Goal: Task Accomplishment & Management: Complete application form

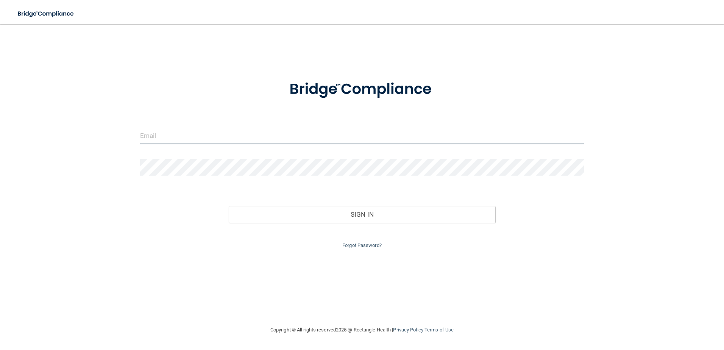
click at [304, 142] on input "email" at bounding box center [362, 135] width 444 height 17
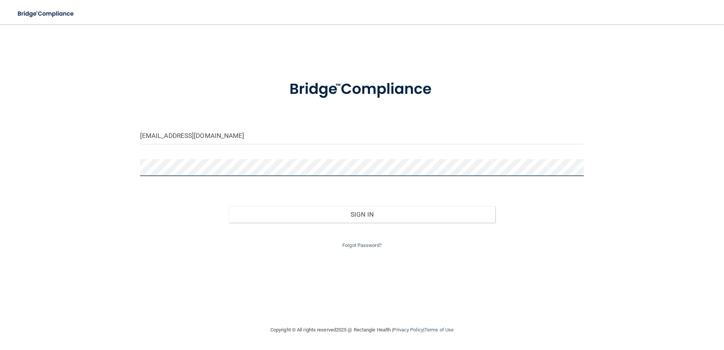
click at [229, 206] on button "Sign In" at bounding box center [362, 214] width 266 height 17
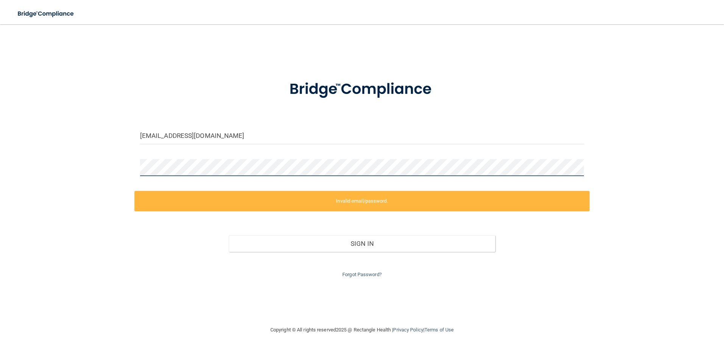
click at [101, 168] on div "[EMAIL_ADDRESS][DOMAIN_NAME] Invalid email/password. You don't have permission …" at bounding box center [361, 175] width 693 height 286
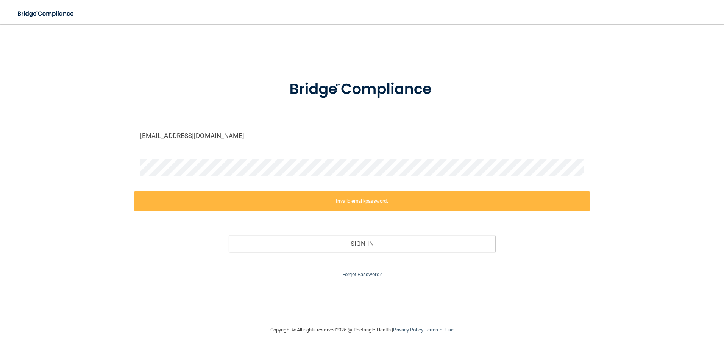
click at [208, 137] on input "[EMAIL_ADDRESS][DOMAIN_NAME]" at bounding box center [362, 135] width 444 height 17
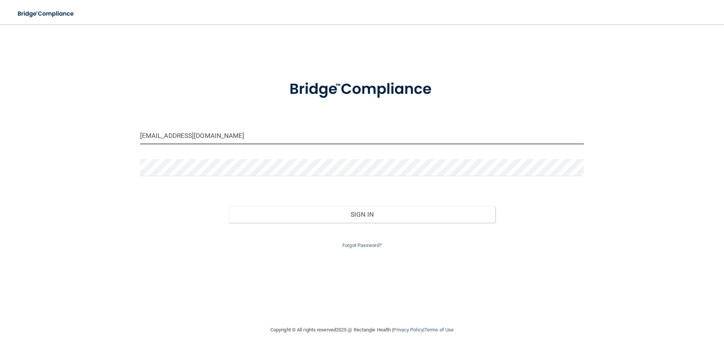
type input "[EMAIL_ADDRESS][DOMAIN_NAME]"
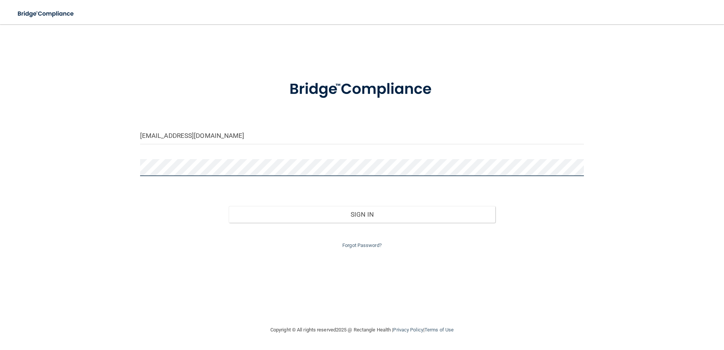
click at [229, 206] on button "Sign In" at bounding box center [362, 214] width 266 height 17
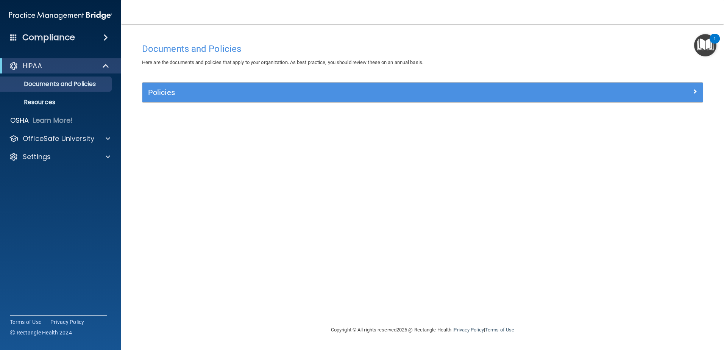
click at [359, 48] on img "Open Resource Center, 1 new notification" at bounding box center [705, 45] width 22 height 22
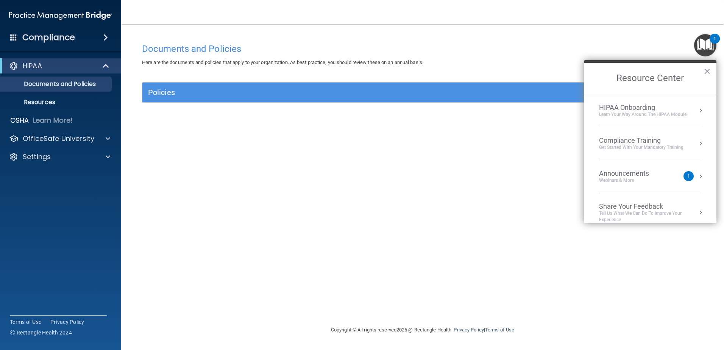
click at [359, 178] on div "Webinars & More" at bounding box center [631, 180] width 65 height 6
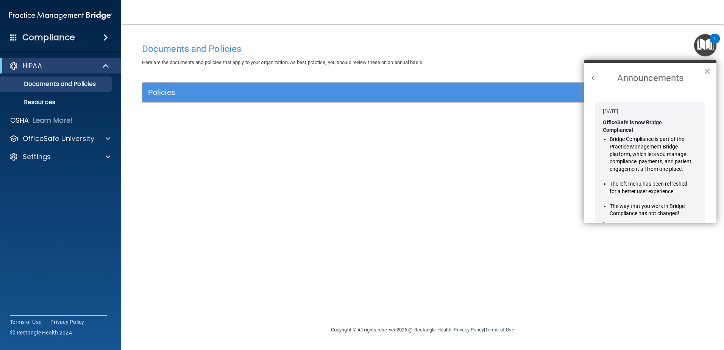
scroll to position [133, 0]
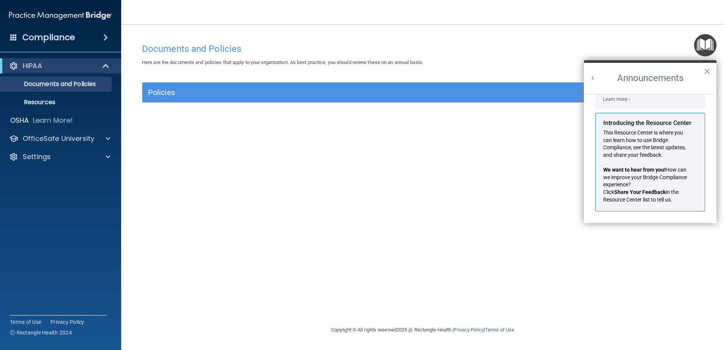
click at [359, 121] on strong "Introducing the Resource Center" at bounding box center [647, 122] width 88 height 7
click at [359, 44] on img "Open Resource Center" at bounding box center [705, 45] width 22 height 22
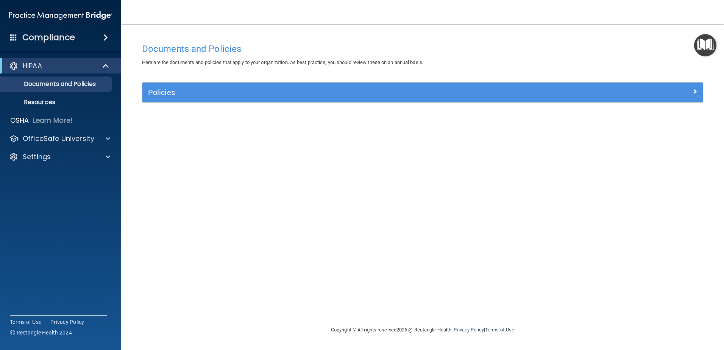
click at [359, 45] on img "Open Resource Center" at bounding box center [705, 45] width 22 height 22
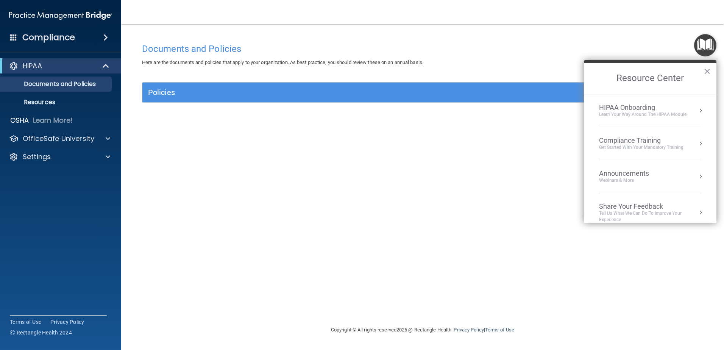
click at [359, 112] on div "Learn Your Way around the HIPAA module" at bounding box center [642, 114] width 87 height 6
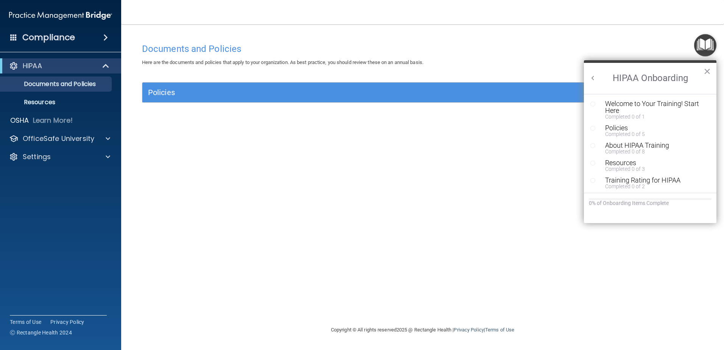
scroll to position [0, 0]
click at [359, 105] on div "Welcome to Your Training! Start Here" at bounding box center [653, 107] width 96 height 14
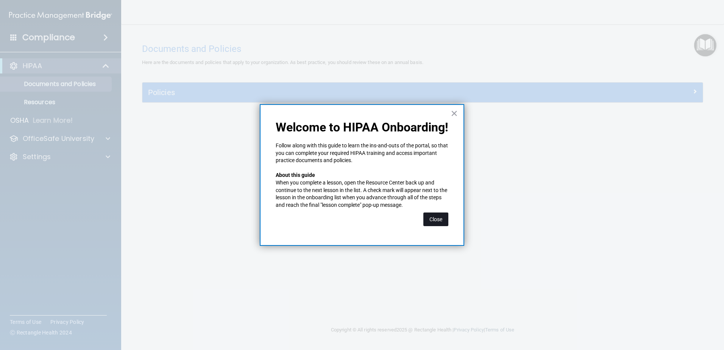
click at [359, 218] on button "Close" at bounding box center [435, 219] width 25 height 14
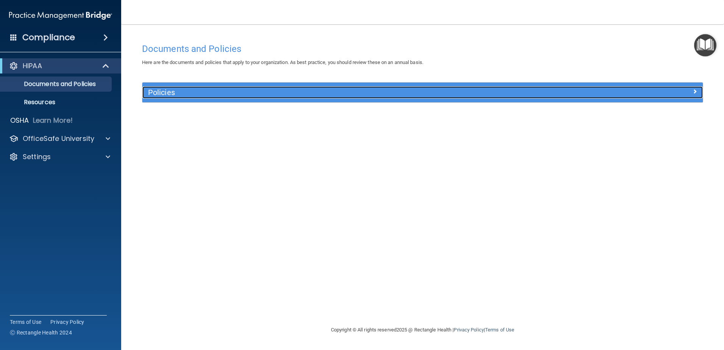
click at [156, 88] on h5 "Policies" at bounding box center [352, 92] width 409 height 8
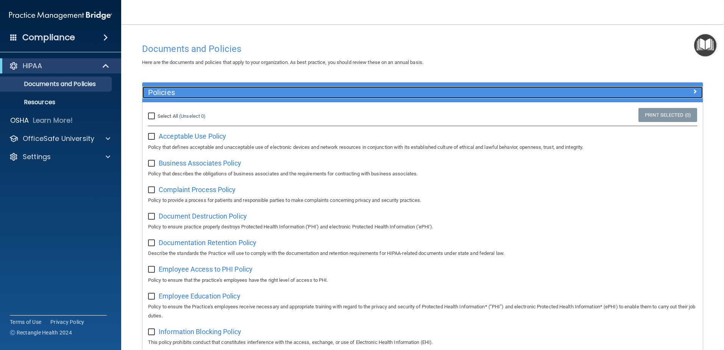
click at [175, 91] on h5 "Policies" at bounding box center [352, 92] width 409 height 8
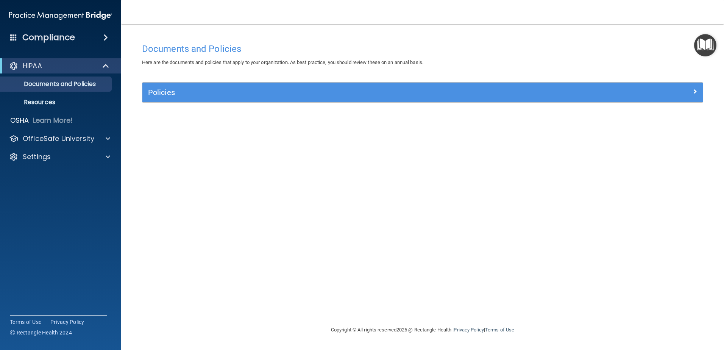
click at [359, 48] on img "Open Resource Center" at bounding box center [705, 45] width 22 height 22
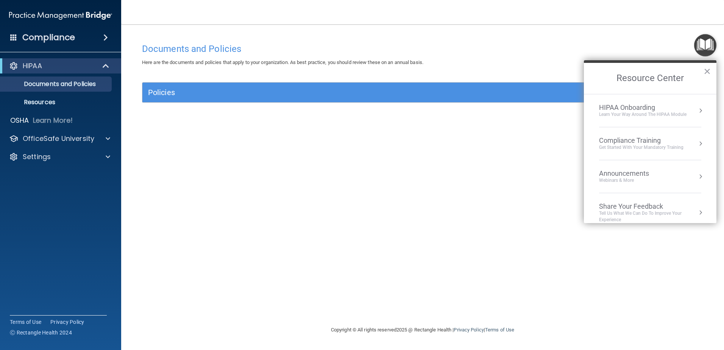
click at [359, 109] on div "HIPAA Onboarding" at bounding box center [642, 107] width 87 height 8
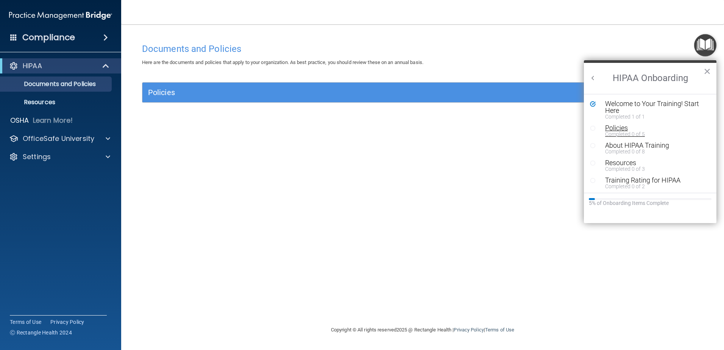
click at [359, 128] on div "Policies" at bounding box center [653, 127] width 96 height 7
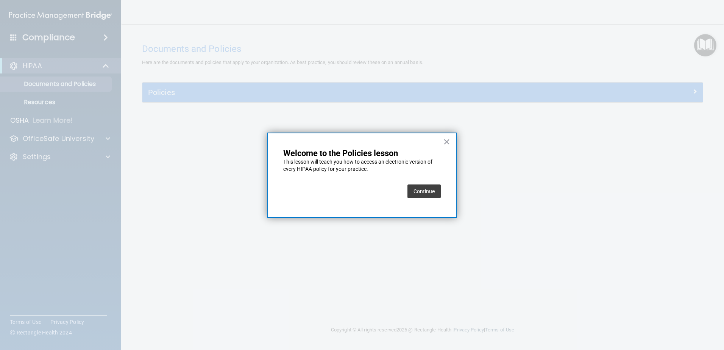
click at [359, 191] on button "Continue" at bounding box center [423, 191] width 33 height 14
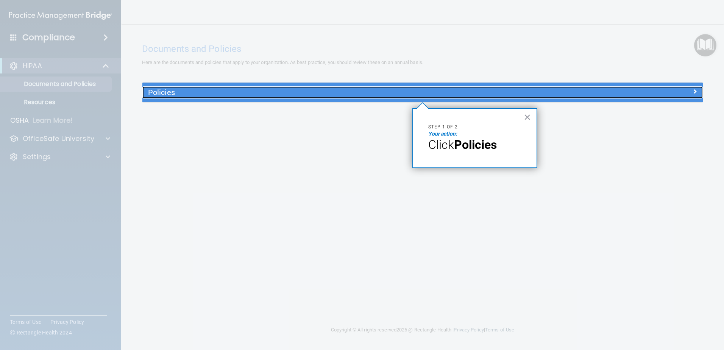
click at [359, 87] on div "Policies" at bounding box center [352, 92] width 420 height 12
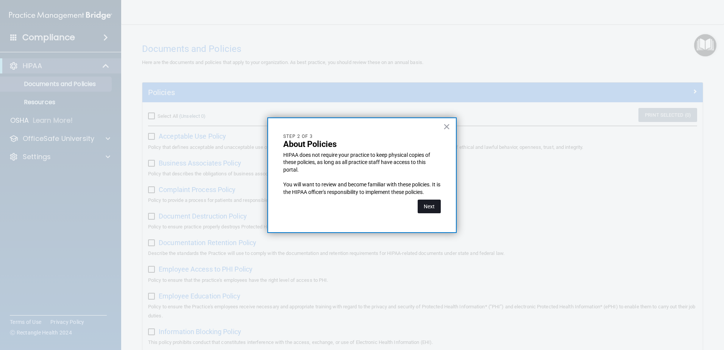
click at [359, 208] on button "Next" at bounding box center [428, 206] width 23 height 14
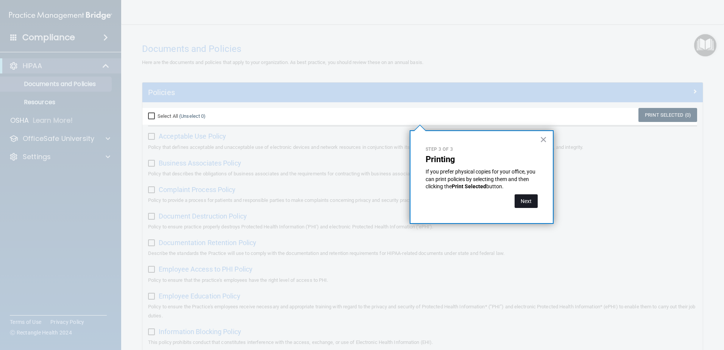
click at [359, 202] on button "Next" at bounding box center [525, 201] width 23 height 14
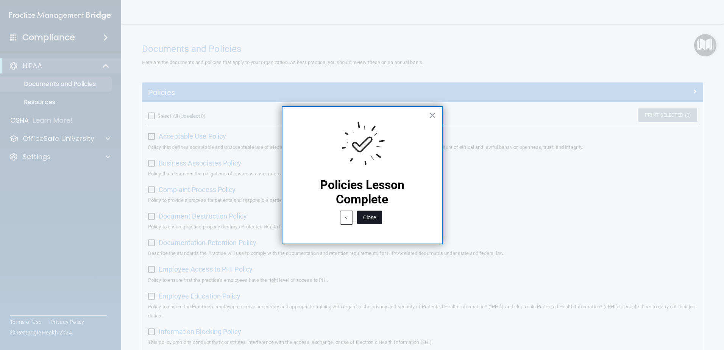
click at [359, 218] on button "Close" at bounding box center [369, 217] width 25 height 14
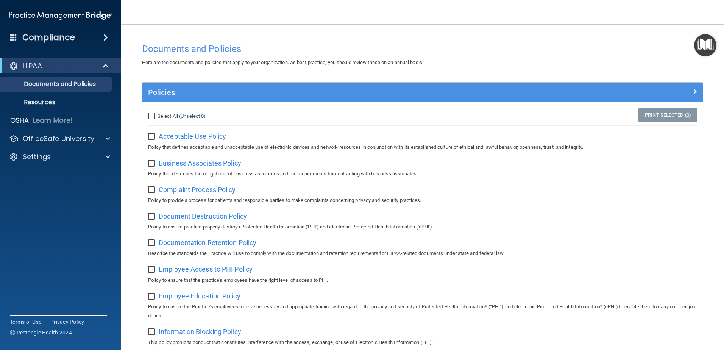
click at [359, 44] on img "Open Resource Center" at bounding box center [705, 45] width 22 height 22
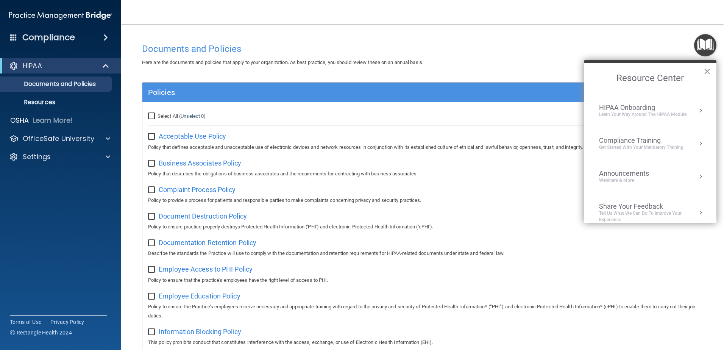
click at [359, 113] on div "Learn Your Way around the HIPAA module" at bounding box center [642, 114] width 87 height 6
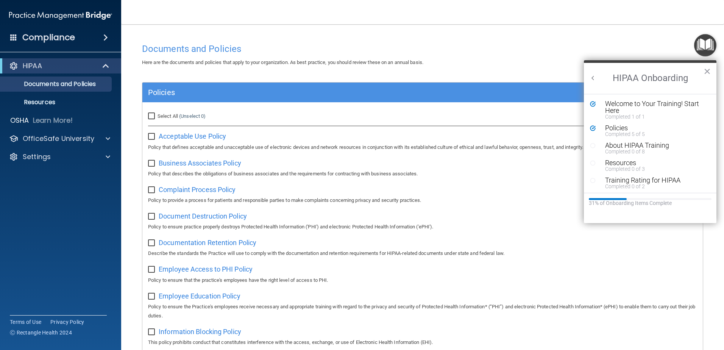
click at [359, 149] on div "About HIPAA Training Completed 0 of 8" at bounding box center [650, 148] width 120 height 12
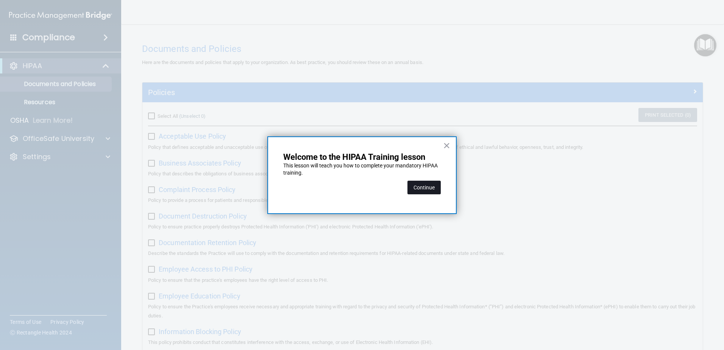
click at [359, 185] on button "Continue" at bounding box center [423, 187] width 33 height 14
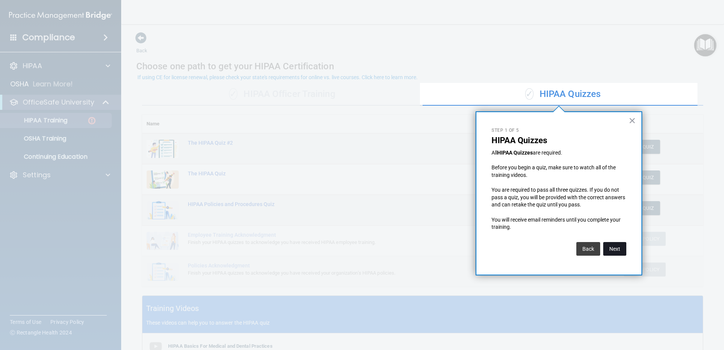
click at [359, 247] on button "Next" at bounding box center [614, 249] width 23 height 14
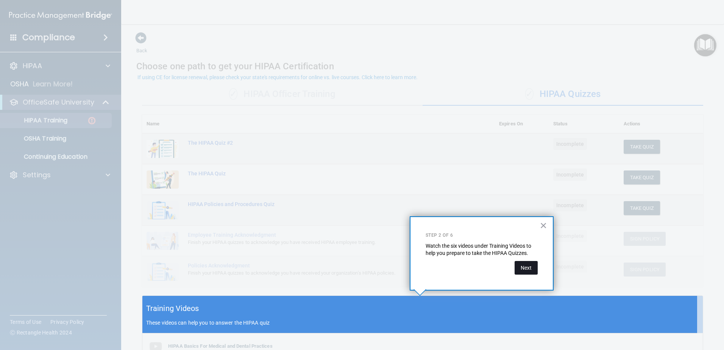
click at [359, 268] on button "Next" at bounding box center [525, 268] width 23 height 14
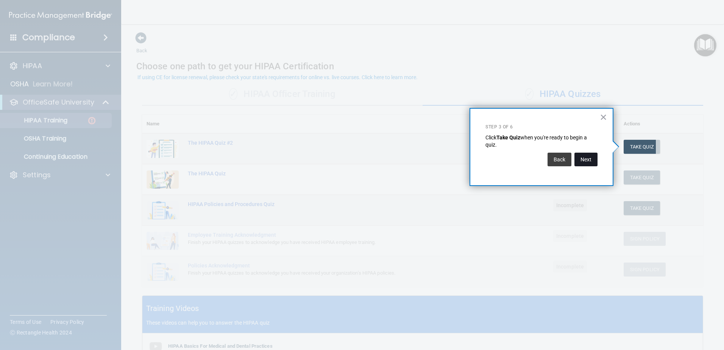
click at [359, 160] on button "Next" at bounding box center [585, 159] width 23 height 14
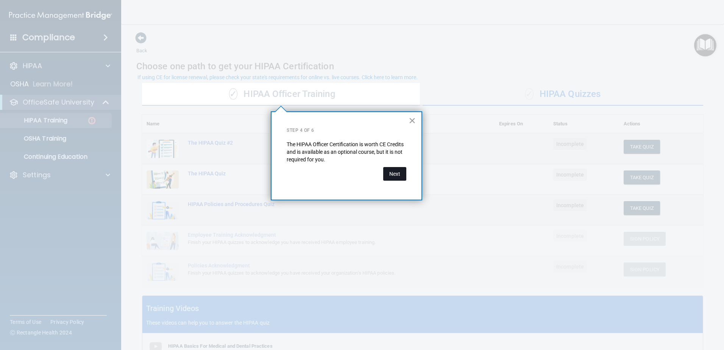
click at [359, 174] on button "Next" at bounding box center [394, 174] width 23 height 14
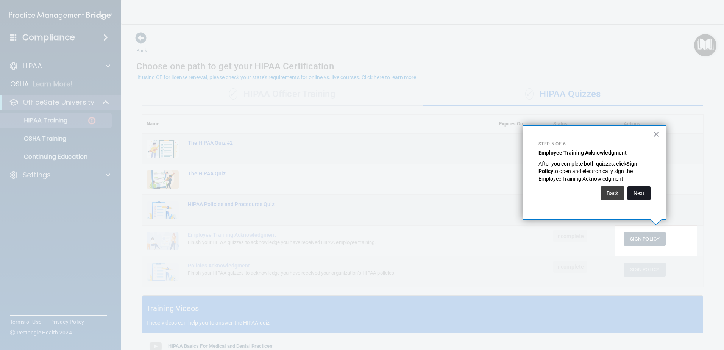
click at [359, 196] on button "Next" at bounding box center [638, 193] width 23 height 14
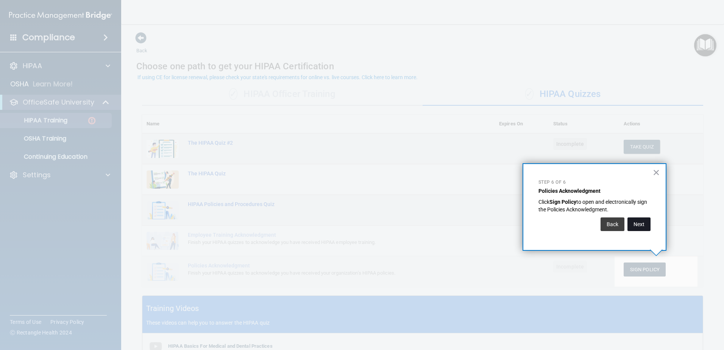
click at [359, 230] on button "Next" at bounding box center [638, 224] width 23 height 14
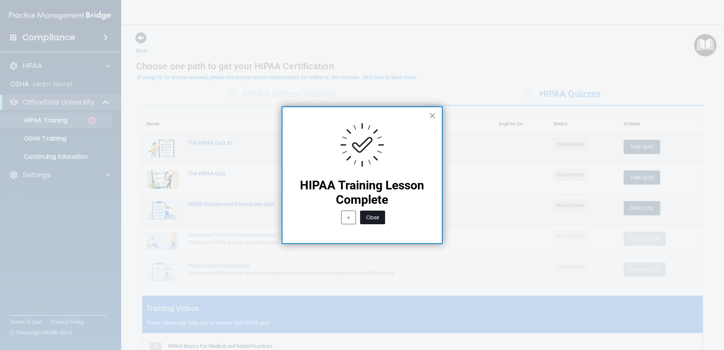
click at [359, 218] on button "Close" at bounding box center [372, 217] width 25 height 14
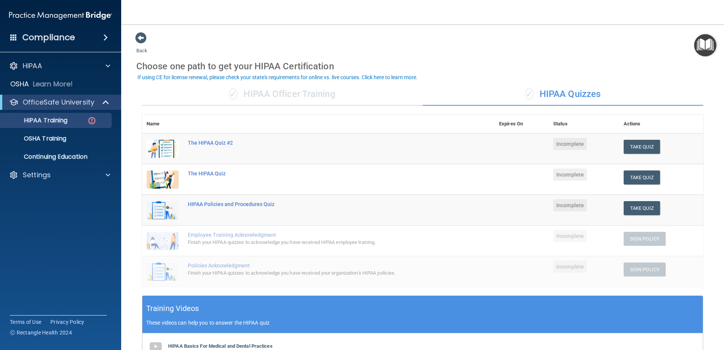
click at [359, 42] on img "Open Resource Center" at bounding box center [705, 45] width 22 height 22
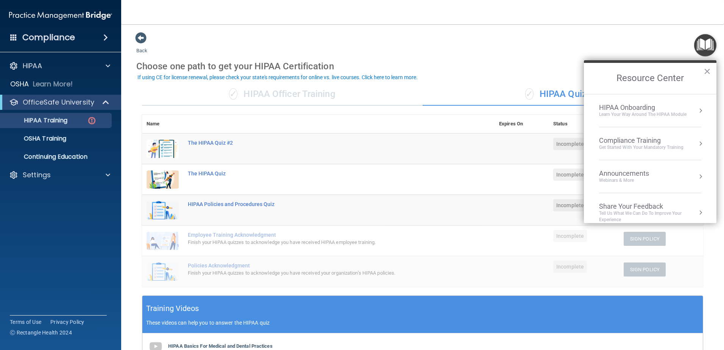
click at [359, 109] on div "HIPAA Onboarding" at bounding box center [642, 107] width 87 height 8
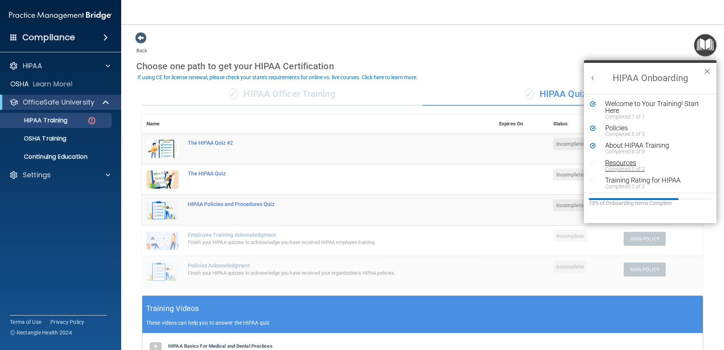
click at [359, 163] on div "Resources" at bounding box center [653, 162] width 96 height 7
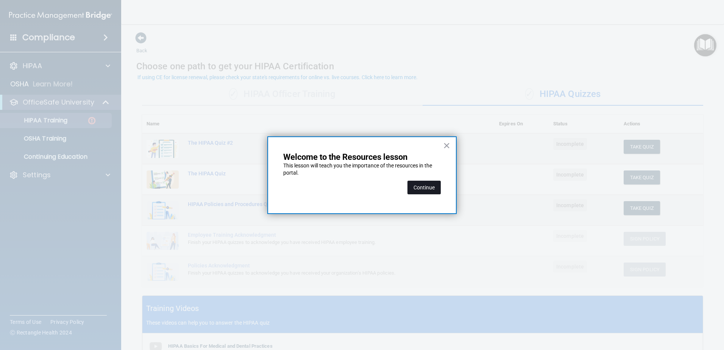
click at [359, 187] on button "Continue" at bounding box center [423, 187] width 33 height 14
click at [359, 187] on td "The HIPAA Quiz" at bounding box center [338, 179] width 311 height 31
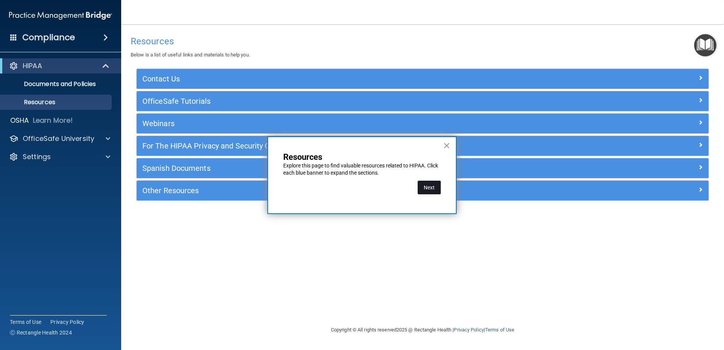
click at [359, 188] on button "Next" at bounding box center [428, 187] width 23 height 14
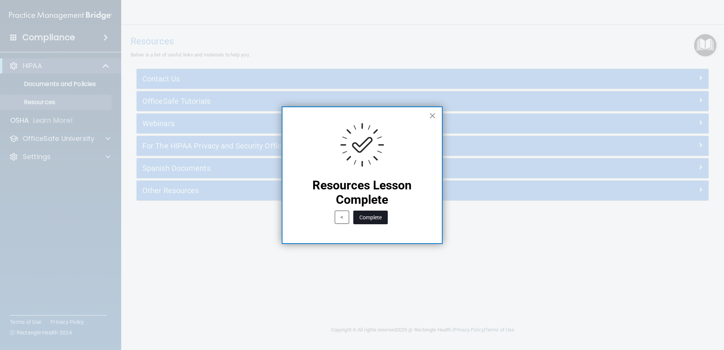
click at [359, 216] on button "Complete" at bounding box center [370, 217] width 34 height 14
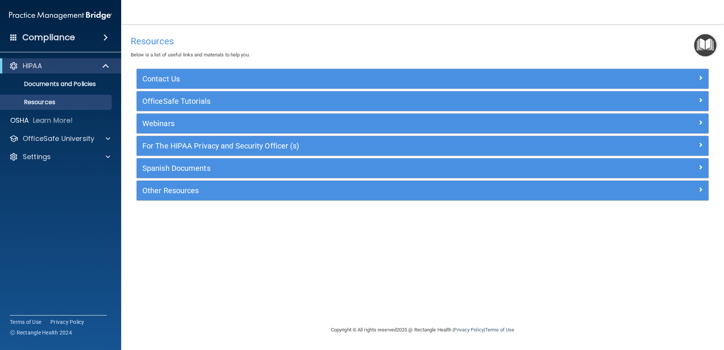
click at [359, 47] on img "Open Resource Center" at bounding box center [705, 45] width 22 height 22
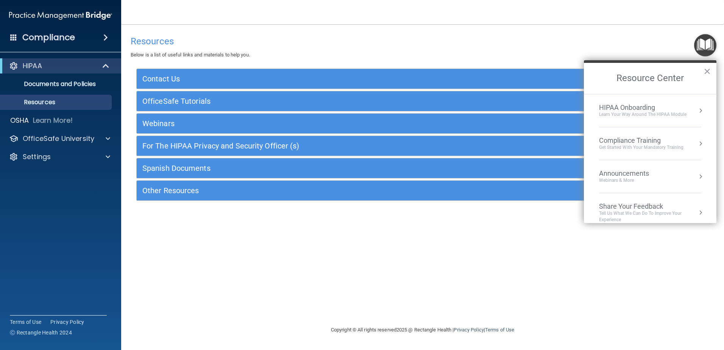
click at [359, 100] on li "HIPAA Onboarding Learn Your Way around the HIPAA module" at bounding box center [650, 110] width 102 height 33
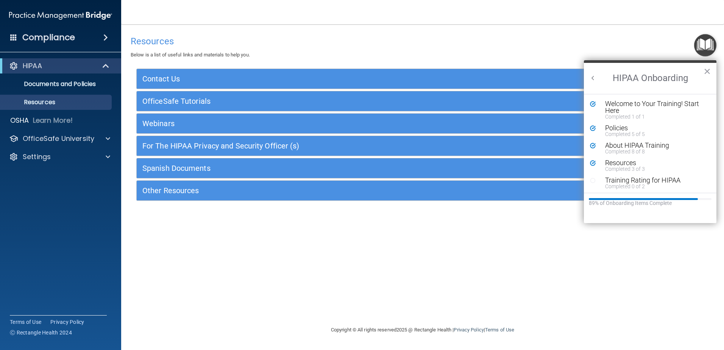
scroll to position [2, 0]
click at [359, 184] on div "Completed 0 of 2" at bounding box center [653, 184] width 96 height 5
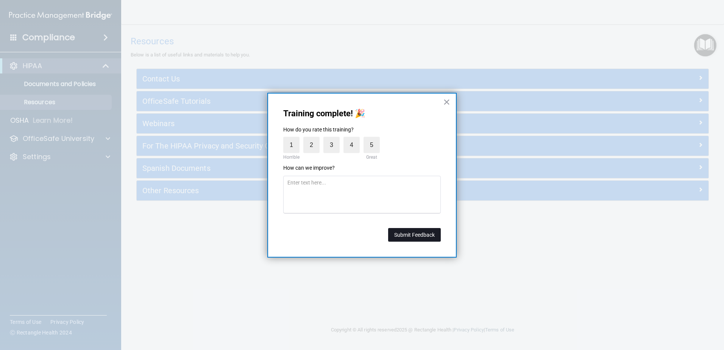
click at [359, 235] on button "Submit Feedback" at bounding box center [414, 235] width 53 height 14
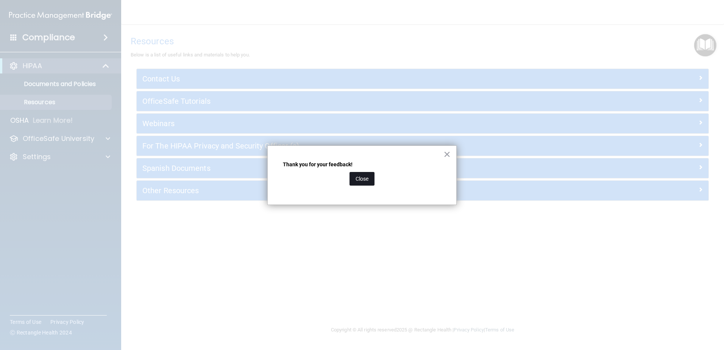
click at [359, 179] on button "Close" at bounding box center [361, 179] width 25 height 14
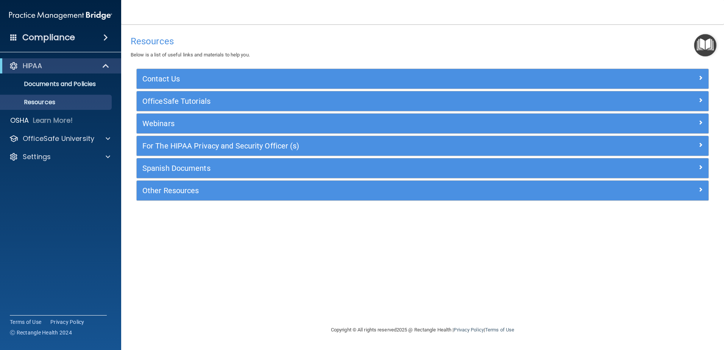
click at [359, 45] on img "Open Resource Center" at bounding box center [705, 45] width 22 height 22
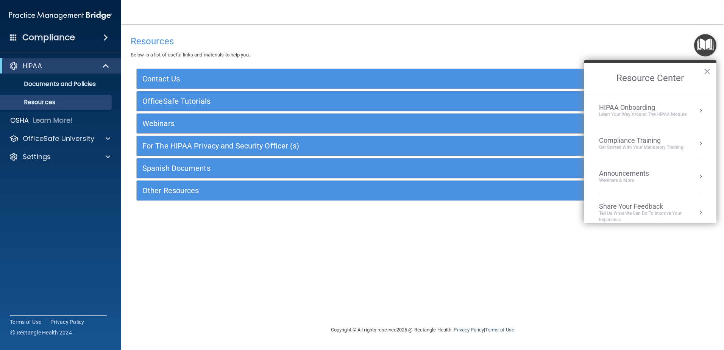
scroll to position [9, 0]
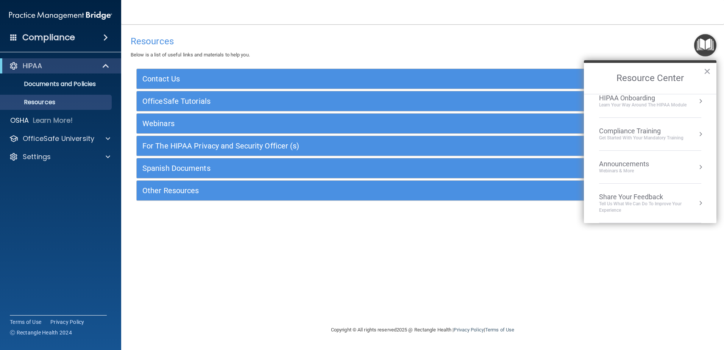
click at [359, 103] on div "Learn Your Way around the HIPAA module" at bounding box center [642, 105] width 87 height 6
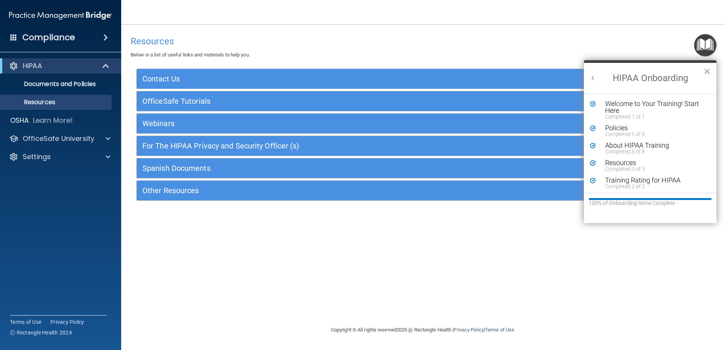
scroll to position [0, 0]
click at [359, 106] on div "Welcome to Your Training! Start Here" at bounding box center [653, 107] width 96 height 14
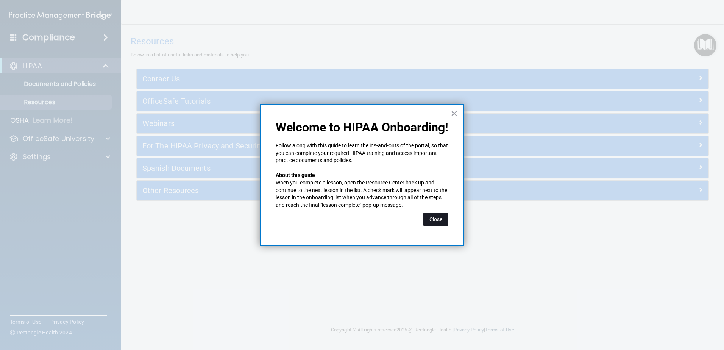
click at [359, 219] on button "Close" at bounding box center [435, 219] width 25 height 14
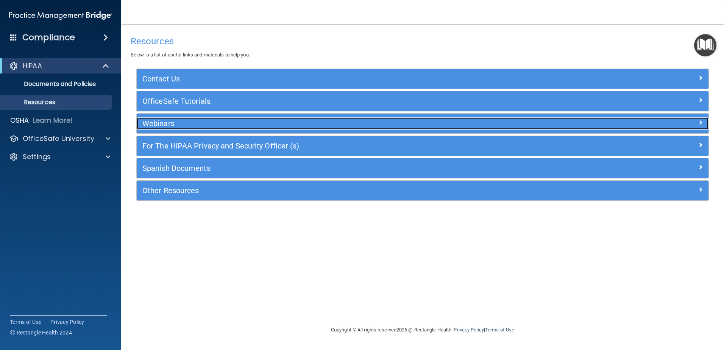
click at [163, 119] on h5 "Webinars" at bounding box center [350, 123] width 417 height 8
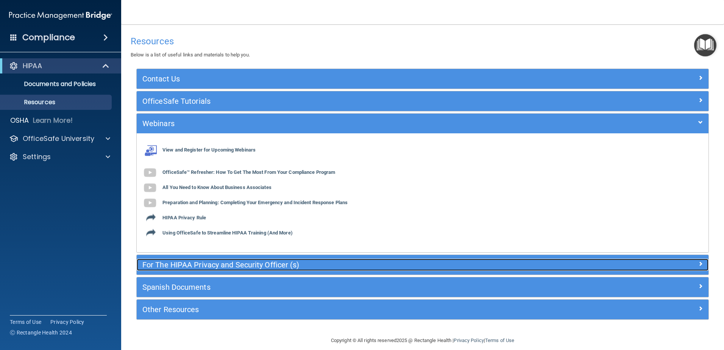
click at [285, 266] on h5 "For The HIPAA Privacy and Security Officer (s)" at bounding box center [350, 264] width 417 height 8
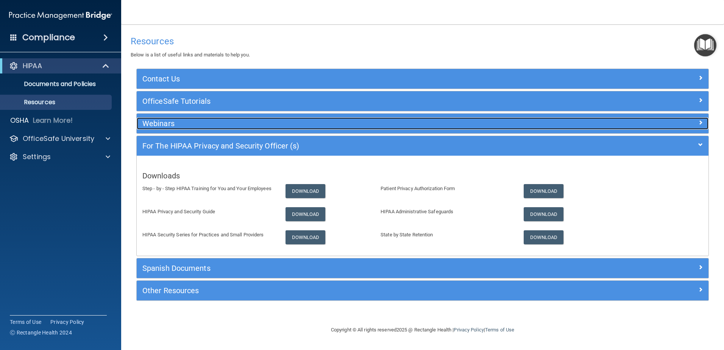
click at [151, 117] on div "Webinars" at bounding box center [351, 123] width 429 height 12
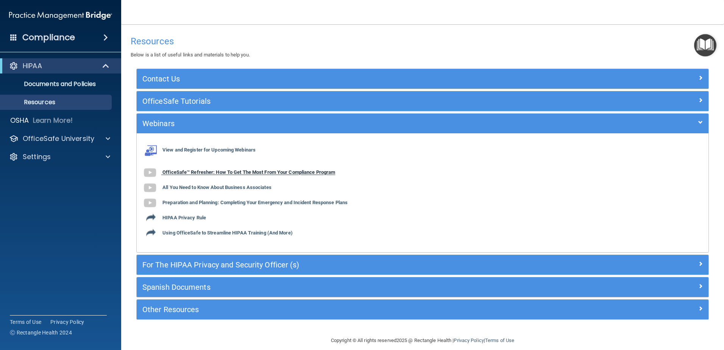
click at [199, 173] on b "OfficeSafe™ Refresher: How To Get The Most From Your Compliance Program" at bounding box center [248, 173] width 173 height 6
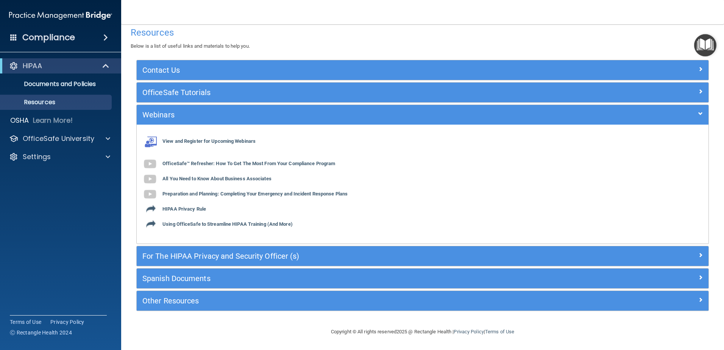
click at [359, 48] on img "Open Resource Center" at bounding box center [705, 45] width 22 height 22
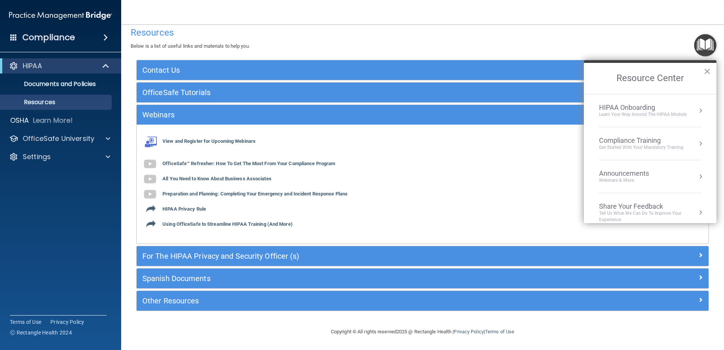
click at [359, 138] on div "Compliance Training" at bounding box center [641, 140] width 84 height 8
click at [359, 109] on div "HIPAA Training for Members" at bounding box center [632, 106] width 84 height 7
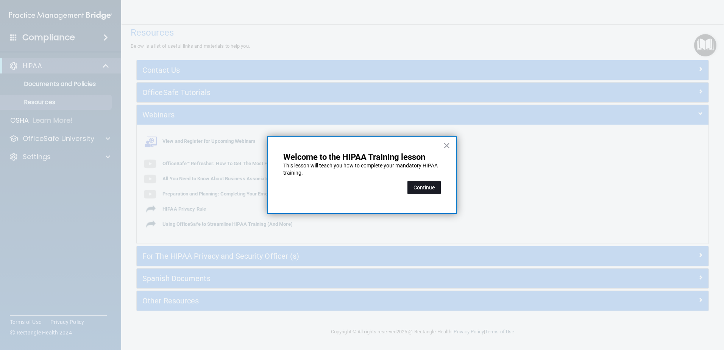
click at [359, 188] on button "Continue" at bounding box center [423, 187] width 33 height 14
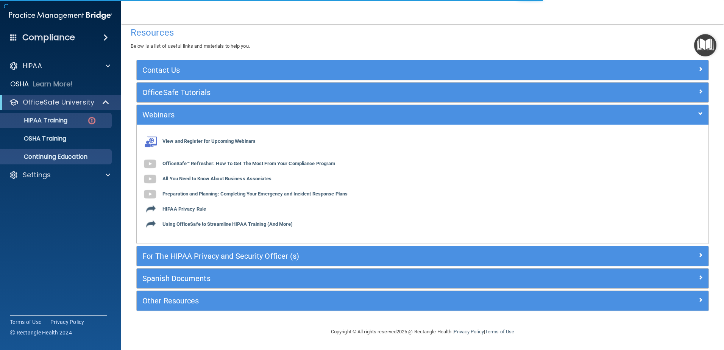
scroll to position [59, 0]
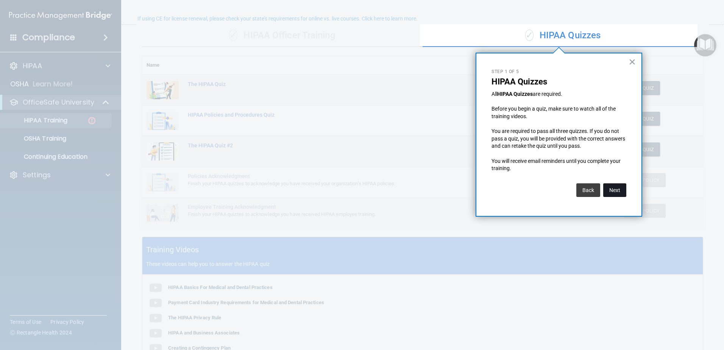
click at [359, 191] on button "Next" at bounding box center [614, 190] width 23 height 14
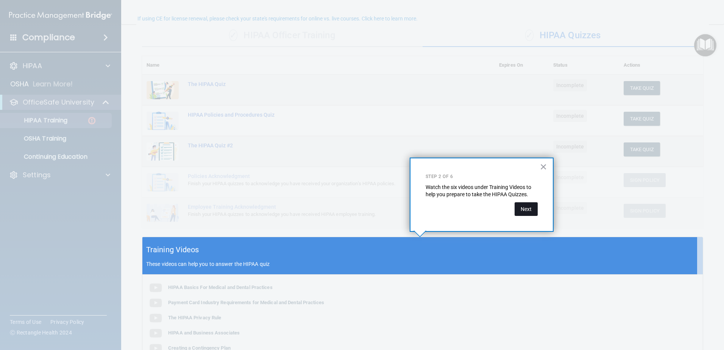
click at [359, 209] on button "Next" at bounding box center [525, 209] width 23 height 14
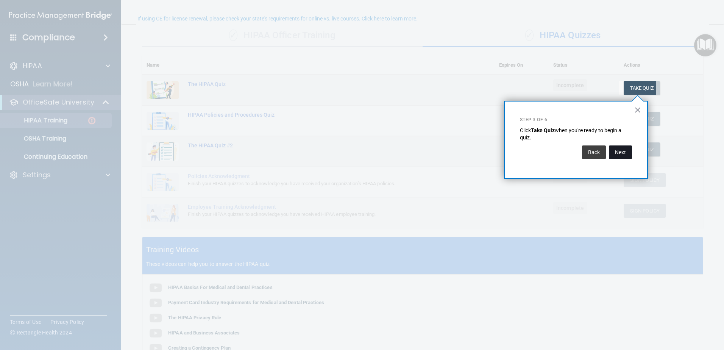
click at [359, 151] on button "Next" at bounding box center [619, 152] width 23 height 14
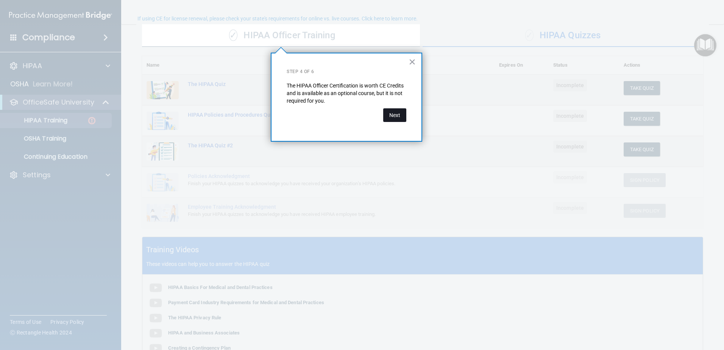
click at [359, 114] on button "Next" at bounding box center [394, 115] width 23 height 14
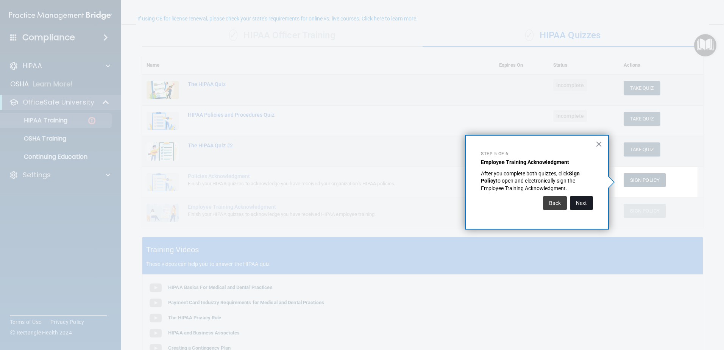
click at [359, 205] on button "Next" at bounding box center [580, 203] width 23 height 14
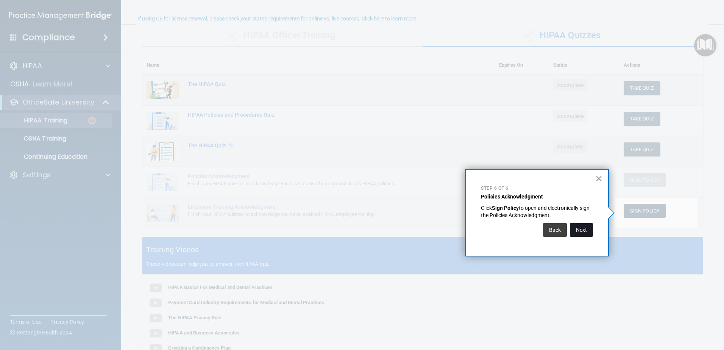
click at [359, 229] on button "Next" at bounding box center [580, 230] width 23 height 14
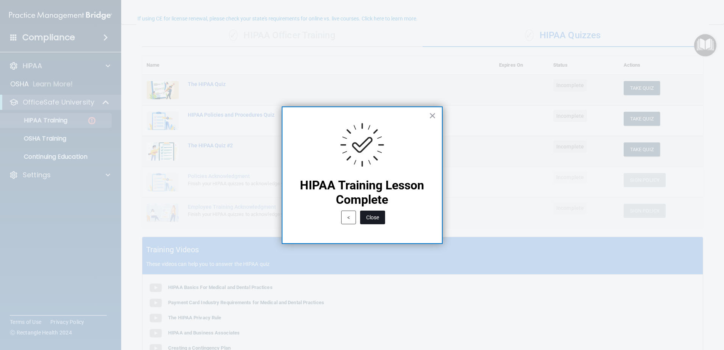
click at [359, 219] on button "Close" at bounding box center [372, 217] width 25 height 14
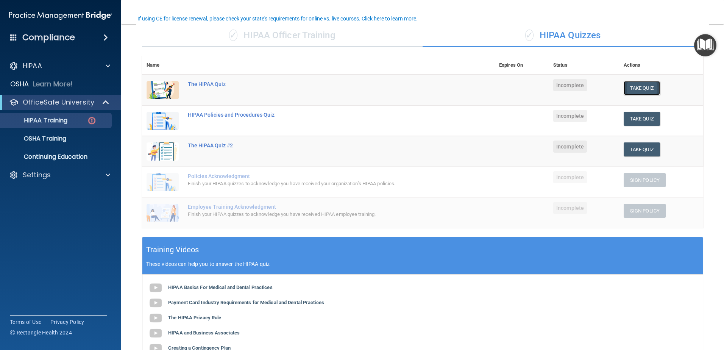
click at [359, 87] on button "Take Quiz" at bounding box center [641, 88] width 36 height 14
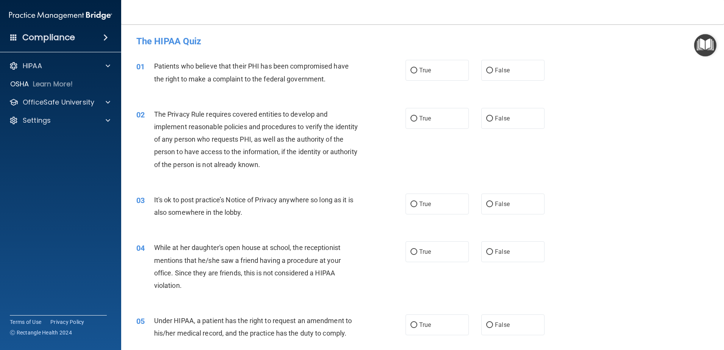
click at [359, 71] on div "01 Patients who believe that their PHI has been compromised have the right to m…" at bounding box center [271, 74] width 292 height 29
click at [359, 70] on input "True" at bounding box center [413, 71] width 7 height 6
radio input "true"
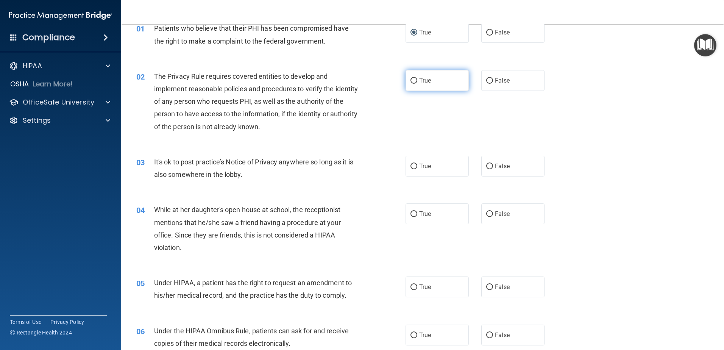
click at [359, 85] on label "True" at bounding box center [436, 80] width 63 height 21
click at [359, 84] on input "True" at bounding box center [413, 81] width 7 height 6
radio input "true"
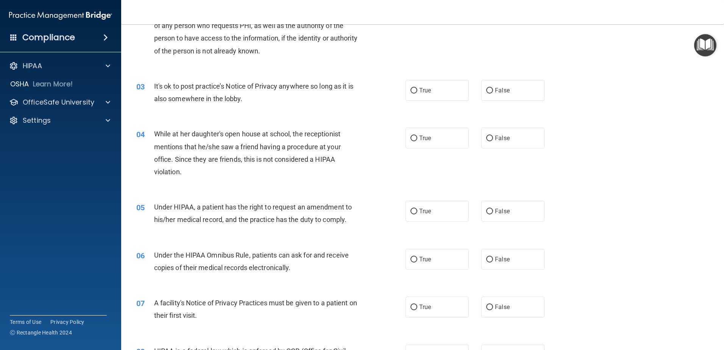
scroll to position [76, 0]
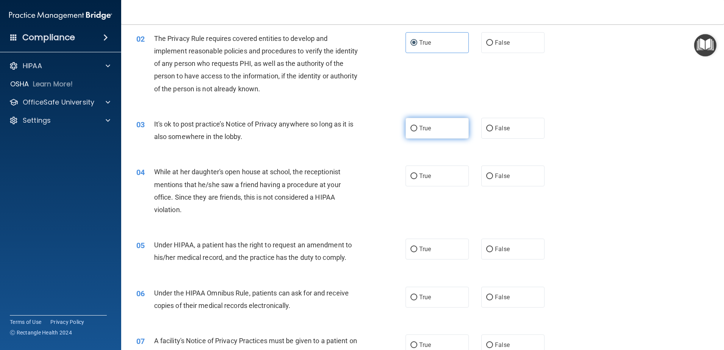
click at [359, 132] on label "True" at bounding box center [436, 128] width 63 height 21
click at [359, 131] on input "True" at bounding box center [413, 129] width 7 height 6
radio input "true"
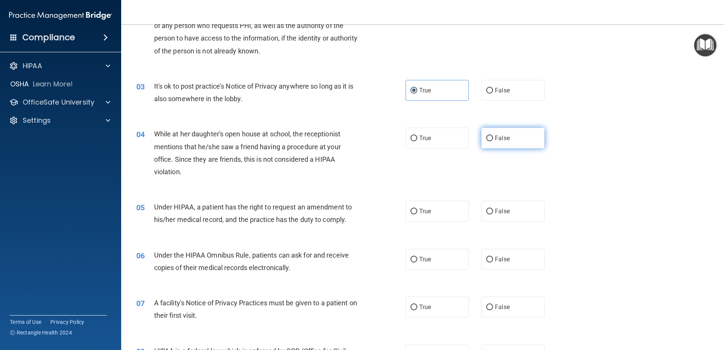
click at [359, 144] on label "False" at bounding box center [512, 138] width 63 height 21
click at [359, 141] on input "False" at bounding box center [489, 138] width 7 height 6
radio input "true"
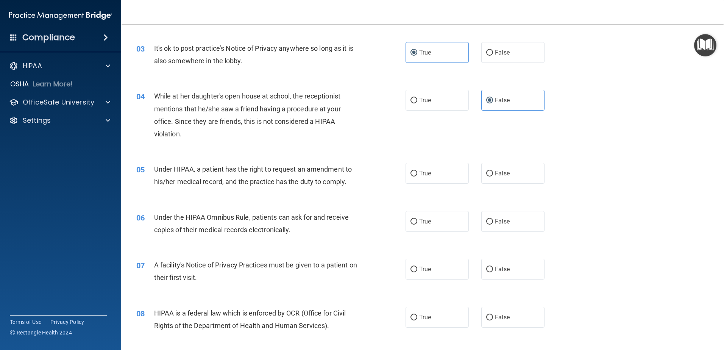
scroll to position [189, 0]
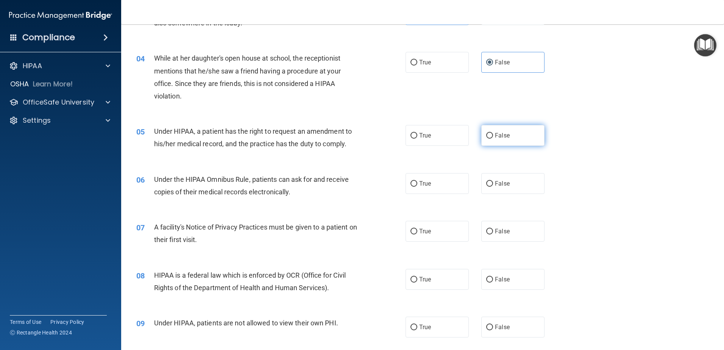
drag, startPoint x: 450, startPoint y: 138, endPoint x: 487, endPoint y: 141, distance: 37.2
click at [359, 138] on label "True" at bounding box center [436, 135] width 63 height 21
click at [359, 138] on input "True" at bounding box center [413, 136] width 7 height 6
radio input "true"
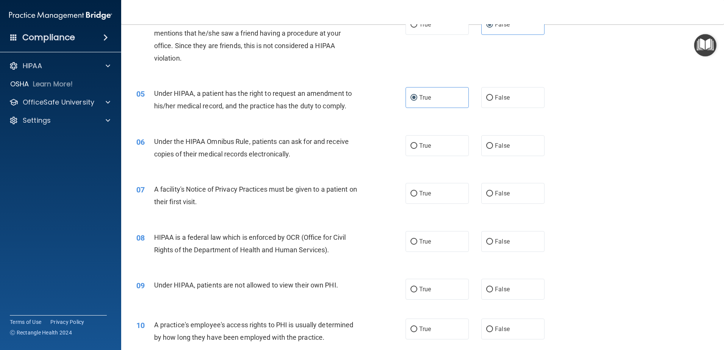
scroll to position [265, 0]
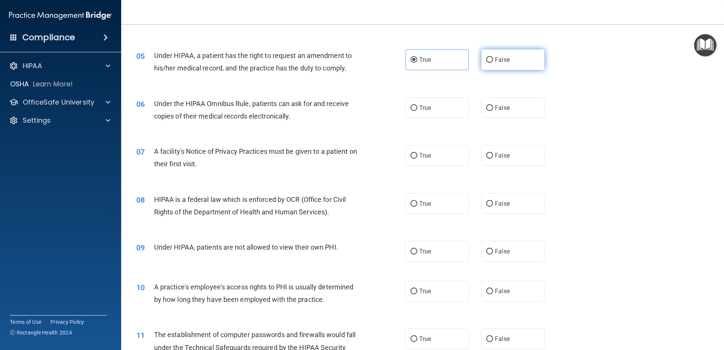
click at [359, 62] on label "False" at bounding box center [512, 59] width 63 height 21
click at [359, 62] on input "False" at bounding box center [489, 60] width 7 height 6
radio input "true"
radio input "false"
click at [359, 108] on span "False" at bounding box center [502, 107] width 15 height 7
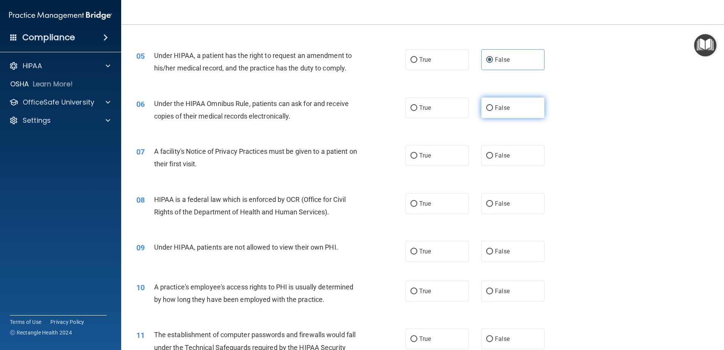
click at [359, 108] on input "False" at bounding box center [489, 108] width 7 height 6
radio input "true"
click at [359, 161] on label "True" at bounding box center [436, 155] width 63 height 21
click at [359, 159] on input "True" at bounding box center [413, 156] width 7 height 6
radio input "true"
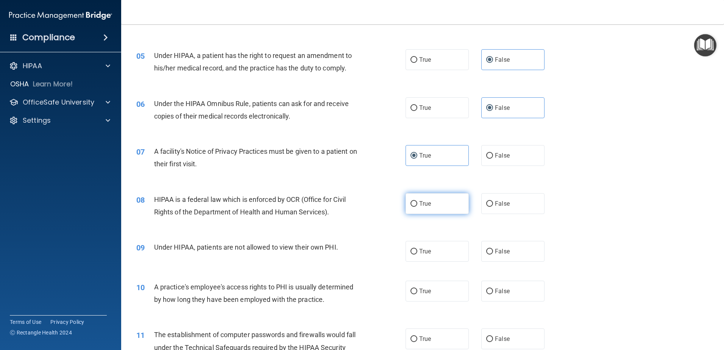
scroll to position [303, 0]
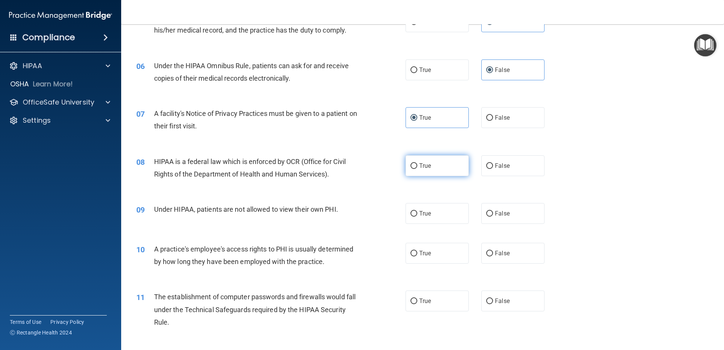
click at [359, 171] on label "True" at bounding box center [436, 165] width 63 height 21
click at [359, 169] on input "True" at bounding box center [413, 166] width 7 height 6
radio input "true"
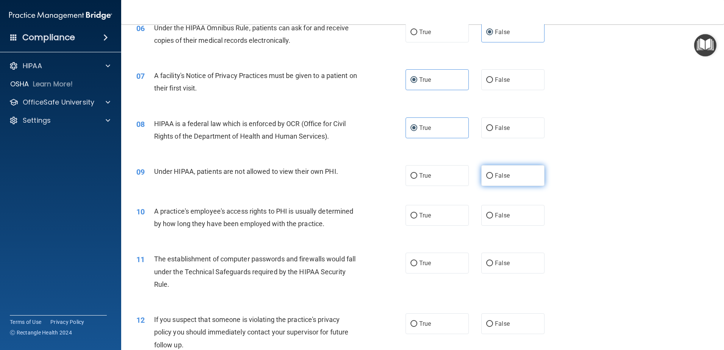
click at [359, 173] on label "False" at bounding box center [512, 175] width 63 height 21
click at [359, 173] on input "False" at bounding box center [489, 176] width 7 height 6
radio input "true"
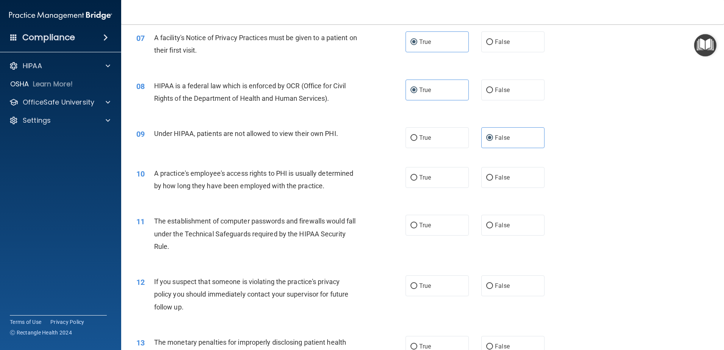
scroll to position [416, 0]
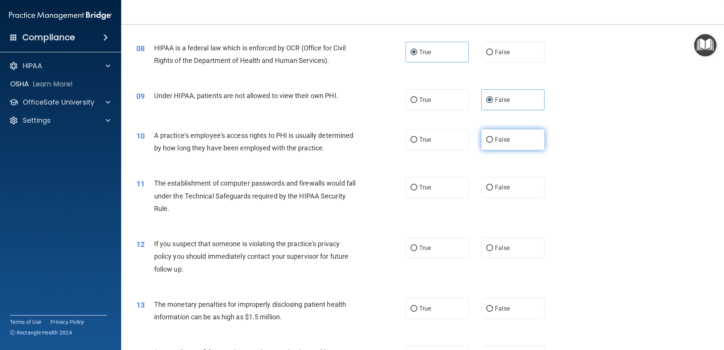
click at [359, 145] on label "False" at bounding box center [512, 139] width 63 height 21
click at [359, 143] on input "False" at bounding box center [489, 140] width 7 height 6
radio input "true"
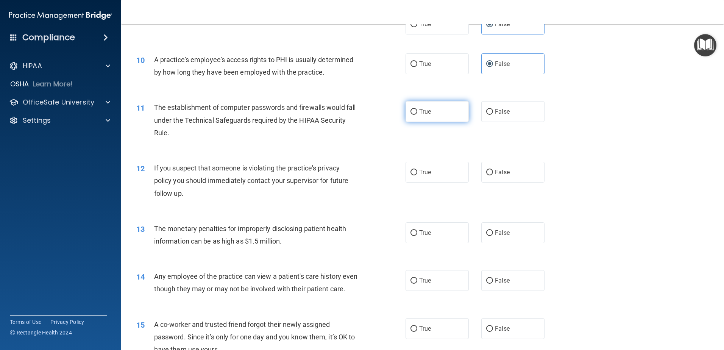
click at [359, 120] on label "True" at bounding box center [436, 111] width 63 height 21
click at [359, 115] on input "True" at bounding box center [413, 112] width 7 height 6
radio input "true"
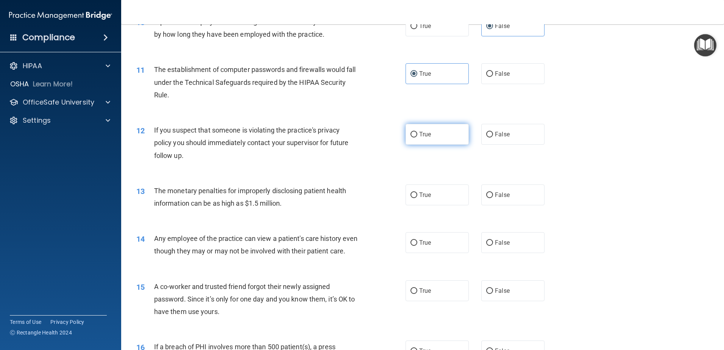
click at [359, 140] on label "True" at bounding box center [436, 134] width 63 height 21
click at [359, 137] on input "True" at bounding box center [413, 135] width 7 height 6
radio input "true"
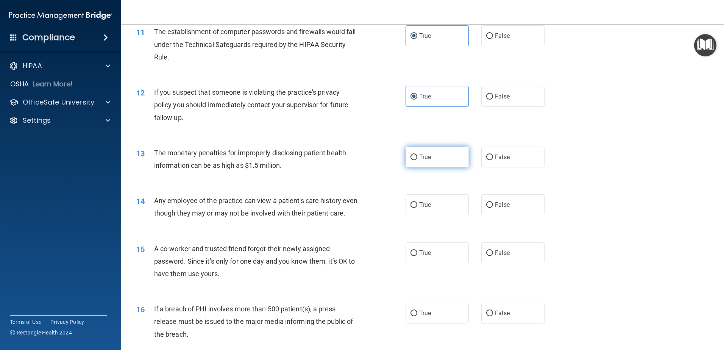
click at [359, 159] on label "True" at bounding box center [436, 156] width 63 height 21
click at [359, 159] on input "True" at bounding box center [413, 157] width 7 height 6
radio input "true"
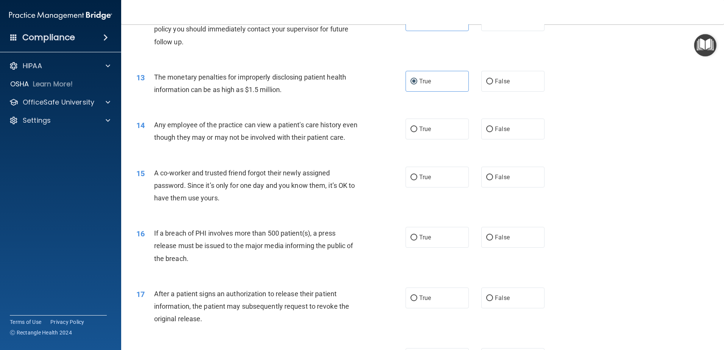
scroll to position [681, 0]
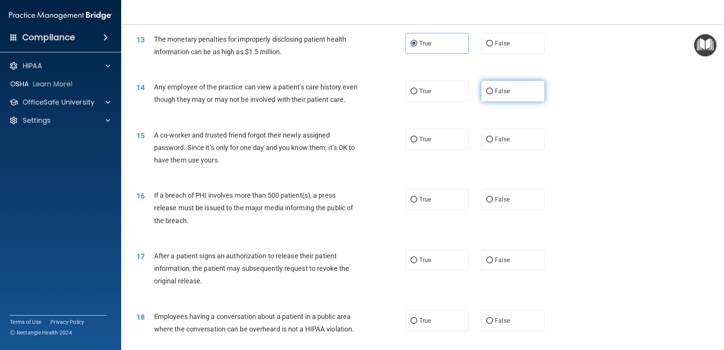
click at [359, 100] on label "False" at bounding box center [512, 91] width 63 height 21
click at [359, 94] on input "False" at bounding box center [489, 92] width 7 height 6
radio input "true"
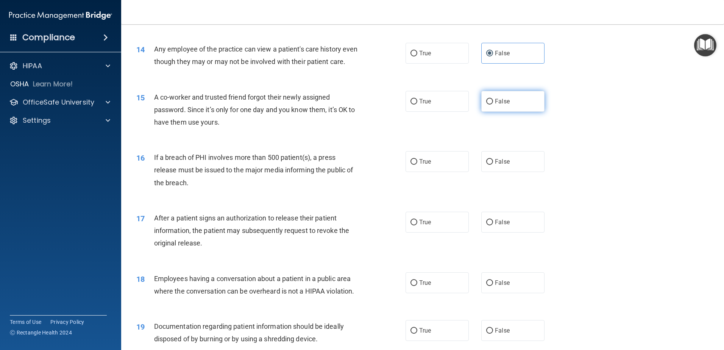
click at [359, 105] on span "False" at bounding box center [502, 101] width 15 height 7
click at [359, 104] on input "False" at bounding box center [489, 102] width 7 height 6
radio input "true"
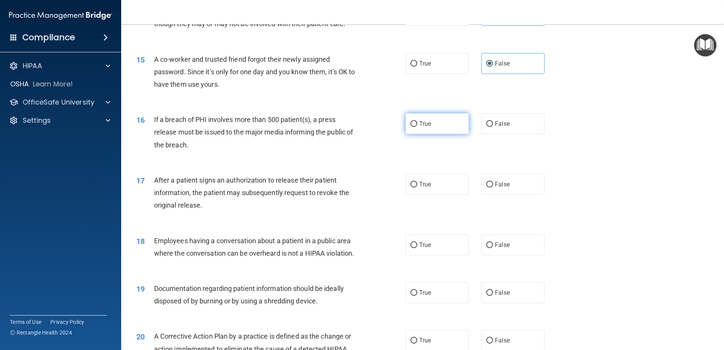
click at [359, 134] on label "True" at bounding box center [436, 123] width 63 height 21
click at [359, 127] on input "True" at bounding box center [413, 124] width 7 height 6
radio input "true"
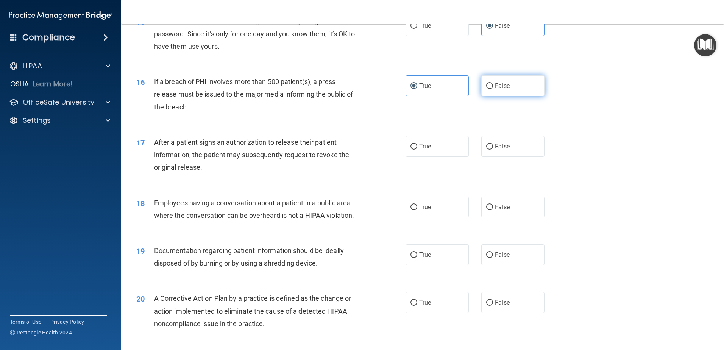
click at [359, 89] on span "False" at bounding box center [502, 85] width 15 height 7
click at [359, 89] on input "False" at bounding box center [489, 86] width 7 height 6
radio input "true"
radio input "false"
click at [359, 157] on label "True" at bounding box center [436, 146] width 63 height 21
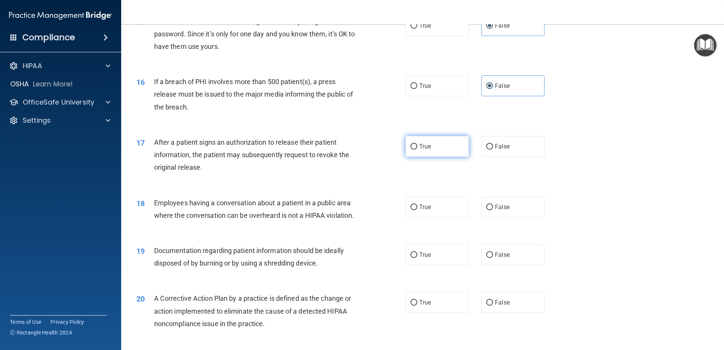
click at [359, 149] on input "True" at bounding box center [413, 147] width 7 height 6
radio input "true"
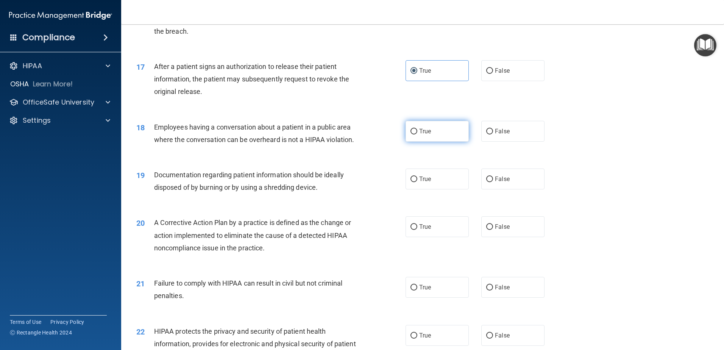
click at [359, 142] on label "True" at bounding box center [436, 131] width 63 height 21
click at [359, 134] on input "True" at bounding box center [413, 132] width 7 height 6
radio input "true"
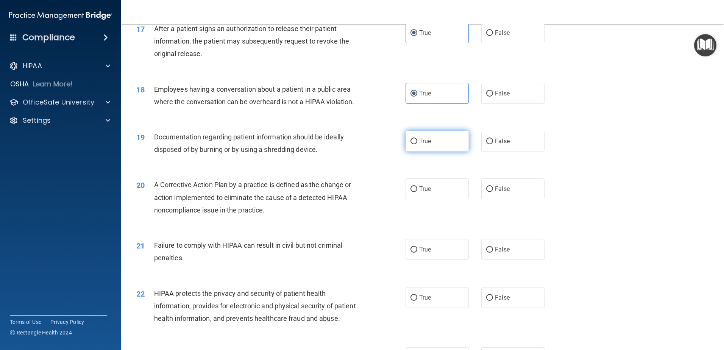
click at [359, 151] on label "True" at bounding box center [436, 141] width 63 height 21
click at [359, 144] on input "True" at bounding box center [413, 141] width 7 height 6
radio input "true"
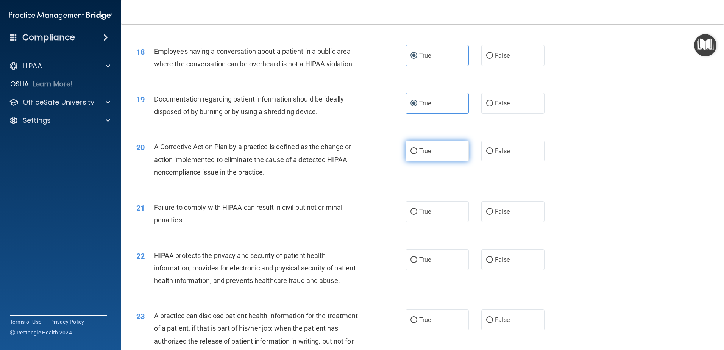
click at [359, 161] on div "True False" at bounding box center [481, 150] width 152 height 21
click at [359, 161] on label "True" at bounding box center [436, 150] width 63 height 21
click at [359, 154] on input "True" at bounding box center [413, 151] width 7 height 6
radio input "true"
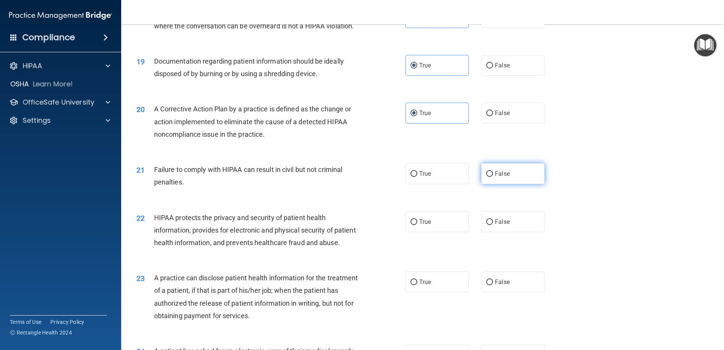
click at [359, 184] on label "False" at bounding box center [512, 173] width 63 height 21
click at [359, 177] on input "False" at bounding box center [489, 174] width 7 height 6
radio input "true"
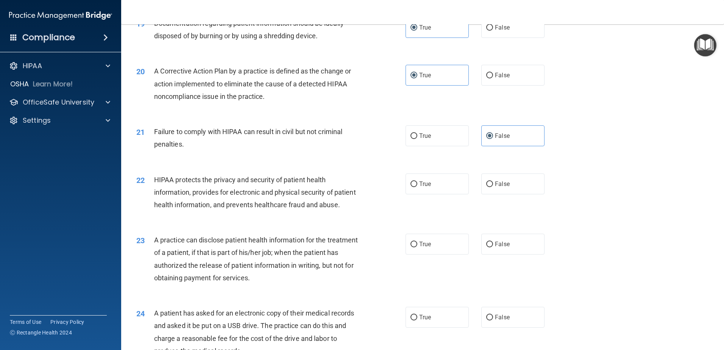
scroll to position [1060, 0]
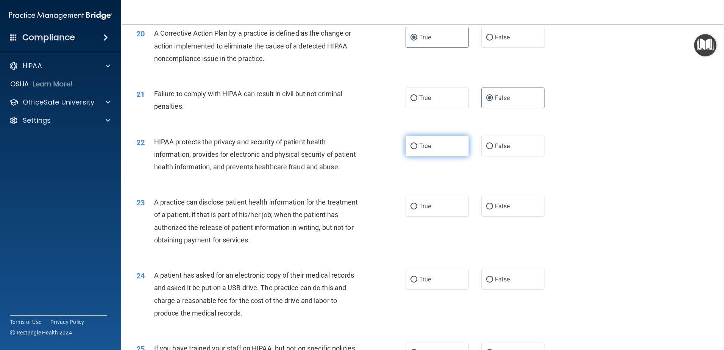
click at [359, 156] on label "True" at bounding box center [436, 145] width 63 height 21
click at [359, 149] on input "True" at bounding box center [413, 146] width 7 height 6
radio input "true"
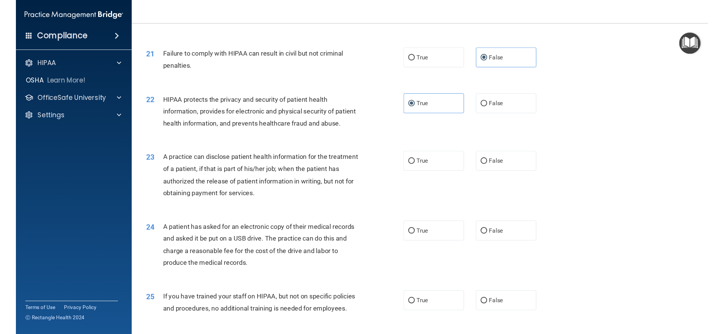
scroll to position [1135, 0]
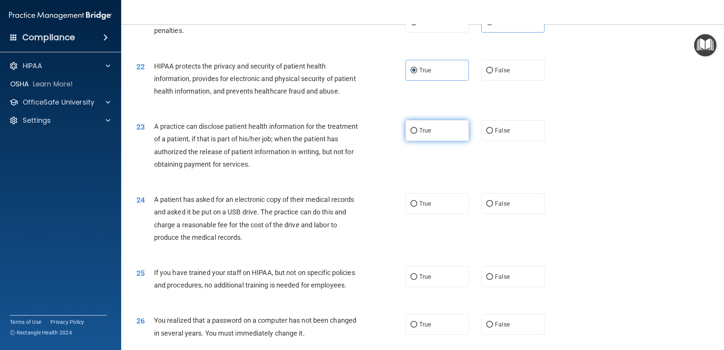
click at [359, 141] on label "True" at bounding box center [436, 130] width 63 height 21
click at [359, 134] on input "True" at bounding box center [413, 131] width 7 height 6
radio input "true"
click at [158, 148] on span "A practice can disclose patient health information for the treatment of a patie…" at bounding box center [256, 145] width 204 height 46
click at [157, 151] on span "A practice can disclose patient health information for the treatment of a patie…" at bounding box center [256, 145] width 204 height 46
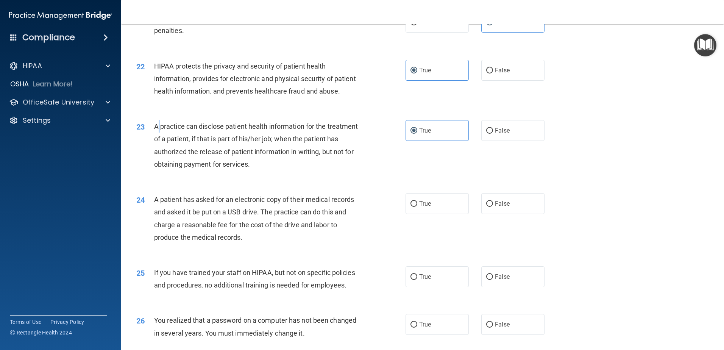
click at [157, 151] on span "A practice can disclose patient health information for the treatment of a patie…" at bounding box center [256, 145] width 204 height 46
drag, startPoint x: 162, startPoint y: 153, endPoint x: 179, endPoint y: 153, distance: 16.3
click at [179, 153] on span "A practice can disclose patient health information for the treatment of a patie…" at bounding box center [256, 145] width 204 height 46
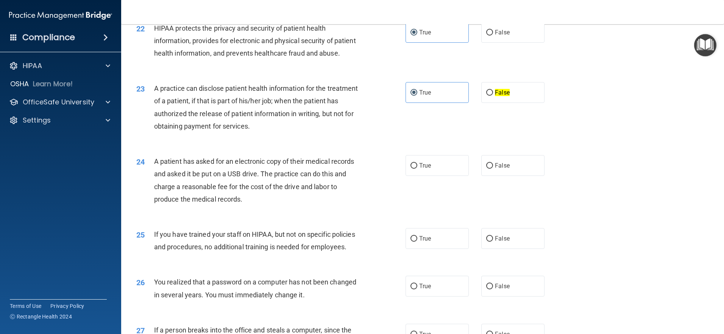
scroll to position [1211, 0]
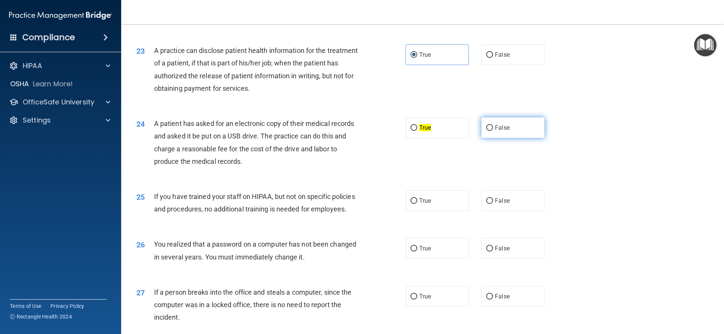
click at [359, 131] on span "False" at bounding box center [502, 127] width 15 height 7
click at [359, 131] on input "False" at bounding box center [489, 128] width 7 height 6
radio input "true"
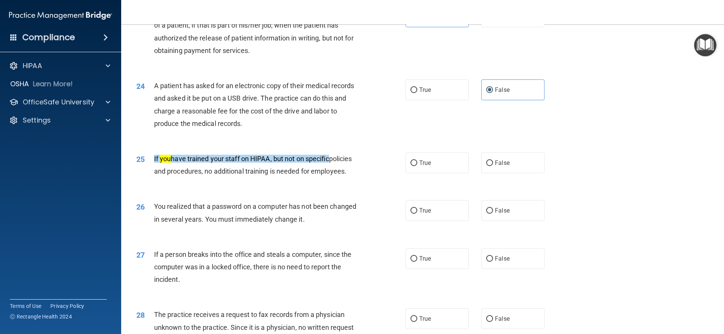
scroll to position [1287, 0]
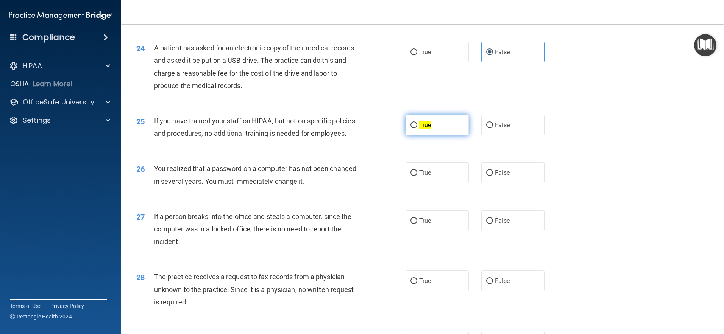
click at [359, 135] on label "True" at bounding box center [436, 125] width 63 height 21
click at [359, 128] on input "True" at bounding box center [413, 126] width 7 height 6
radio input "true"
click at [359, 128] on input "False" at bounding box center [489, 126] width 7 height 6
radio input "true"
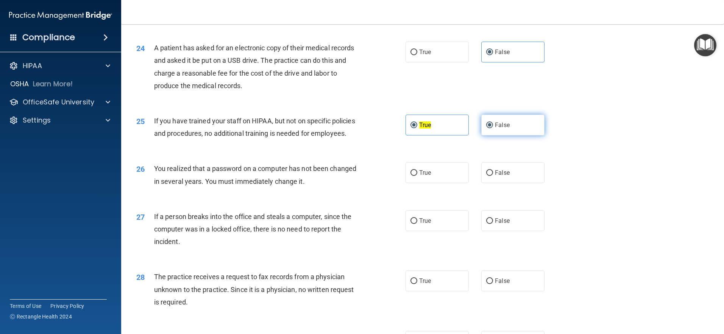
radio input "false"
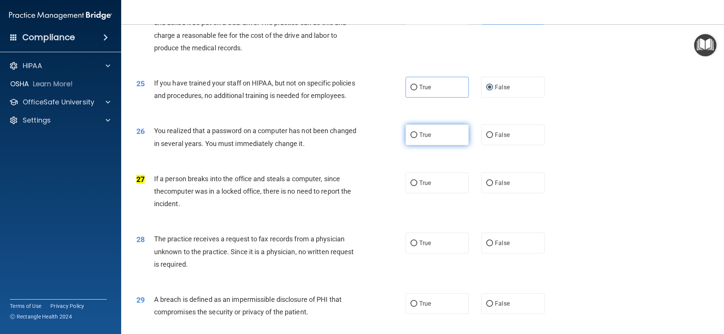
click at [359, 138] on span "True" at bounding box center [425, 134] width 12 height 7
click at [359, 138] on input "True" at bounding box center [413, 135] width 7 height 6
radio input "true"
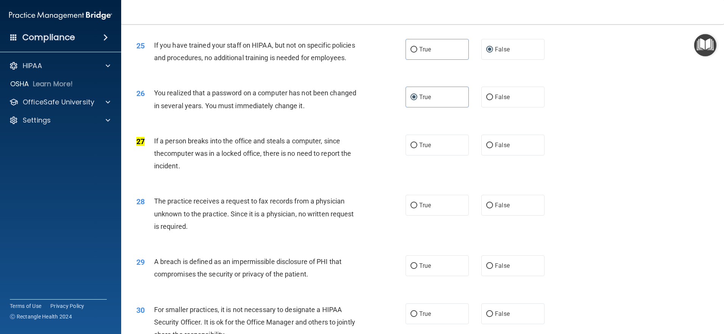
scroll to position [1400, 0]
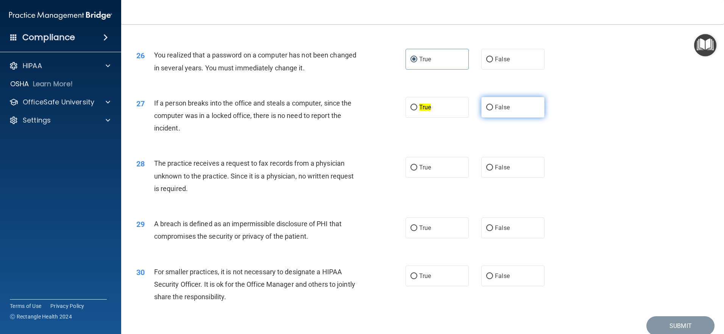
click at [359, 110] on input "False" at bounding box center [489, 108] width 7 height 6
radio input "true"
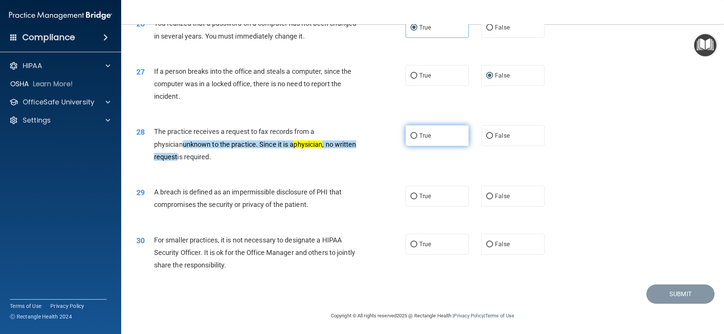
click at [359, 136] on span "True" at bounding box center [425, 135] width 12 height 7
click at [359, 136] on input "True" at bounding box center [413, 136] width 7 height 6
radio input "true"
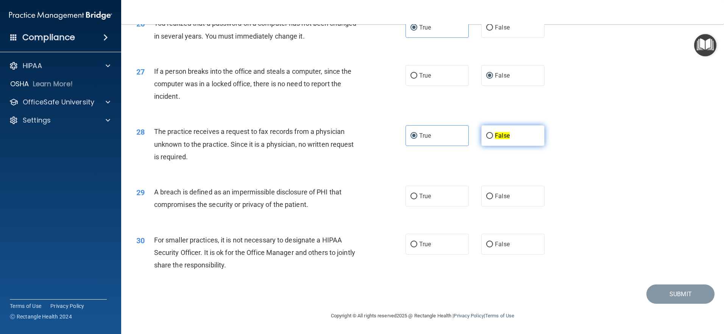
click at [359, 137] on msreadoutspan "False" at bounding box center [502, 135] width 15 height 7
click at [359, 137] on input "False" at bounding box center [489, 136] width 7 height 6
radio input "true"
radio input "false"
click at [359, 199] on label "True" at bounding box center [436, 196] width 63 height 21
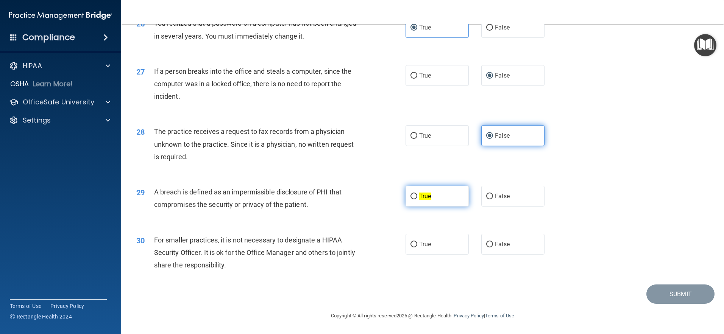
click at [359, 199] on input "True" at bounding box center [413, 197] width 7 height 6
radio input "true"
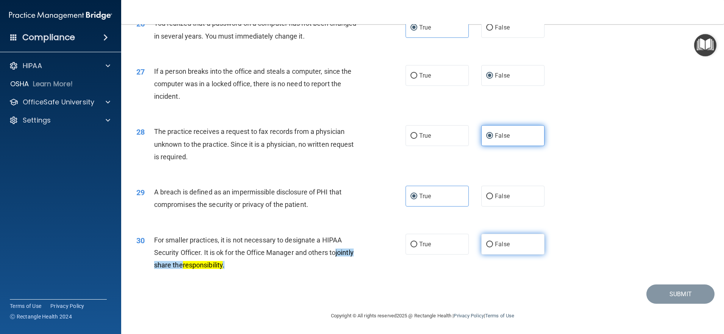
click at [359, 245] on input "False" at bounding box center [489, 245] width 7 height 6
radio input "true"
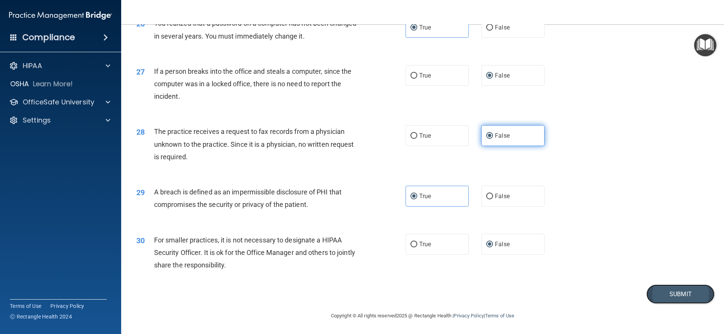
click at [359, 295] on button "Submit" at bounding box center [680, 294] width 68 height 19
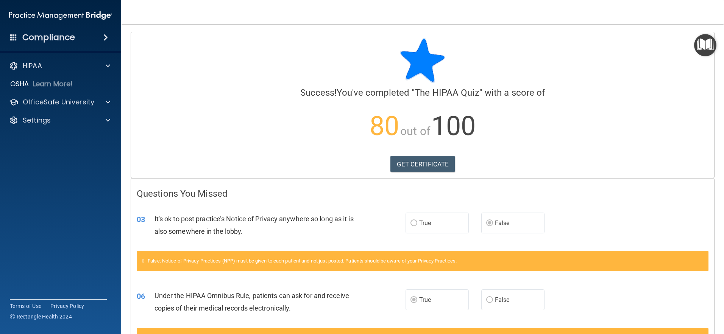
click at [359, 46] on img "Open Resource Center" at bounding box center [705, 45] width 22 height 22
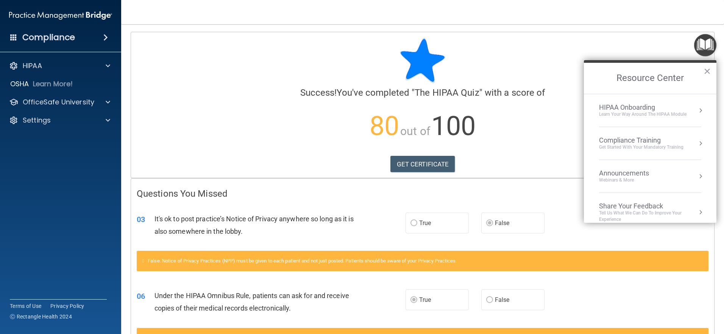
click at [359, 142] on div "Compliance Training" at bounding box center [641, 140] width 84 height 8
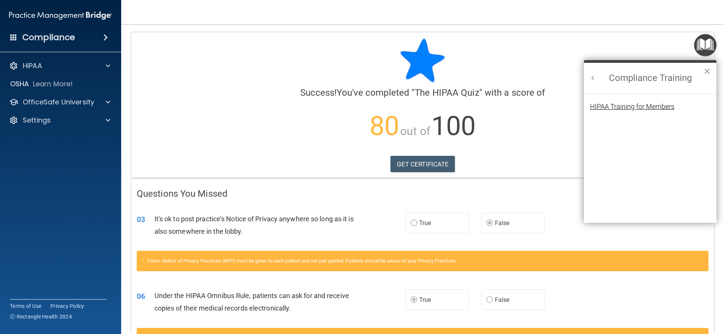
click at [359, 107] on div "HIPAA Training for Members" at bounding box center [632, 106] width 84 height 7
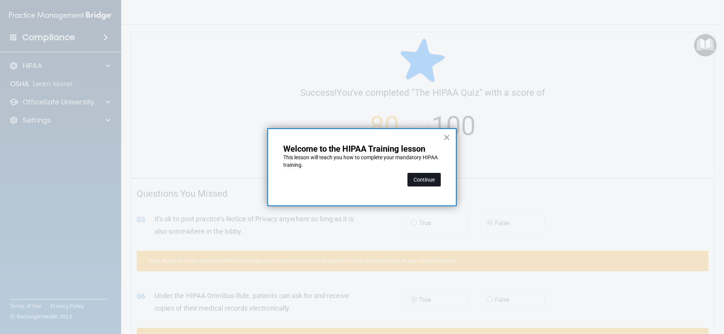
click at [359, 181] on button "Continue" at bounding box center [423, 180] width 33 height 14
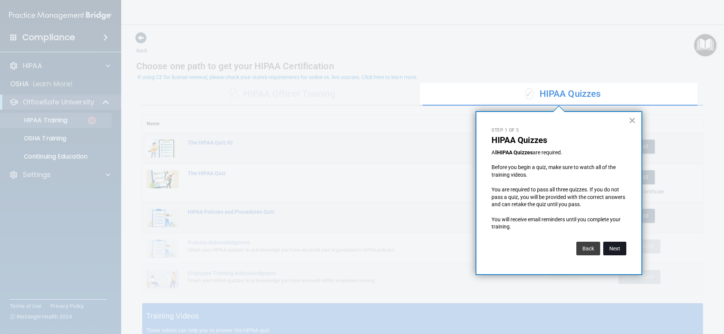
click at [359, 248] on button "Next" at bounding box center [614, 249] width 23 height 14
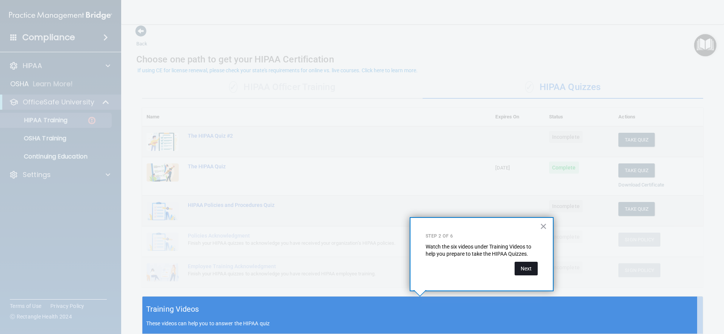
click at [359, 268] on button "Next" at bounding box center [525, 269] width 23 height 14
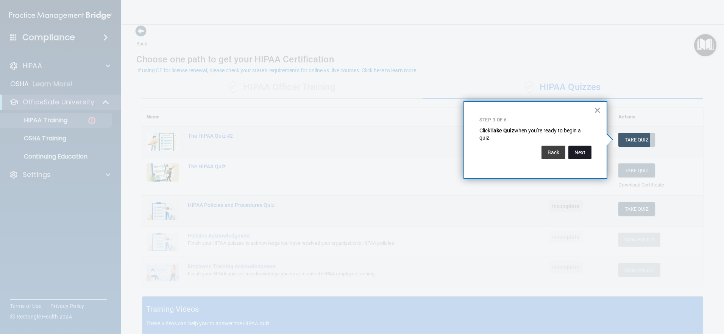
click at [359, 154] on button "Next" at bounding box center [579, 153] width 23 height 14
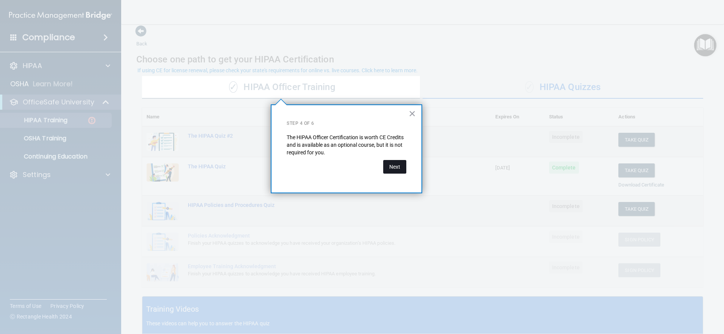
click at [359, 168] on button "Next" at bounding box center [394, 167] width 23 height 14
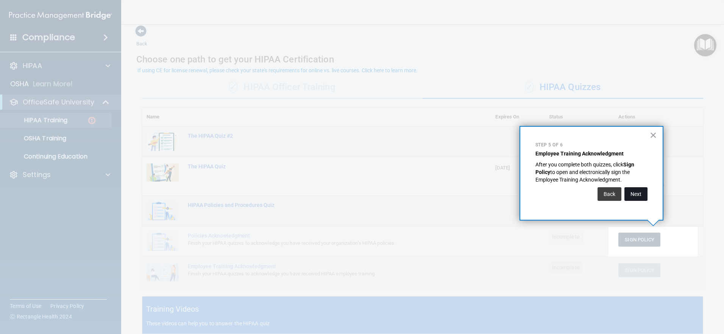
click at [359, 191] on button "Next" at bounding box center [635, 194] width 23 height 14
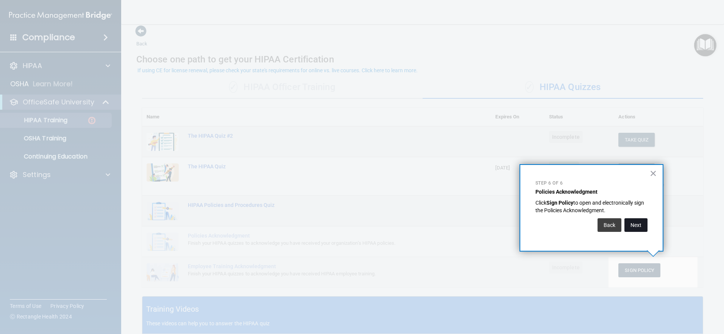
click at [359, 228] on button "Next" at bounding box center [635, 225] width 23 height 14
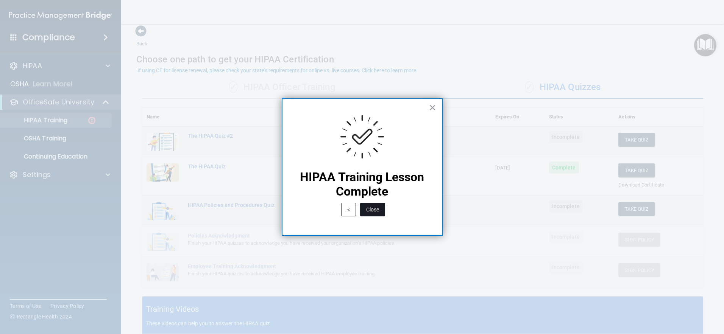
click at [359, 211] on button "Close" at bounding box center [372, 210] width 25 height 14
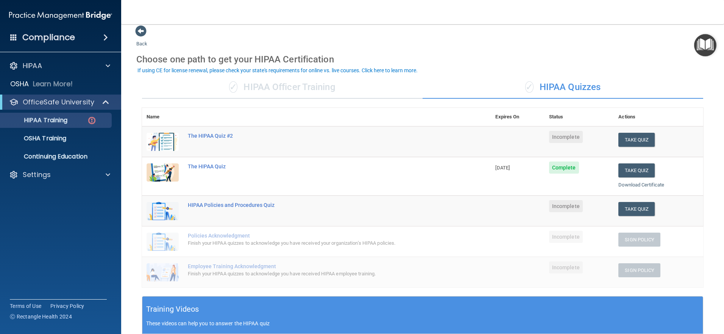
click at [359, 87] on div "✓ HIPAA Quizzes" at bounding box center [562, 87] width 280 height 23
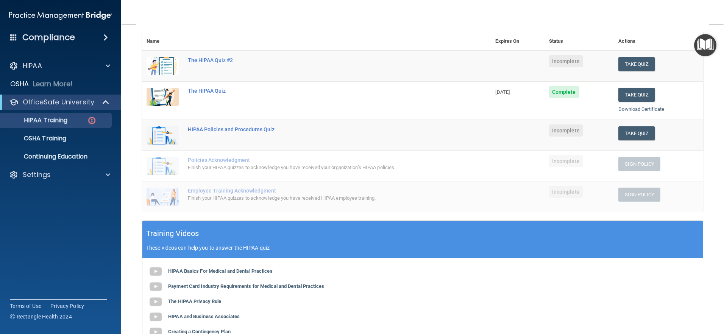
scroll to position [45, 0]
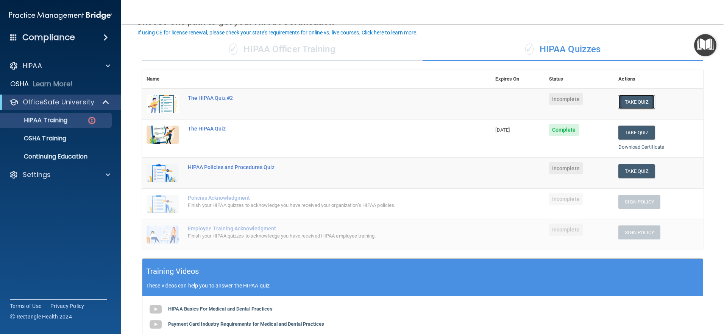
click at [359, 105] on button "Take Quiz" at bounding box center [636, 102] width 36 height 14
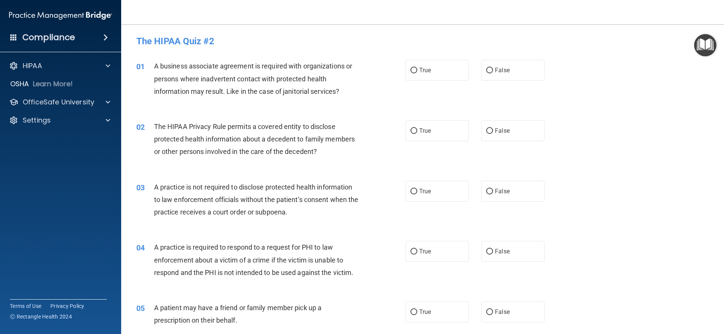
click at [154, 65] on span "A business associate agreement is required with organizations or persons where …" at bounding box center [253, 78] width 198 height 33
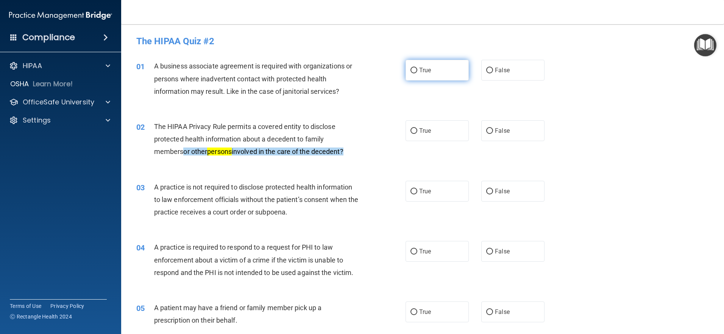
click at [359, 74] on label "True" at bounding box center [436, 70] width 63 height 21
click at [359, 73] on input "True" at bounding box center [413, 71] width 7 height 6
radio input "true"
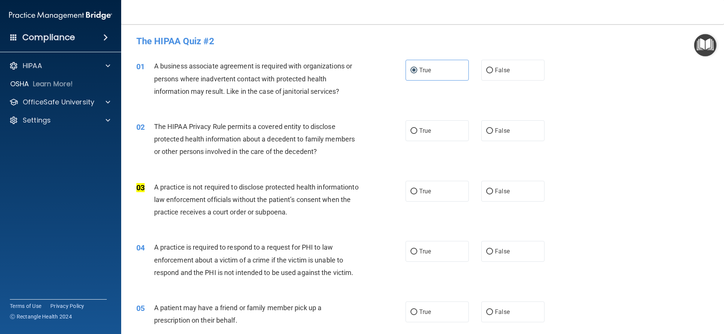
click at [162, 128] on span "The HIPAA Privacy Rule permits a covered entity to disclose protected health in…" at bounding box center [254, 139] width 201 height 33
click at [163, 128] on span "The HIPAA Privacy Rule permits a covered entity to disclose protected health in…" at bounding box center [254, 139] width 201 height 33
click at [159, 125] on span "The HIPAA Privacy Rule permits a covered entity to disclose protected health in…" at bounding box center [254, 139] width 201 height 33
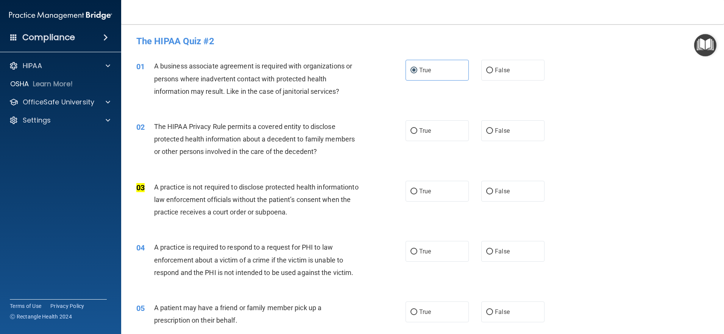
click at [160, 126] on span "The HIPAA Privacy Rule permits a covered entity to disclose protected health in…" at bounding box center [254, 139] width 201 height 33
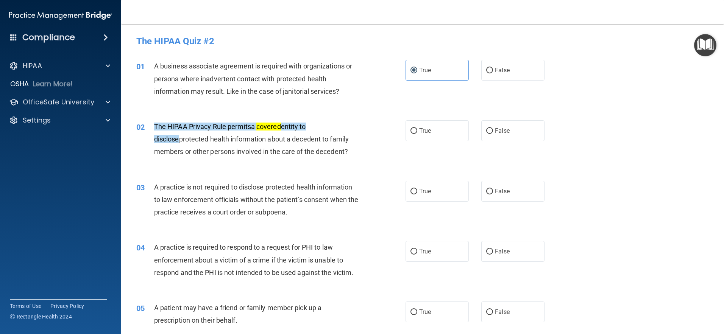
drag, startPoint x: 160, startPoint y: 126, endPoint x: 364, endPoint y: 136, distance: 204.2
click at [359, 136] on div "02 The HIPAA Privacy Rule permits a covered entity to disclose protected health…" at bounding box center [271, 141] width 292 height 42
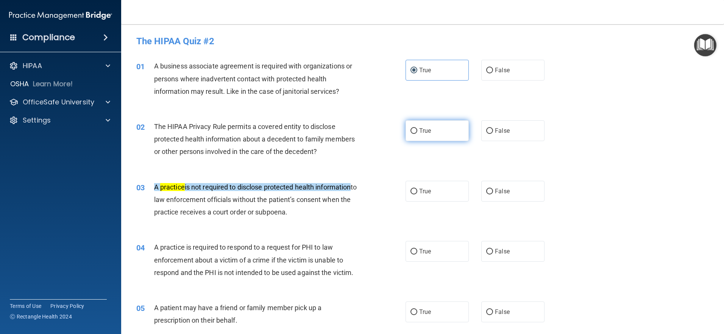
click at [359, 129] on input "True" at bounding box center [413, 131] width 7 height 6
radio input "true"
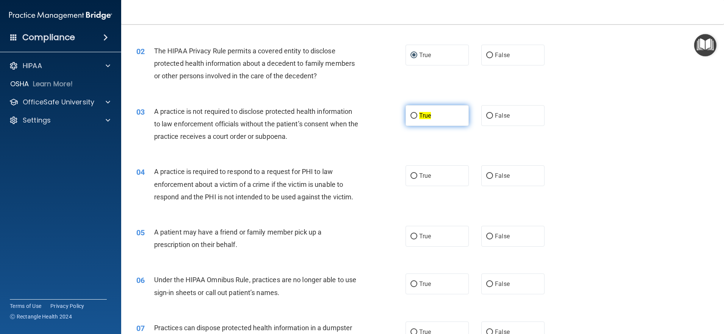
click at [359, 114] on input "True" at bounding box center [413, 116] width 7 height 6
radio input "true"
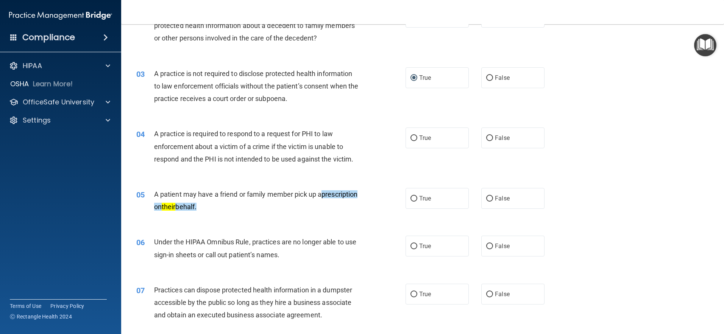
click at [160, 129] on div "A practice is required to respond to a request for PHI to law enforcement about…" at bounding box center [259, 147] width 210 height 38
click at [156, 131] on span "A practice is required to respond to a request for PHI to law enforcement about…" at bounding box center [253, 146] width 199 height 33
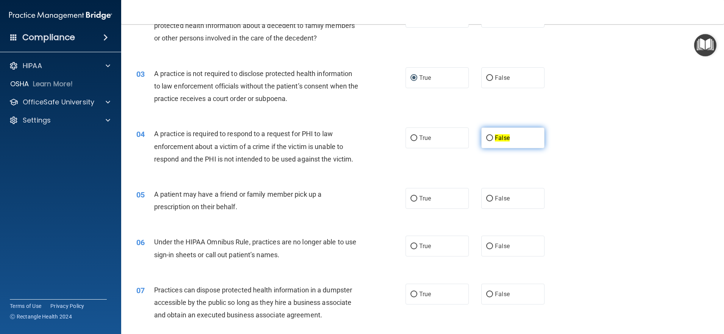
click at [359, 135] on input "False" at bounding box center [489, 138] width 7 height 6
radio input "true"
drag, startPoint x: 412, startPoint y: 199, endPoint x: 437, endPoint y: 196, distance: 25.2
click at [359, 199] on input "True" at bounding box center [413, 199] width 7 height 6
radio input "true"
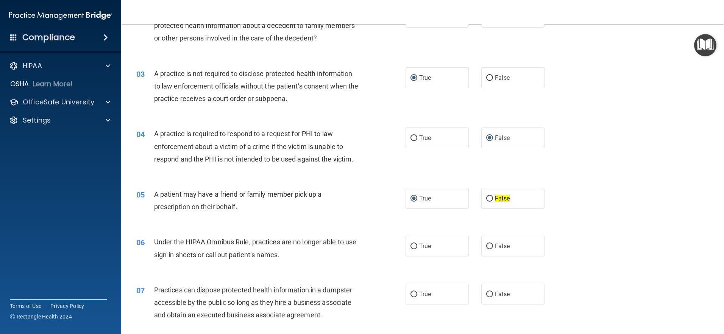
scroll to position [189, 0]
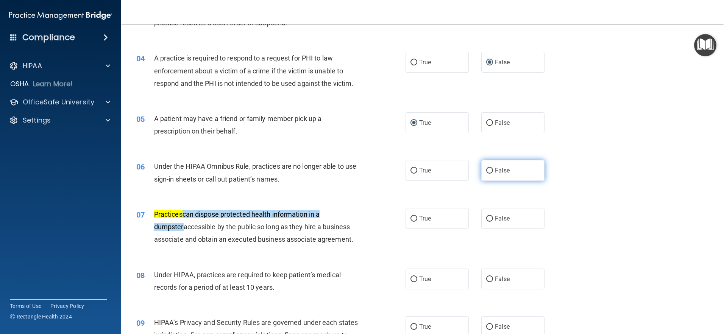
click at [359, 169] on input "False" at bounding box center [489, 171] width 7 height 6
radio input "true"
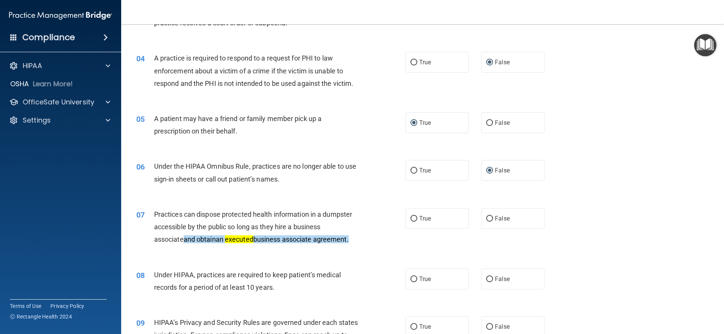
scroll to position [227, 0]
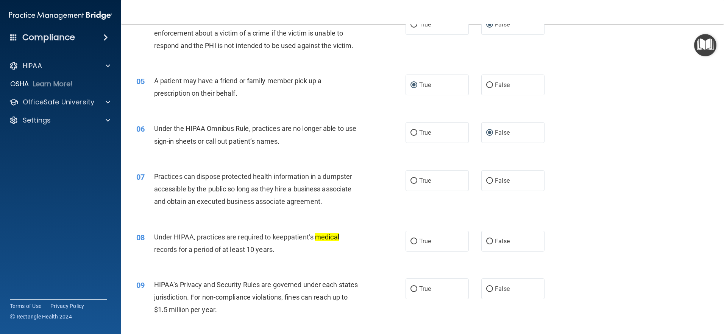
click at [156, 174] on span "Practices can dispose protected health information in a dumpster accessible by …" at bounding box center [253, 189] width 198 height 33
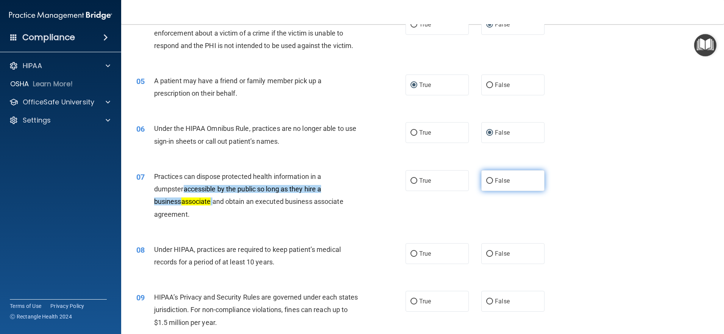
click at [359, 182] on input "False" at bounding box center [489, 181] width 7 height 6
radio input "true"
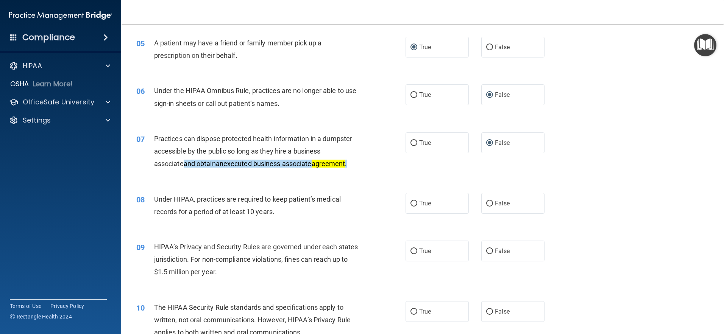
scroll to position [303, 0]
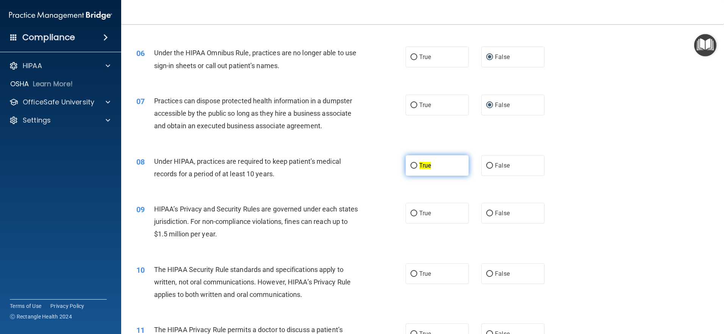
click at [359, 163] on input "True" at bounding box center [413, 166] width 7 height 6
radio input "true"
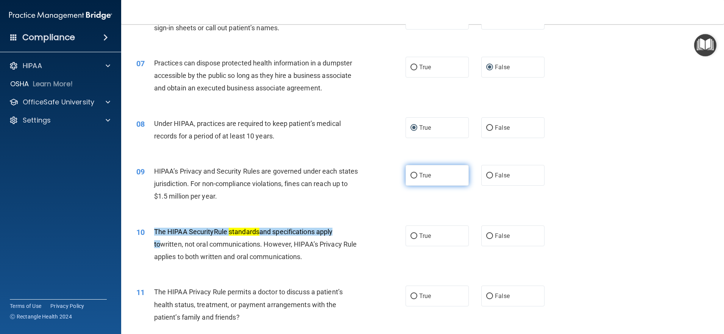
click at [359, 177] on span "True" at bounding box center [425, 175] width 12 height 7
click at [359, 177] on input "True" at bounding box center [413, 176] width 7 height 6
radio input "true"
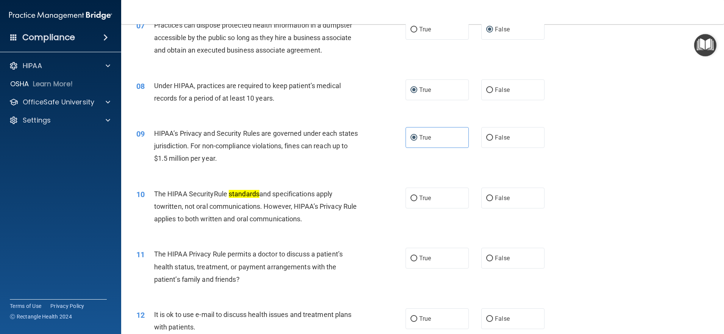
scroll to position [416, 0]
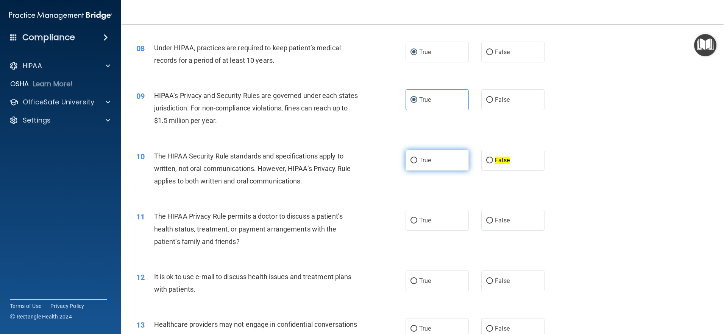
click at [359, 159] on input "True" at bounding box center [413, 161] width 7 height 6
radio input "true"
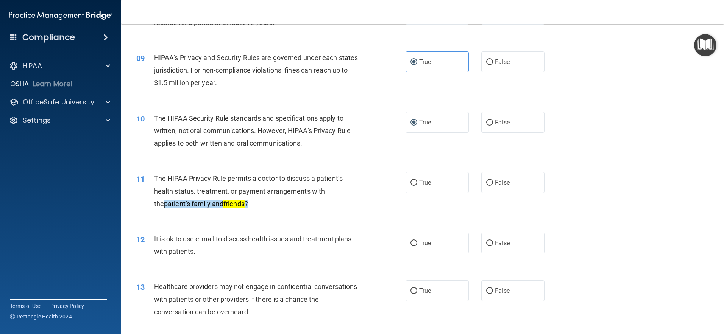
drag, startPoint x: 412, startPoint y: 182, endPoint x: 481, endPoint y: 208, distance: 73.5
click at [359, 183] on input "True" at bounding box center [413, 183] width 7 height 6
radio input "true"
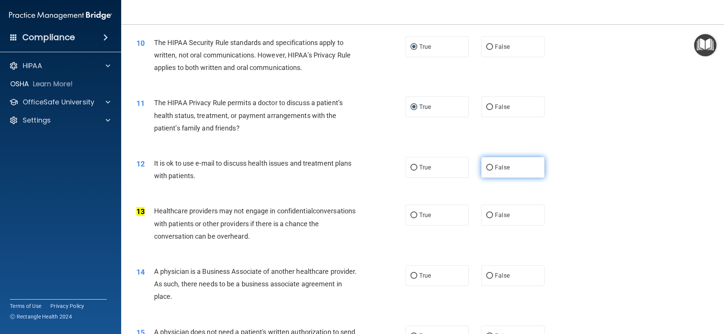
click at [359, 168] on input "False" at bounding box center [489, 168] width 7 height 6
radio input "true"
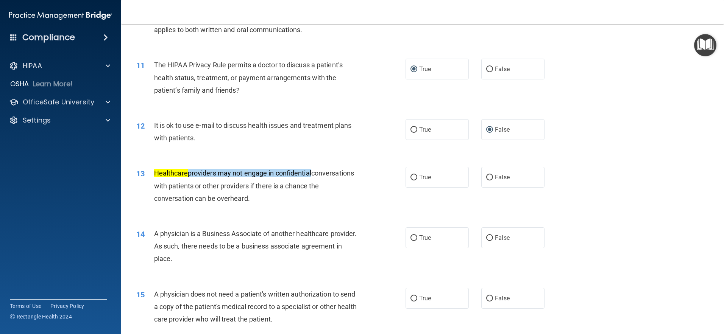
scroll to position [605, 0]
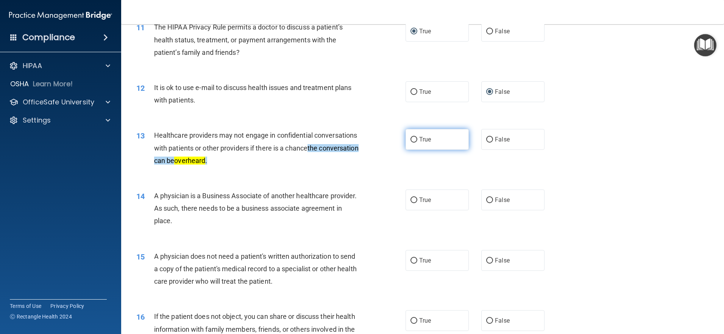
click at [359, 138] on input "True" at bounding box center [413, 140] width 7 height 6
radio input "true"
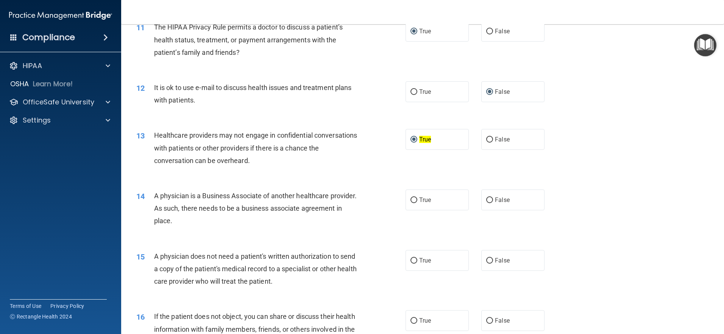
scroll to position [643, 0]
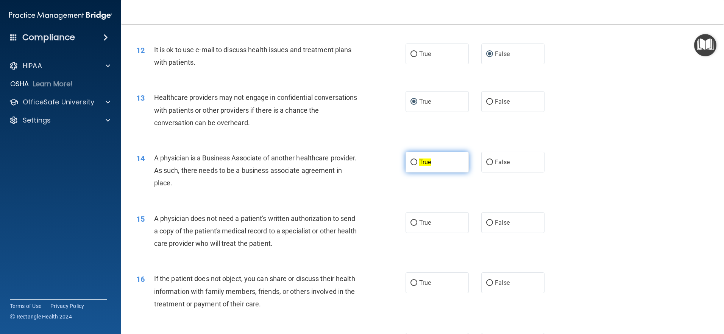
drag, startPoint x: 410, startPoint y: 162, endPoint x: 450, endPoint y: 164, distance: 39.8
click at [359, 162] on input "True" at bounding box center [413, 163] width 7 height 6
radio input "true"
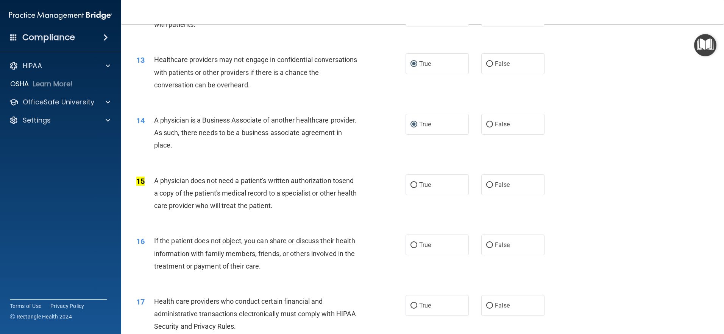
scroll to position [719, 0]
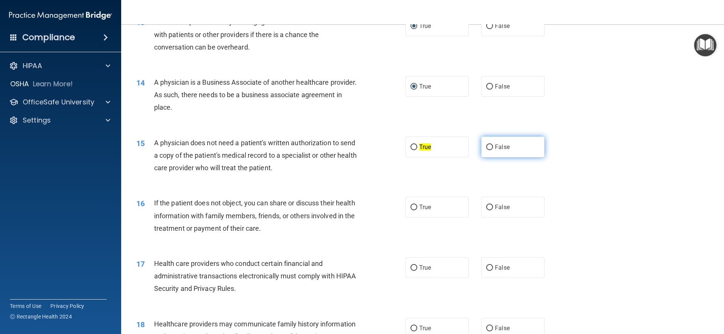
click at [359, 148] on input "False" at bounding box center [489, 148] width 7 height 6
radio input "true"
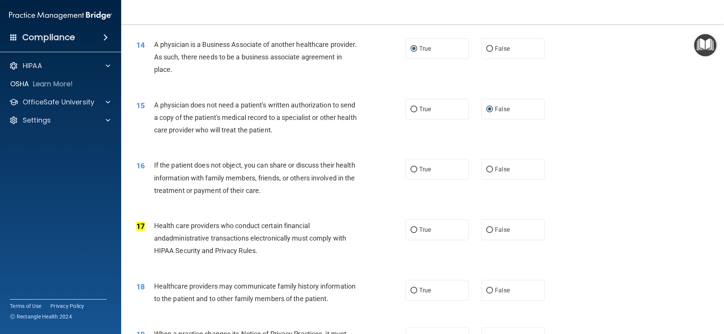
click at [154, 163] on span "If the patient does not object, you can share or discuss their health informati…" at bounding box center [254, 177] width 201 height 33
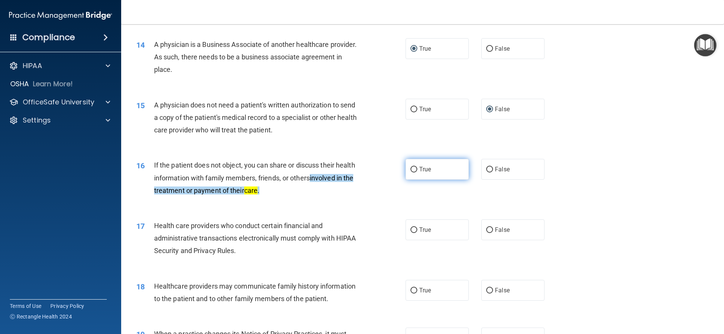
drag, startPoint x: 409, startPoint y: 171, endPoint x: 450, endPoint y: 164, distance: 41.4
click at [359, 171] on input "True" at bounding box center [413, 170] width 7 height 6
radio input "true"
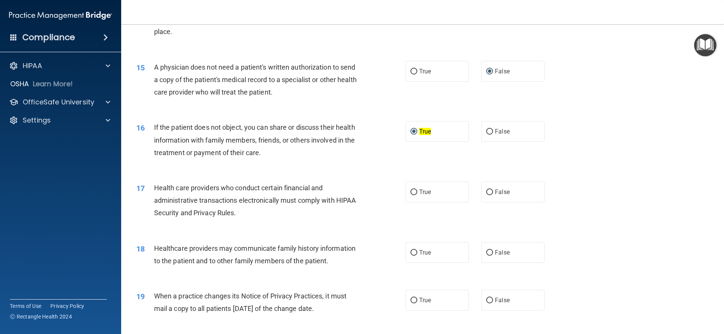
scroll to position [832, 0]
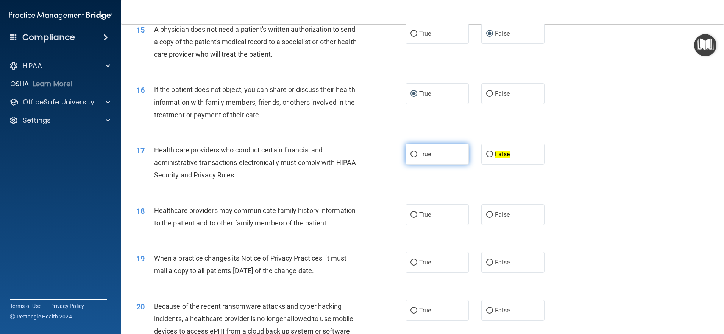
click at [359, 152] on input "True" at bounding box center [413, 155] width 7 height 6
radio input "true"
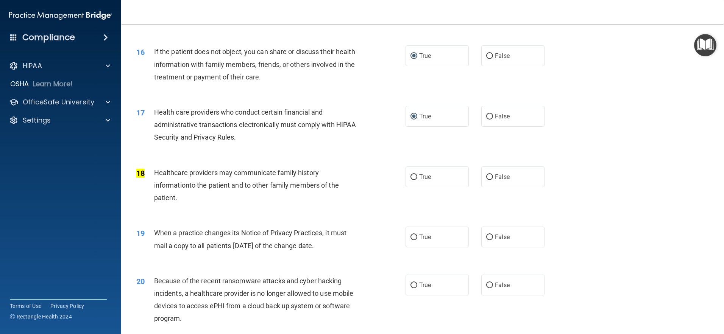
scroll to position [908, 0]
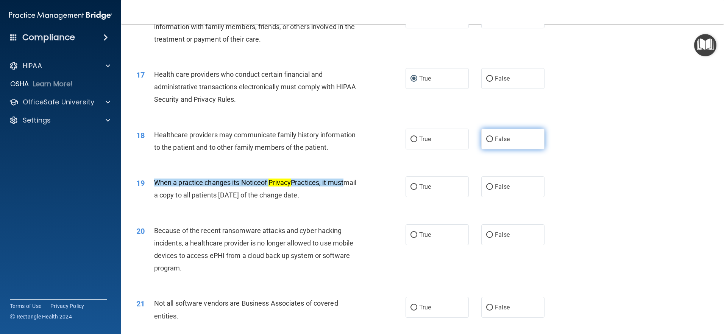
click at [359, 139] on input "False" at bounding box center [489, 140] width 7 height 6
radio input "true"
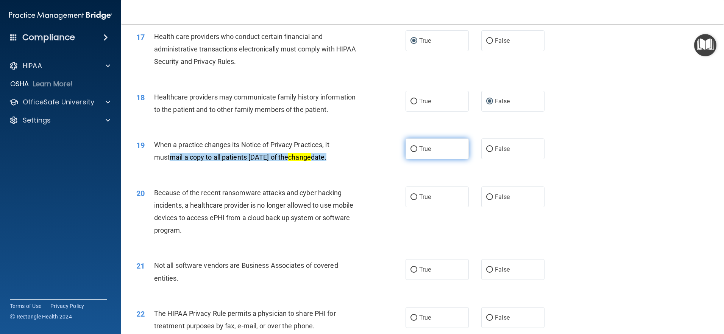
click at [359, 148] on input "True" at bounding box center [413, 149] width 7 height 6
radio input "true"
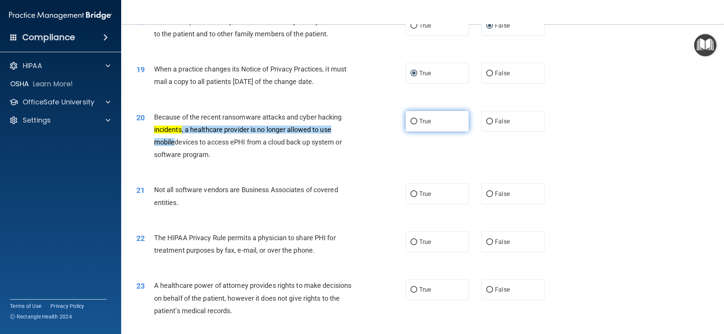
click at [359, 123] on input "True" at bounding box center [413, 122] width 7 height 6
radio input "true"
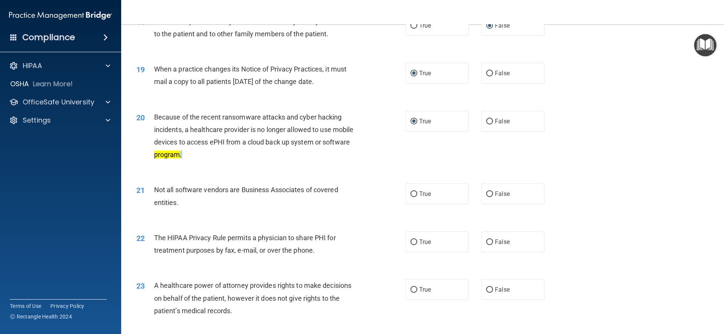
scroll to position [1060, 0]
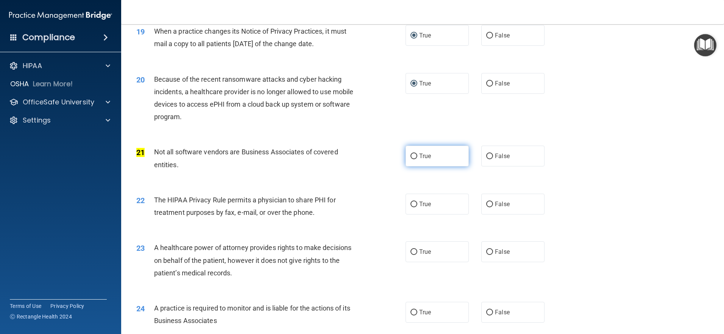
click at [359, 157] on input "True" at bounding box center [413, 157] width 7 height 6
radio input "true"
click at [256, 206] on div "The HIPAA Privacy Rule permits a physician to share PHI for treatment purposes …" at bounding box center [259, 206] width 210 height 25
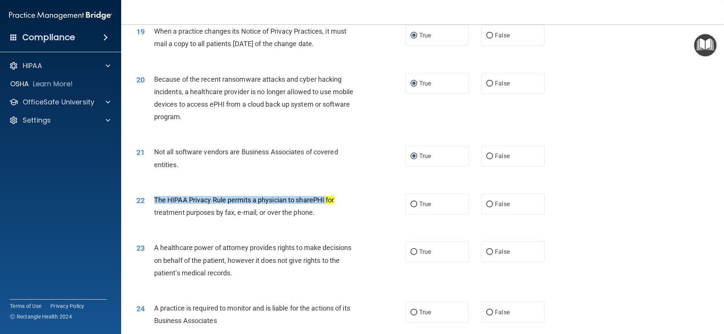
click at [323, 198] on span "The HIPAA Privacy Rule permits a physician to share PHI for treatment purposes …" at bounding box center [244, 206] width 180 height 20
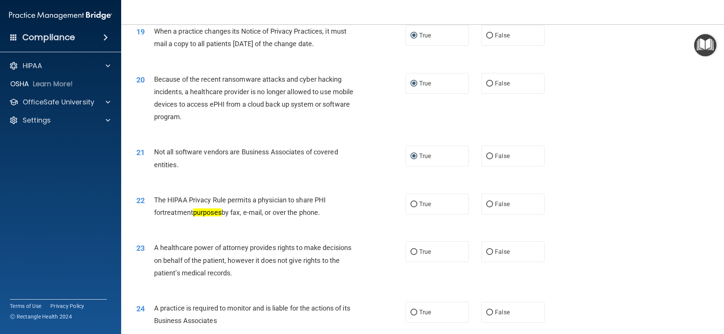
click at [159, 201] on span "The HIPAA Privacy Rule permits a physician to share PHI for treatment purposes …" at bounding box center [240, 206] width 172 height 20
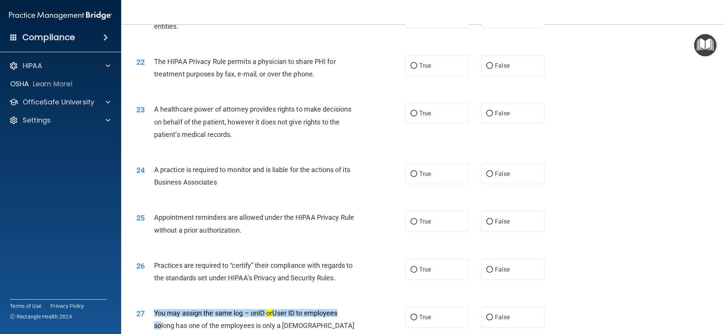
scroll to position [1047, 0]
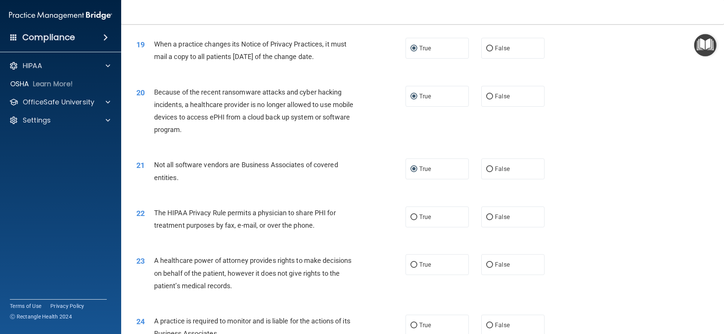
click at [154, 215] on span "The HIPAA Privacy Rule permits a physician to share PHI for treatment purposes …" at bounding box center [245, 219] width 182 height 20
click at [154, 214] on span "The HIPAA Privacy Rule permits a physician to share PHI for treatment purposes …" at bounding box center [245, 219] width 182 height 20
click at [359, 221] on label "True" at bounding box center [436, 217] width 63 height 21
click at [359, 220] on input "True" at bounding box center [413, 218] width 7 height 6
radio input "true"
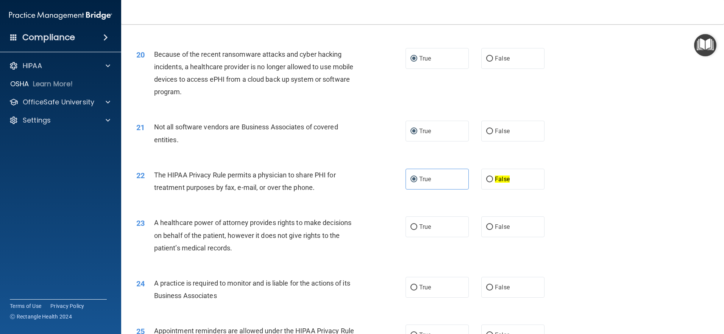
scroll to position [1122, 0]
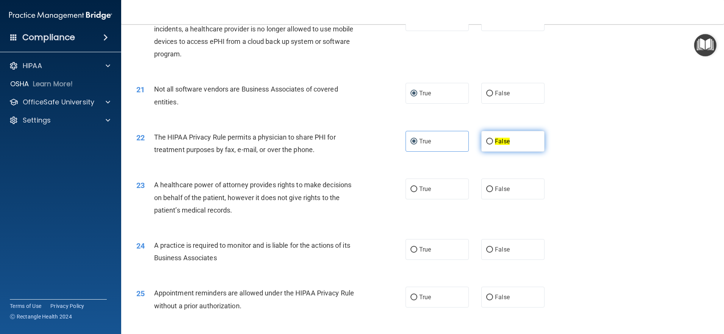
click at [359, 142] on input "False" at bounding box center [489, 142] width 7 height 6
radio input "true"
radio input "false"
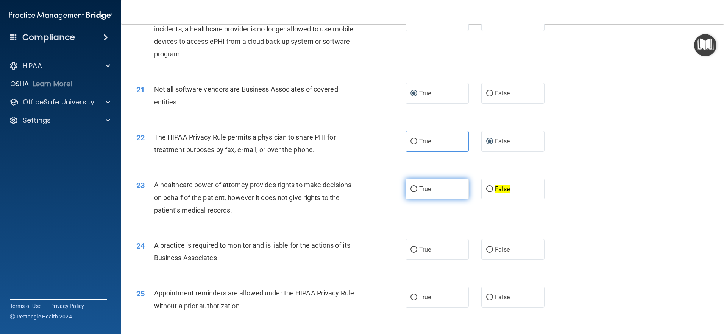
click at [359, 187] on input "True" at bounding box center [413, 190] width 7 height 6
radio input "true"
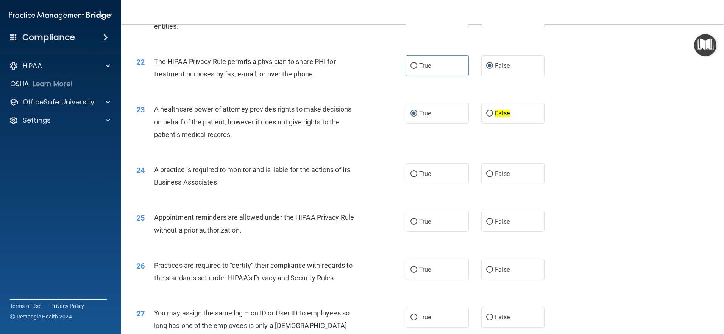
scroll to position [1236, 0]
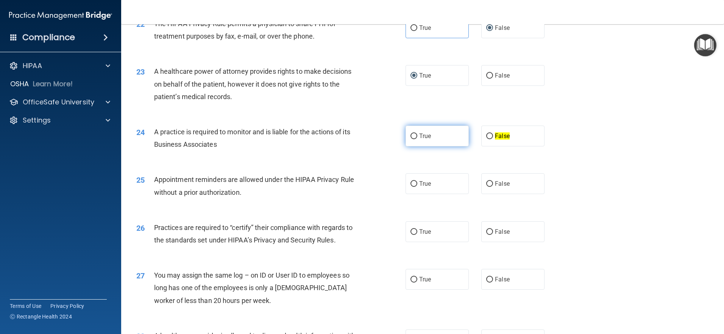
click at [359, 136] on input "True" at bounding box center [413, 137] width 7 height 6
radio input "true"
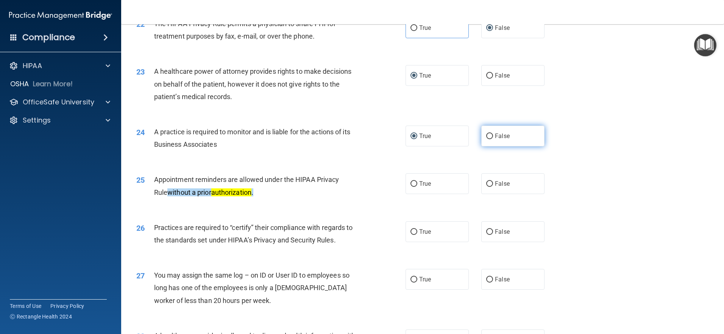
click at [359, 137] on input "False" at bounding box center [489, 137] width 7 height 6
radio input "true"
radio input "false"
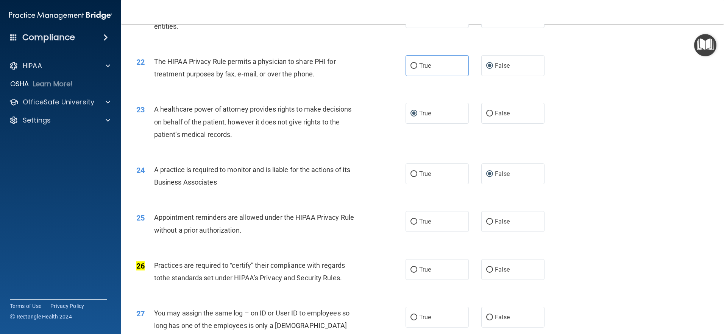
click at [163, 60] on span "The HIPAA Privacy Rule permits a physician to share PHI for treatment purposes …" at bounding box center [245, 68] width 182 height 20
click at [168, 218] on span "Appointment reminders are allowed under the HIPAA Privacy Rule without a prior …" at bounding box center [254, 223] width 200 height 20
click at [168, 219] on span "Appointment reminders are allowed under the HIPAA Privacy Rule without a prior …" at bounding box center [254, 223] width 200 height 20
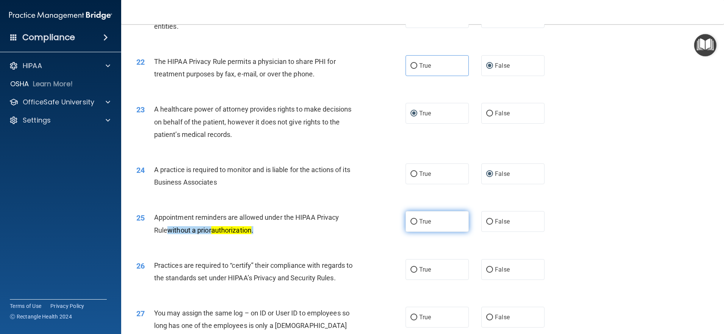
click at [359, 221] on input "True" at bounding box center [413, 222] width 7 height 6
radio input "true"
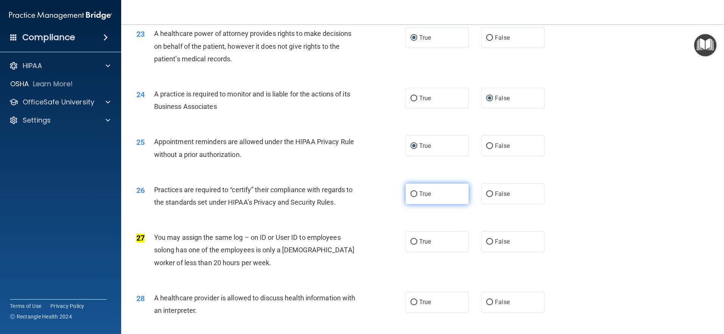
click at [359, 197] on label "True" at bounding box center [436, 194] width 63 height 21
click at [359, 197] on input "True" at bounding box center [413, 194] width 7 height 6
radio input "true"
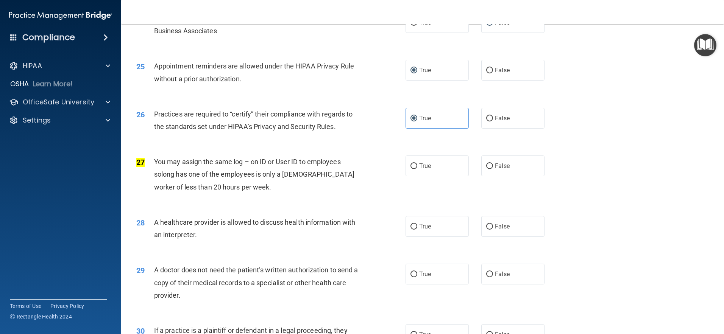
scroll to position [1427, 0]
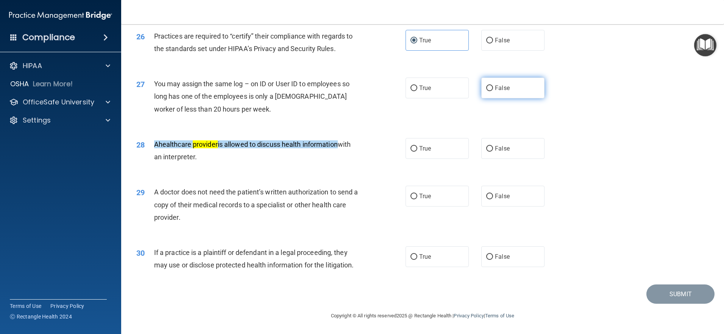
click at [359, 88] on input "False" at bounding box center [489, 89] width 7 height 6
radio input "true"
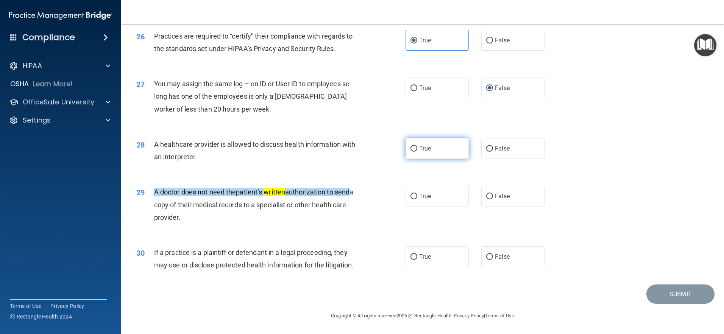
click at [359, 150] on input "True" at bounding box center [413, 149] width 7 height 6
radio input "true"
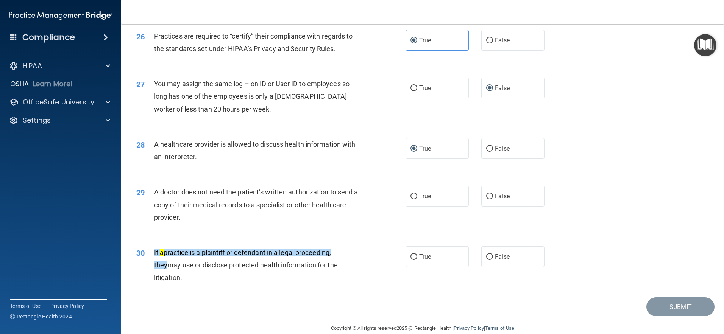
click at [155, 188] on span "A doctor does not need the patient’s written authorization to send a copy of th…" at bounding box center [256, 204] width 204 height 33
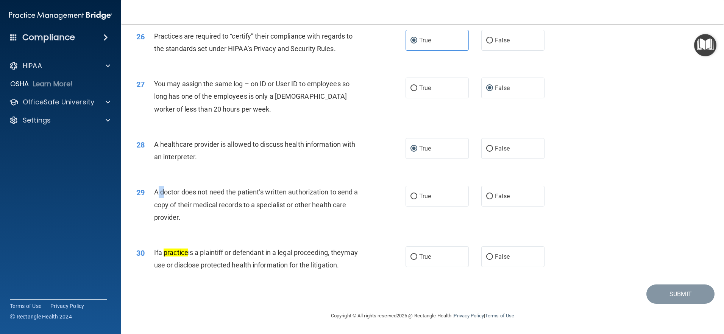
click at [155, 188] on span "A doctor does not need the patient’s written authorization to send a copy of th…" at bounding box center [256, 204] width 204 height 33
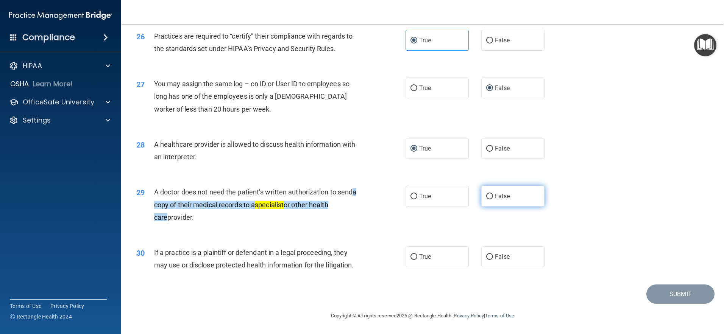
click at [359, 195] on input "False" at bounding box center [489, 197] width 7 height 6
radio input "true"
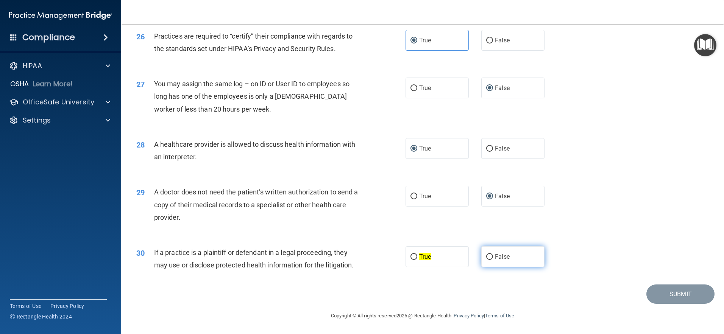
click at [359, 255] on input "False" at bounding box center [489, 257] width 7 height 6
radio input "true"
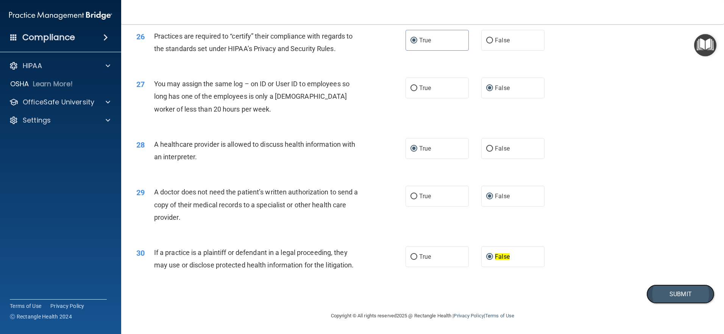
click at [359, 298] on button "Submit" at bounding box center [680, 294] width 68 height 19
click at [359, 302] on button "Submit" at bounding box center [680, 294] width 68 height 19
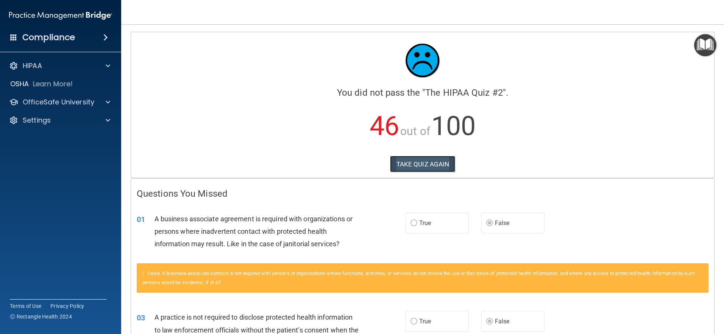
click at [359, 165] on button "TAKE QUIZ AGAIN" at bounding box center [422, 164] width 65 height 17
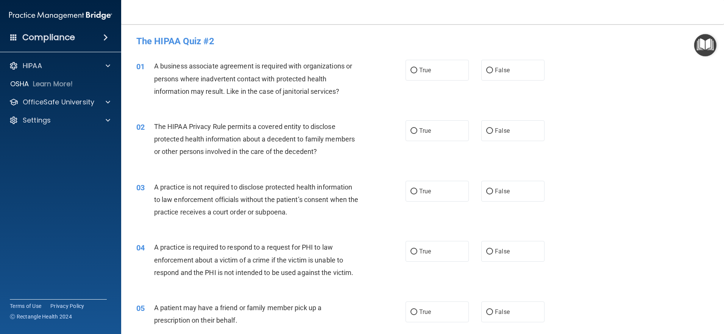
click at [154, 65] on span "A business associate agreement is required with organizations or persons where …" at bounding box center [253, 78] width 198 height 33
drag, startPoint x: 154, startPoint y: 65, endPoint x: 188, endPoint y: 67, distance: 33.8
click at [188, 67] on span "A business associate agreement is required with organizations or persons where …" at bounding box center [253, 78] width 198 height 33
click at [359, 68] on input "False" at bounding box center [489, 71] width 7 height 6
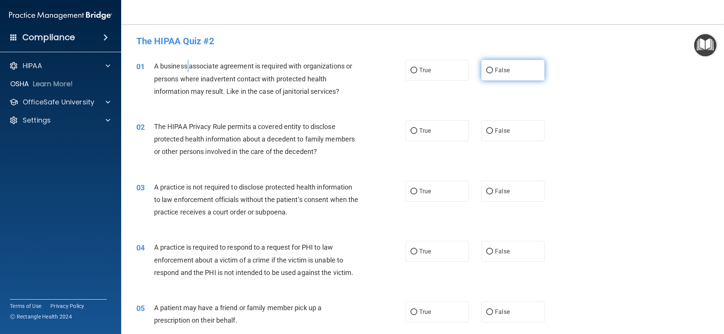
radio input "true"
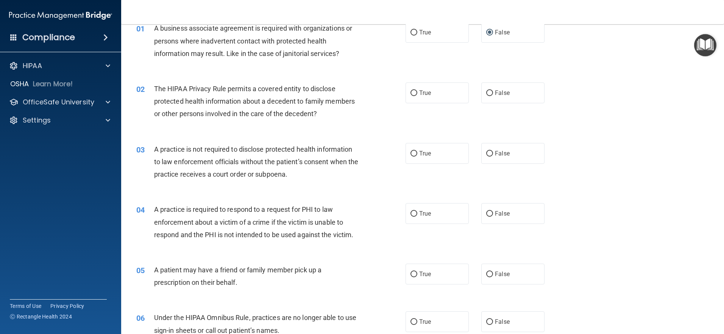
click at [163, 87] on span "The HIPAA Privacy Rule permits a covered entity to disclose protected health in…" at bounding box center [254, 101] width 201 height 33
click at [359, 98] on label "False" at bounding box center [512, 92] width 63 height 21
click at [359, 96] on input "False" at bounding box center [489, 93] width 7 height 6
radio input "true"
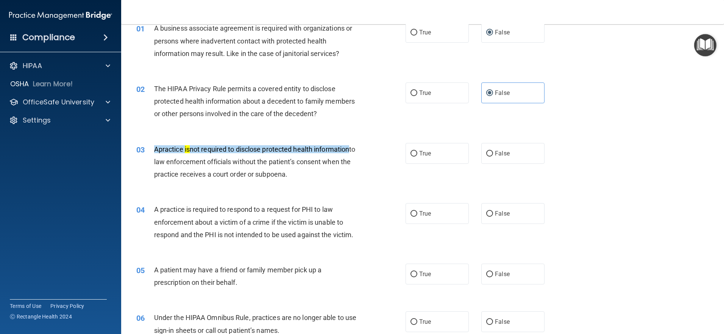
scroll to position [76, 0]
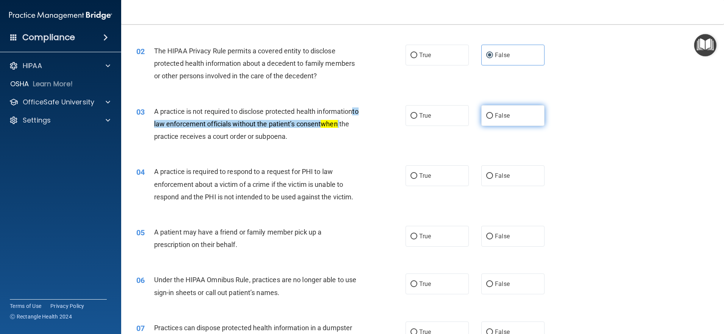
click at [359, 115] on input "False" at bounding box center [489, 116] width 7 height 6
radio input "true"
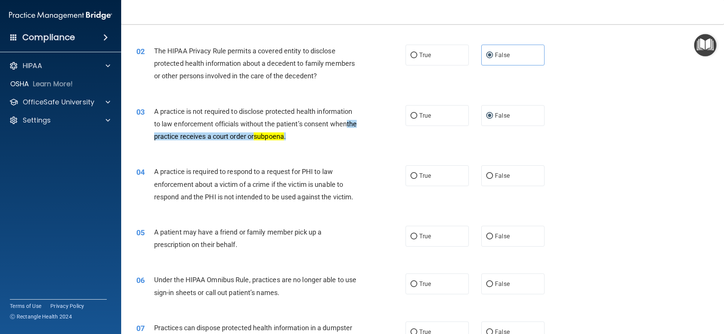
scroll to position [151, 0]
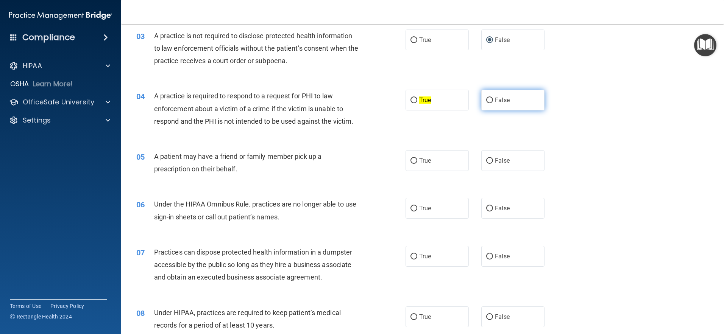
click at [359, 100] on input "False" at bounding box center [489, 101] width 7 height 6
radio input "true"
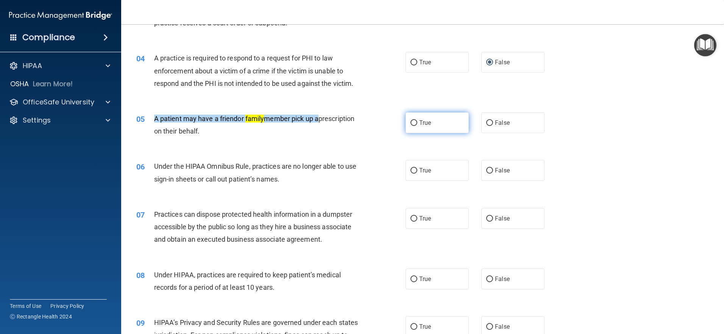
click at [359, 124] on input "True" at bounding box center [413, 123] width 7 height 6
radio input "true"
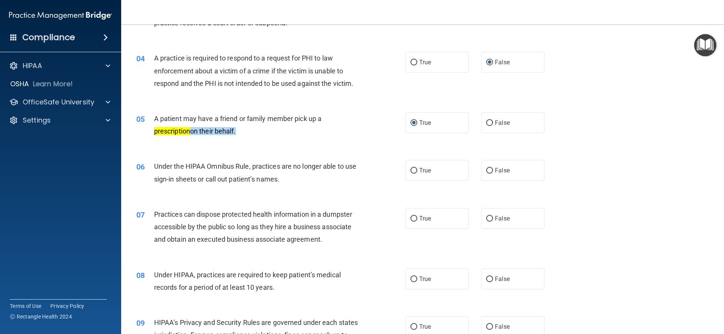
scroll to position [265, 0]
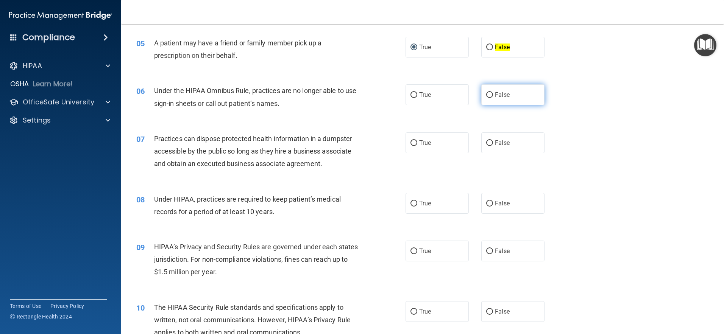
click at [359, 92] on input "False" at bounding box center [489, 95] width 7 height 6
radio input "true"
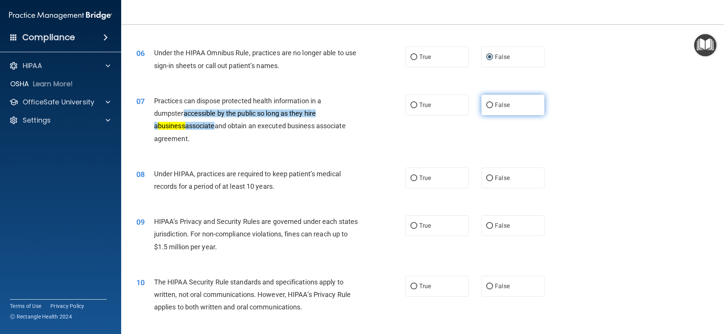
click at [359, 106] on input "False" at bounding box center [489, 106] width 7 height 6
radio input "true"
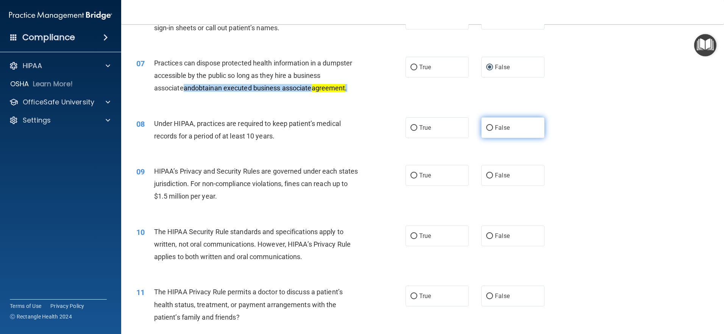
click at [359, 128] on span "False" at bounding box center [502, 127] width 15 height 7
click at [359, 128] on input "False" at bounding box center [489, 128] width 7 height 6
radio input "true"
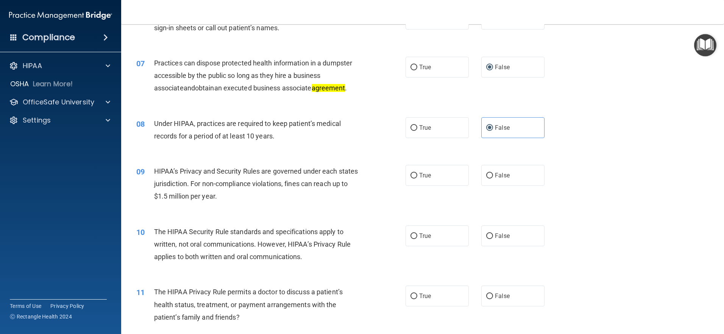
scroll to position [378, 0]
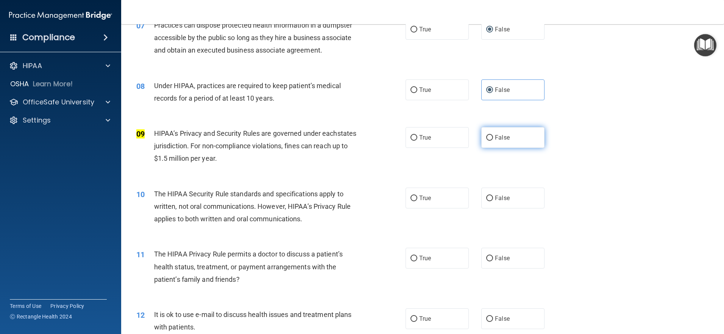
click at [359, 140] on span "False" at bounding box center [502, 137] width 15 height 7
click at [359, 137] on input "False" at bounding box center [489, 138] width 7 height 6
radio input "true"
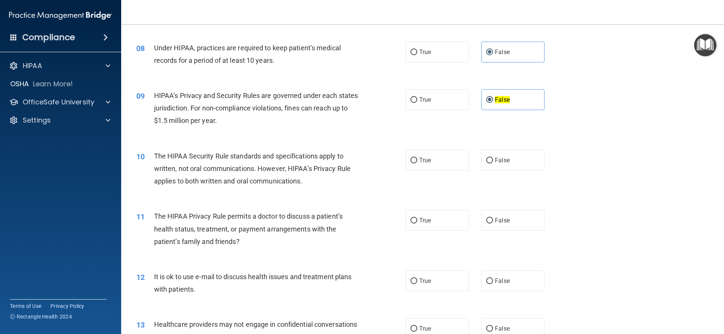
scroll to position [454, 0]
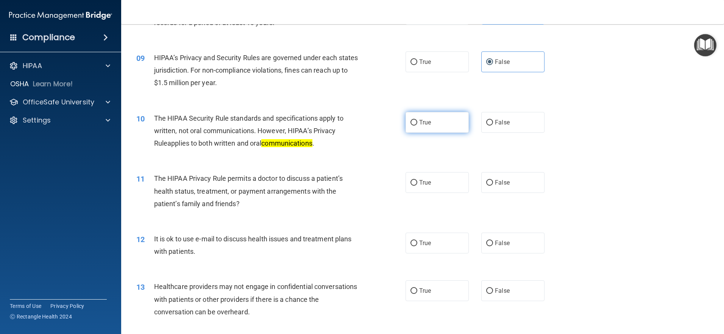
click at [359, 126] on label "True" at bounding box center [436, 122] width 63 height 21
click at [359, 126] on input "True" at bounding box center [413, 123] width 7 height 6
radio input "true"
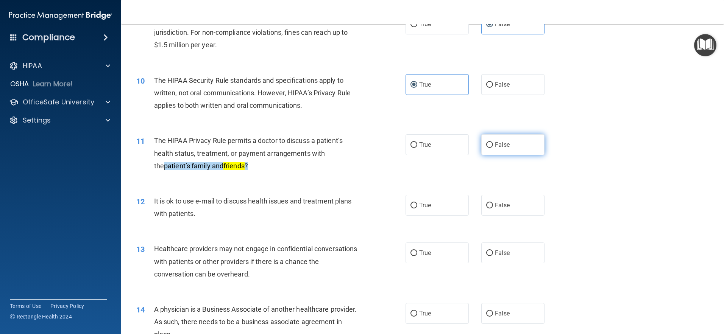
click at [359, 144] on input "False" at bounding box center [489, 145] width 7 height 6
radio input "true"
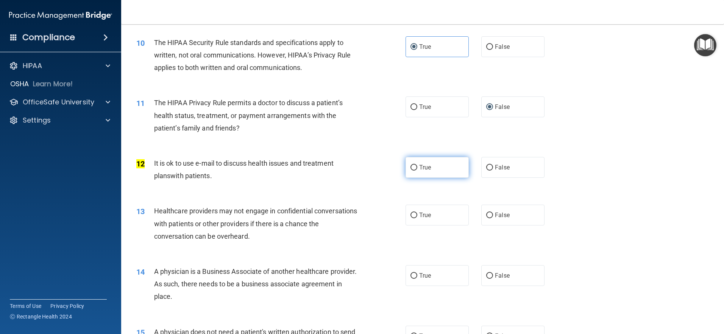
click at [359, 169] on label "True" at bounding box center [436, 167] width 63 height 21
click at [359, 169] on input "True" at bounding box center [413, 168] width 7 height 6
radio input "true"
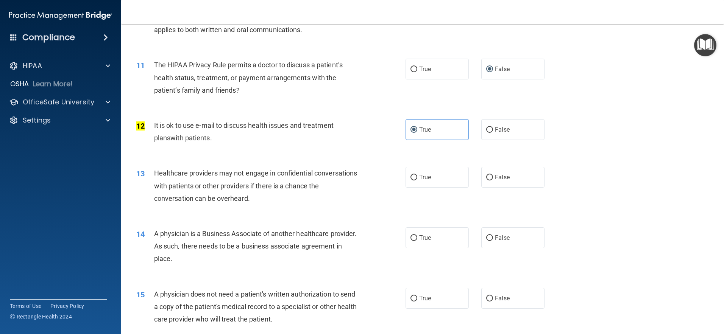
scroll to position [605, 0]
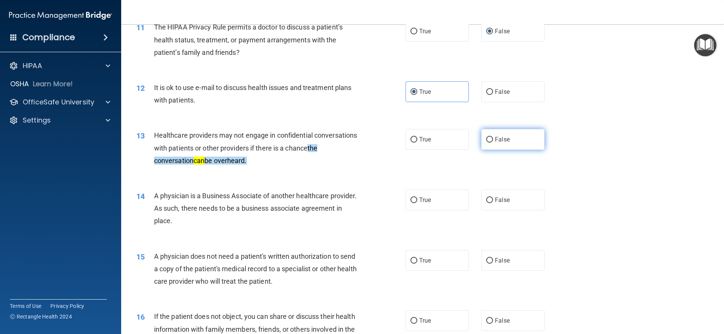
click at [359, 145] on label "False" at bounding box center [512, 139] width 63 height 21
click at [359, 143] on input "False" at bounding box center [489, 140] width 7 height 6
radio input "true"
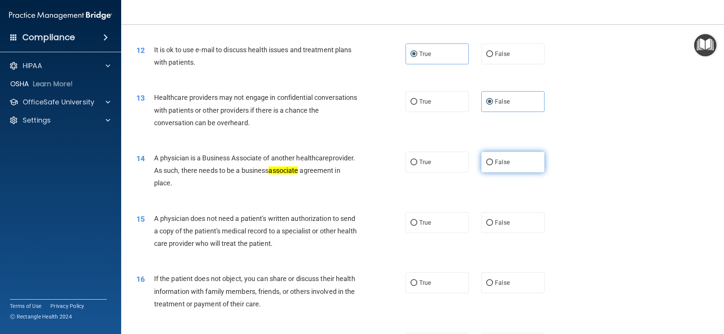
click at [359, 164] on span "False" at bounding box center [502, 162] width 15 height 7
click at [359, 164] on input "False" at bounding box center [489, 163] width 7 height 6
radio input "true"
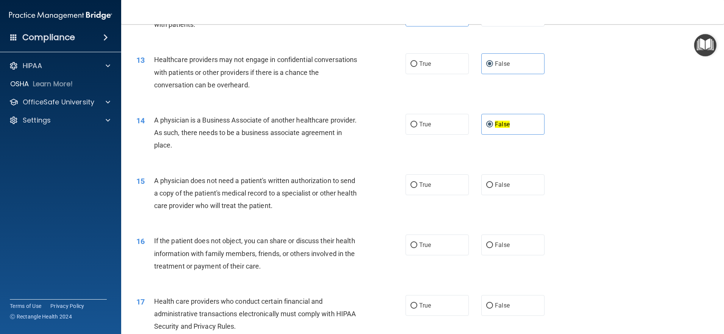
scroll to position [719, 0]
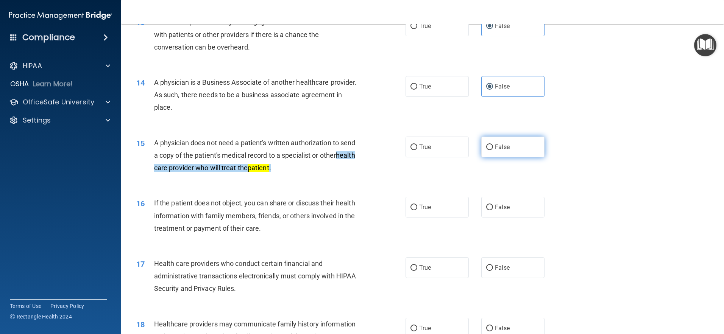
click at [359, 151] on label "False" at bounding box center [512, 147] width 63 height 21
click at [359, 150] on input "False" at bounding box center [489, 148] width 7 height 6
radio input "true"
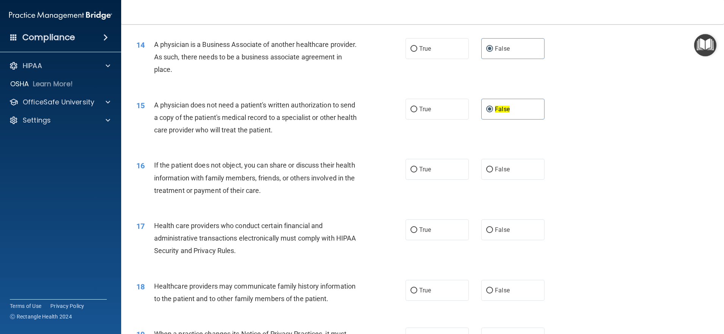
scroll to position [795, 0]
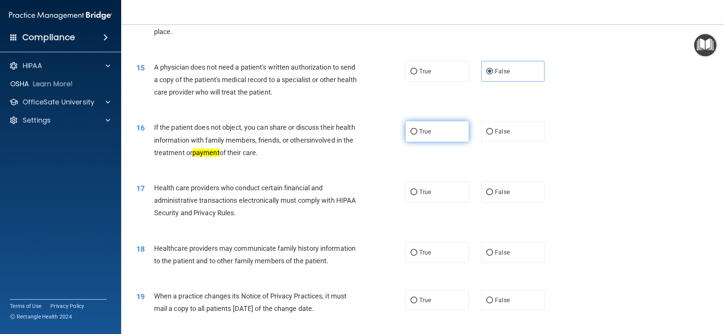
click at [359, 136] on label "True" at bounding box center [436, 131] width 63 height 21
click at [359, 135] on input "True" at bounding box center [413, 132] width 7 height 6
radio input "true"
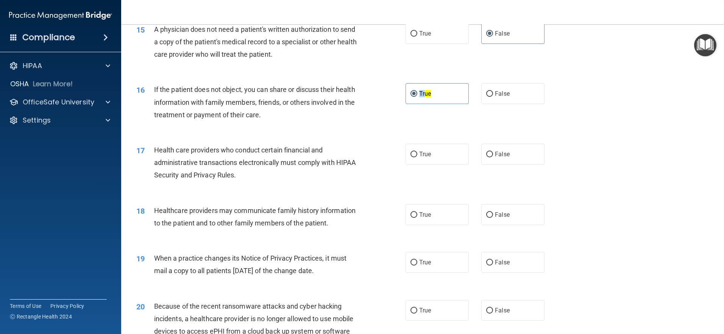
scroll to position [870, 0]
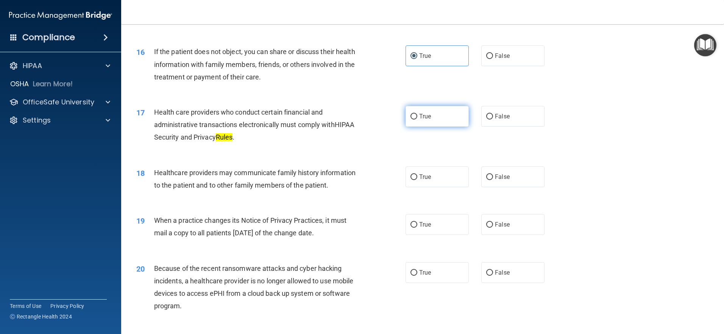
drag, startPoint x: 418, startPoint y: 117, endPoint x: 413, endPoint y: 119, distance: 5.4
click at [359, 117] on span "True" at bounding box center [425, 116] width 12 height 7
click at [359, 117] on input "True" at bounding box center [413, 117] width 7 height 6
radio input "true"
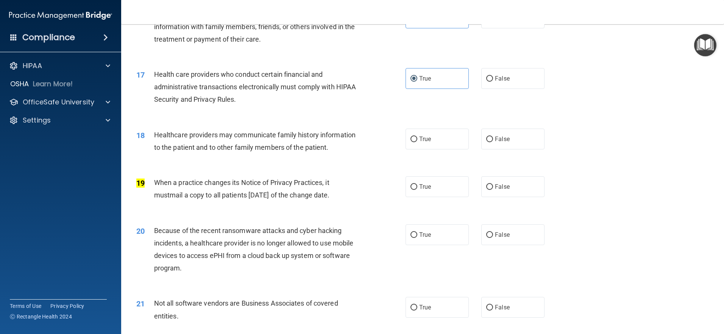
click at [165, 137] on span "Healthcare providers may communicate family history information to the patient …" at bounding box center [254, 141] width 201 height 20
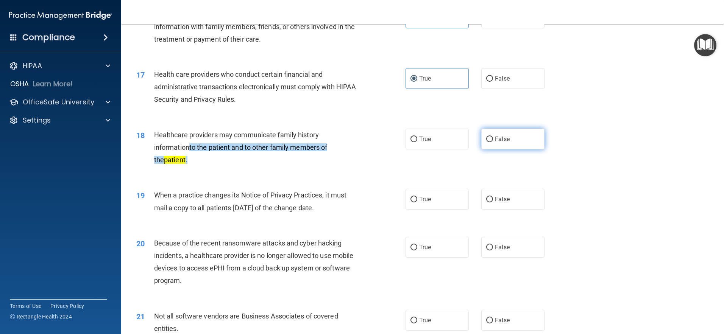
click at [359, 140] on input "False" at bounding box center [489, 140] width 7 height 6
radio input "true"
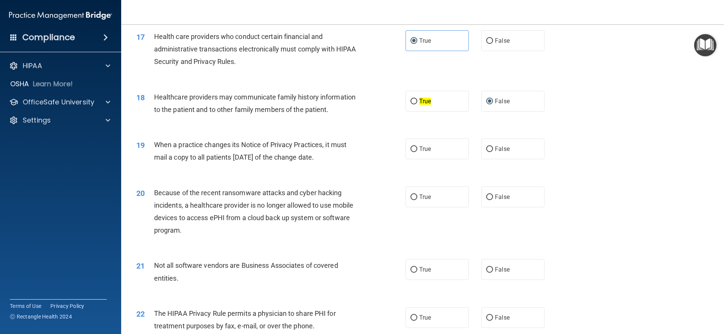
scroll to position [984, 0]
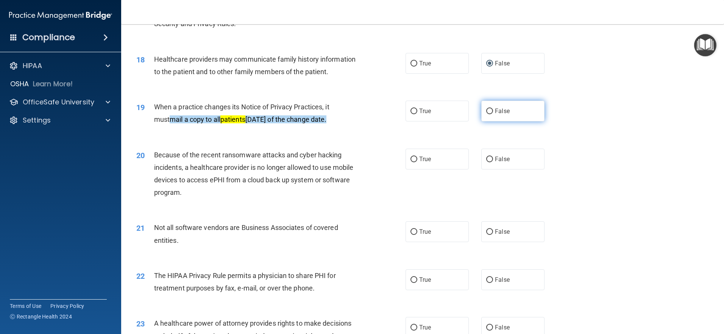
click at [359, 109] on input "False" at bounding box center [489, 112] width 7 height 6
radio input "true"
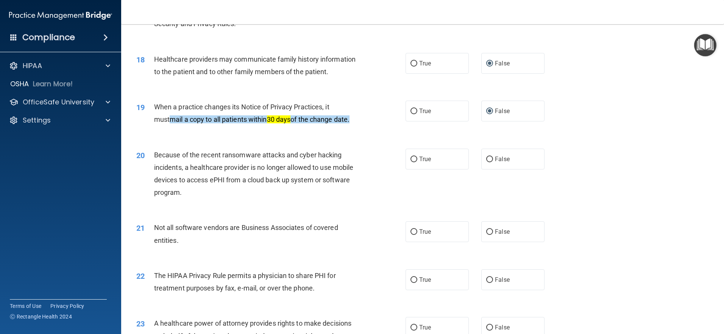
scroll to position [1022, 0]
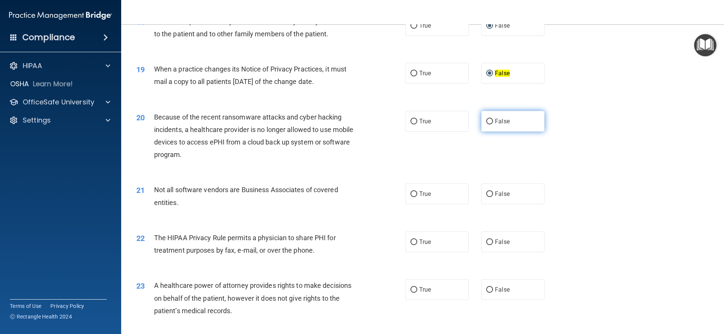
click at [359, 124] on span "False" at bounding box center [502, 121] width 15 height 7
click at [359, 124] on input "False" at bounding box center [489, 122] width 7 height 6
radio input "true"
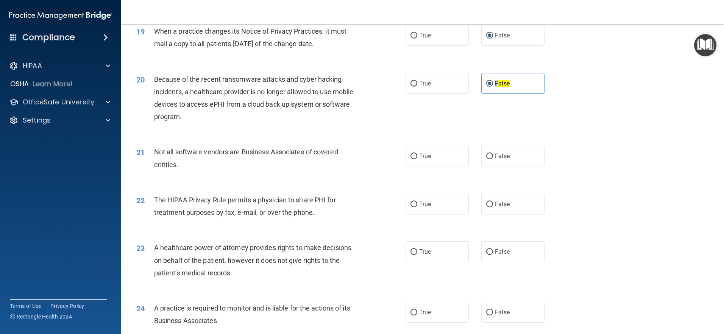
scroll to position [1097, 0]
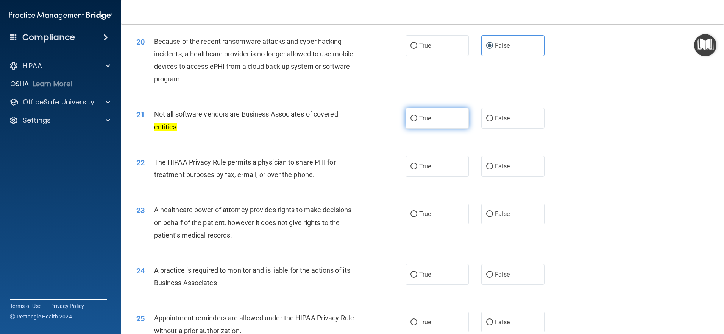
click at [359, 120] on span "True" at bounding box center [425, 118] width 12 height 7
click at [359, 120] on input "True" at bounding box center [413, 119] width 7 height 6
radio input "true"
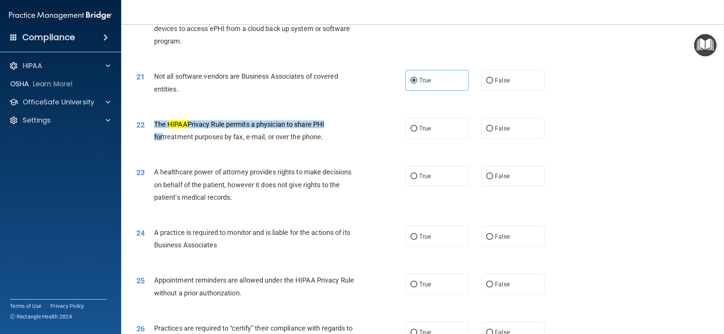
scroll to position [1173, 0]
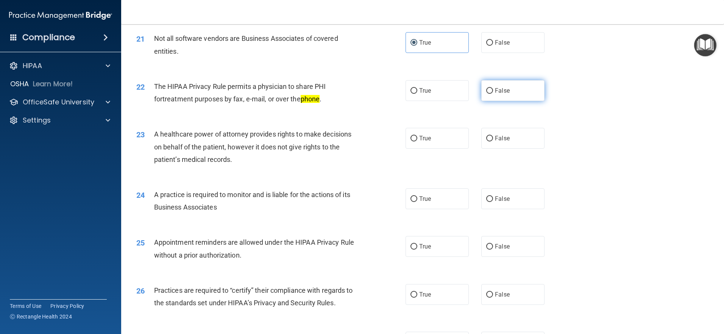
click at [359, 91] on label "False" at bounding box center [512, 90] width 63 height 21
click at [359, 91] on input "False" at bounding box center [489, 91] width 7 height 6
radio input "true"
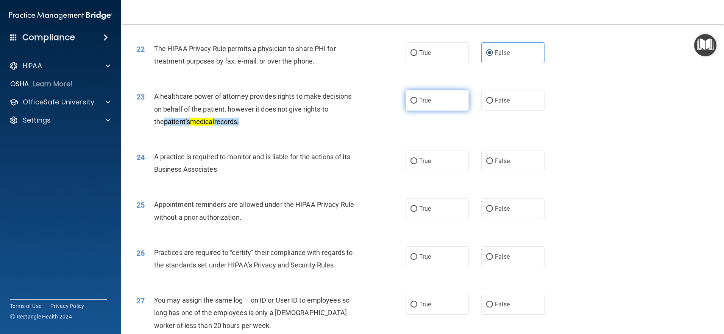
click at [359, 101] on input "True" at bounding box center [413, 101] width 7 height 6
radio input "true"
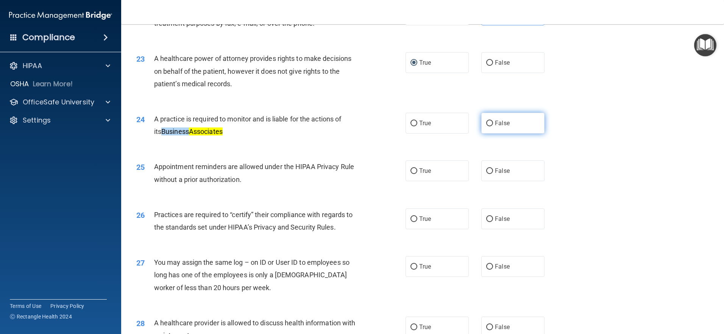
click at [359, 121] on input "False" at bounding box center [489, 124] width 7 height 6
radio input "true"
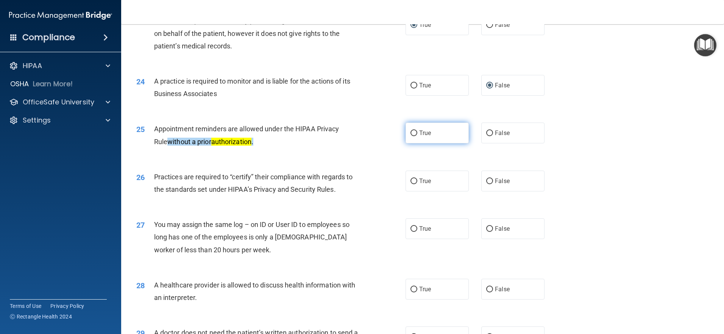
click at [359, 132] on input "True" at bounding box center [413, 134] width 7 height 6
radio input "true"
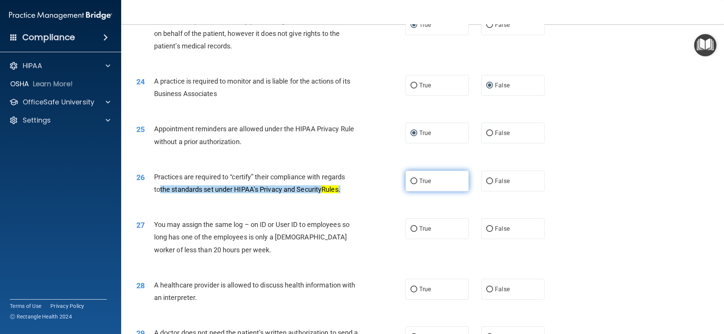
click at [359, 179] on input "True" at bounding box center [413, 182] width 7 height 6
radio input "true"
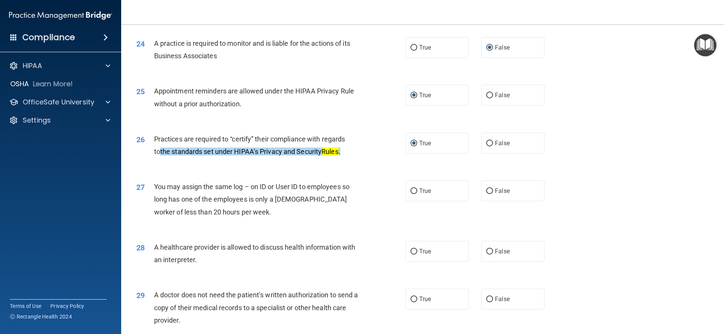
scroll to position [1400, 0]
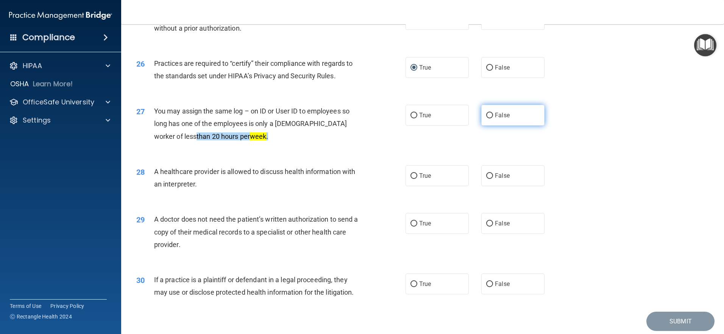
click at [359, 113] on input "False" at bounding box center [489, 116] width 7 height 6
radio input "true"
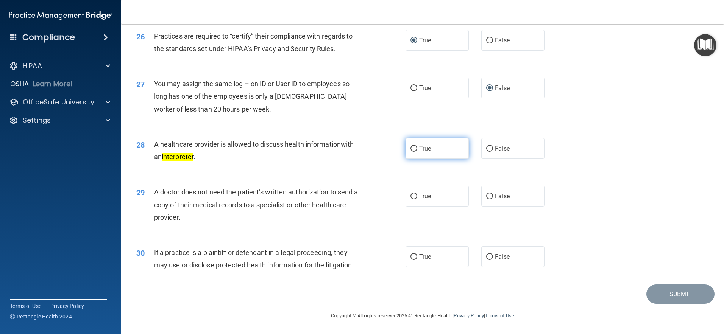
click at [359, 150] on label "True" at bounding box center [436, 148] width 63 height 21
click at [359, 150] on input "True" at bounding box center [413, 149] width 7 height 6
radio input "true"
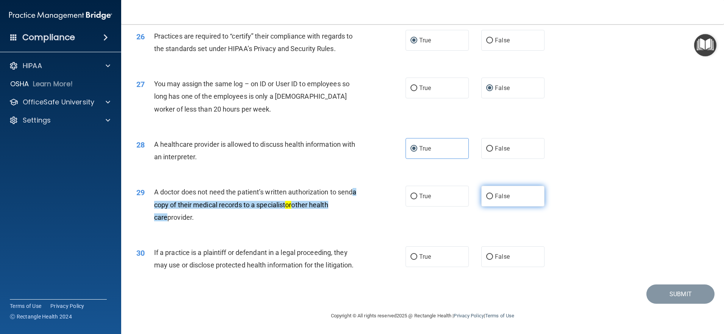
click at [359, 198] on input "False" at bounding box center [489, 197] width 7 height 6
radio input "true"
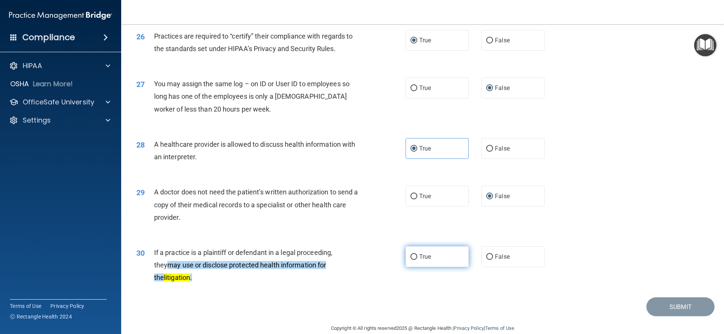
drag, startPoint x: 420, startPoint y: 255, endPoint x: 430, endPoint y: 256, distance: 9.8
click at [359, 256] on span "True" at bounding box center [425, 256] width 12 height 7
click at [359, 256] on input "True" at bounding box center [413, 257] width 7 height 6
radio input "true"
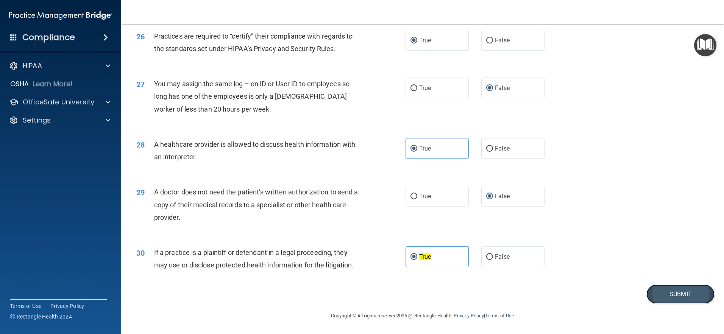
click at [359, 295] on button "Submit" at bounding box center [680, 294] width 68 height 19
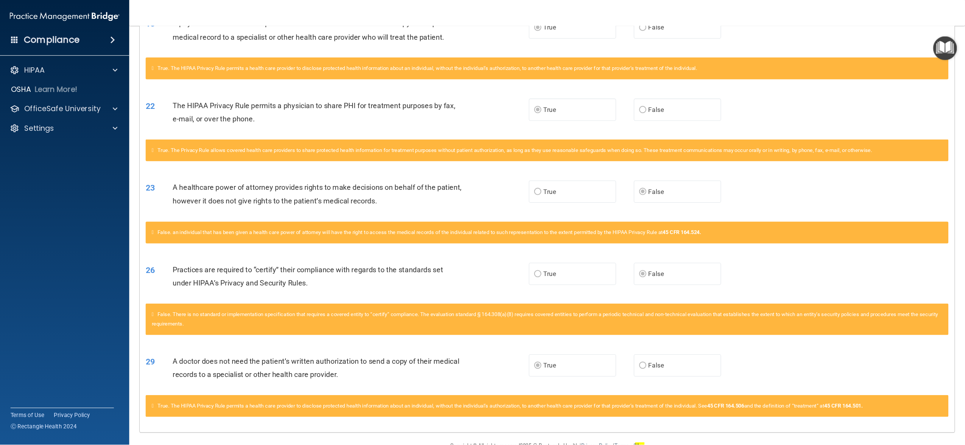
scroll to position [441, 0]
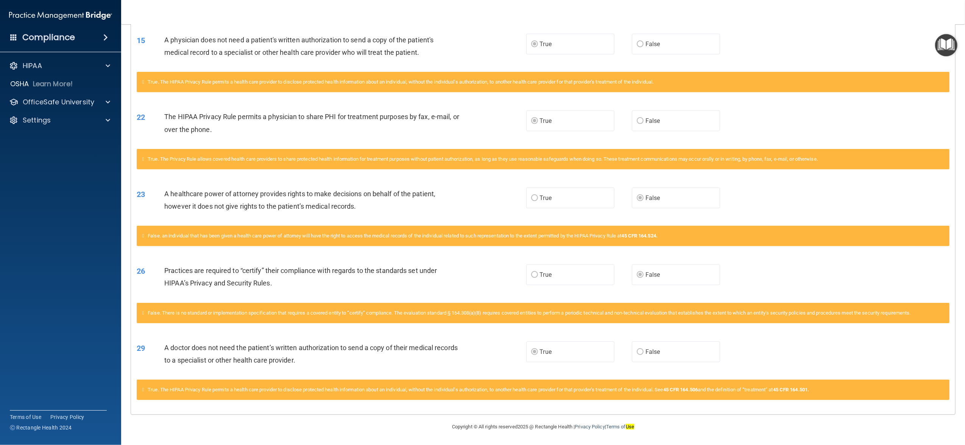
drag, startPoint x: 640, startPoint y: 2, endPoint x: 747, endPoint y: 33, distance: 111.0
click at [359, 28] on div "15 A physician does not need a patient's written authorization to send a copy o…" at bounding box center [543, 48] width 824 height 48
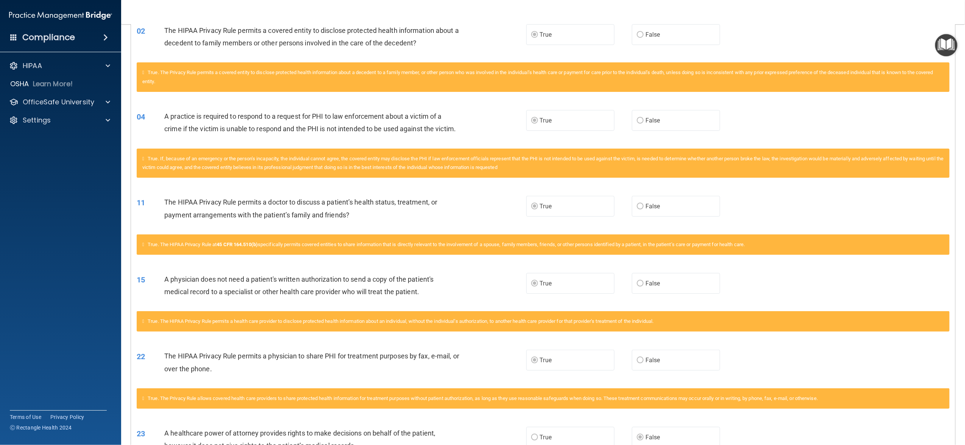
scroll to position [0, 0]
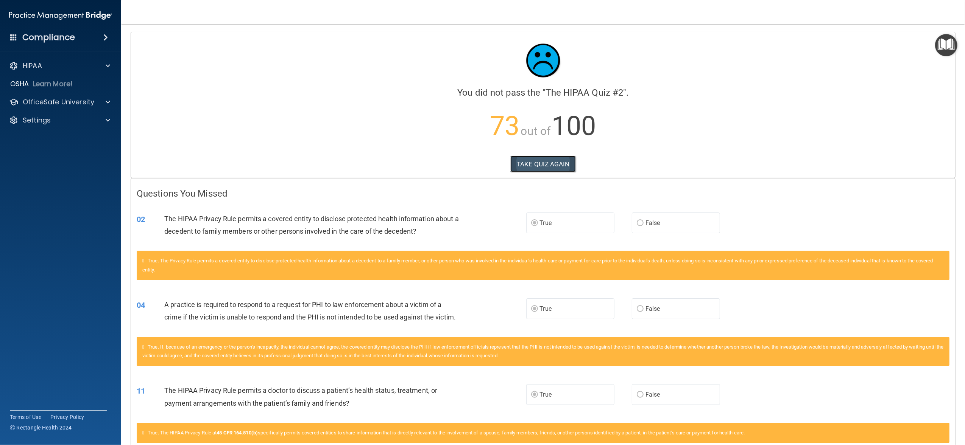
click at [359, 165] on button "TAKE QUIZ AGAIN" at bounding box center [542, 164] width 65 height 17
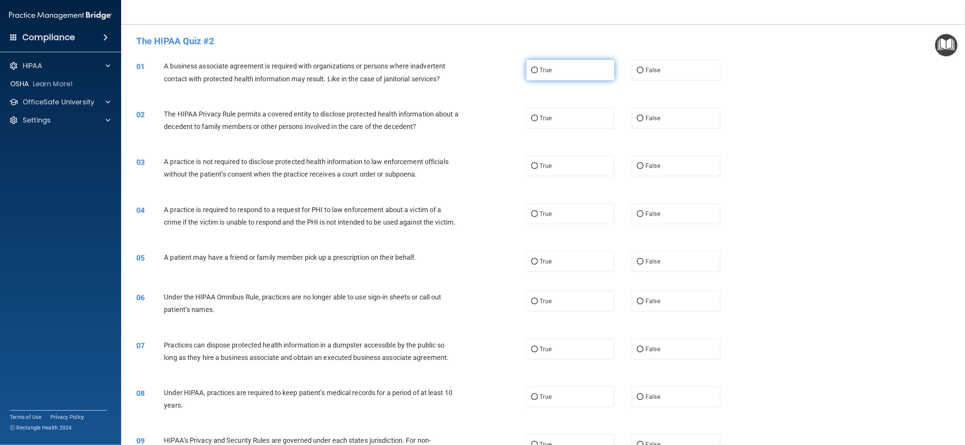
click at [359, 70] on label "True" at bounding box center [570, 70] width 88 height 21
click at [359, 70] on input "True" at bounding box center [534, 71] width 7 height 6
radio input "true"
click at [359, 68] on label "False" at bounding box center [676, 70] width 88 height 21
click at [359, 68] on input "False" at bounding box center [639, 71] width 7 height 6
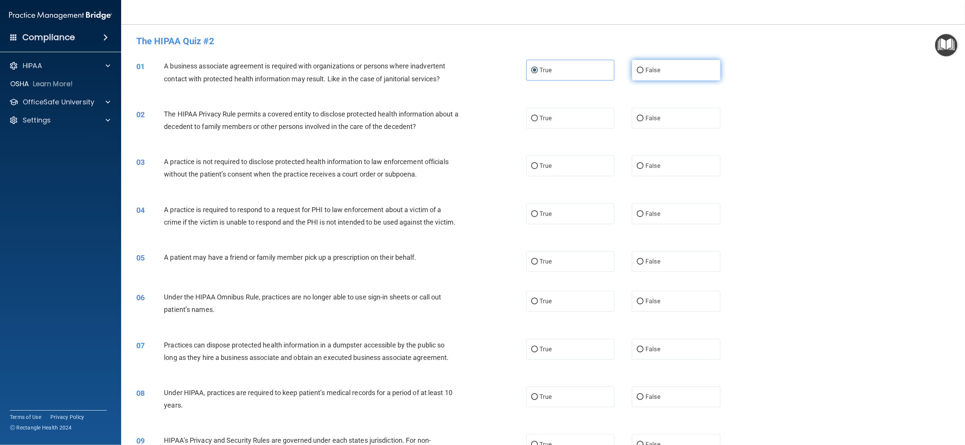
radio input "true"
radio input "false"
click at [359, 120] on label "True" at bounding box center [570, 118] width 88 height 21
click at [359, 120] on input "True" at bounding box center [534, 119] width 7 height 6
radio input "true"
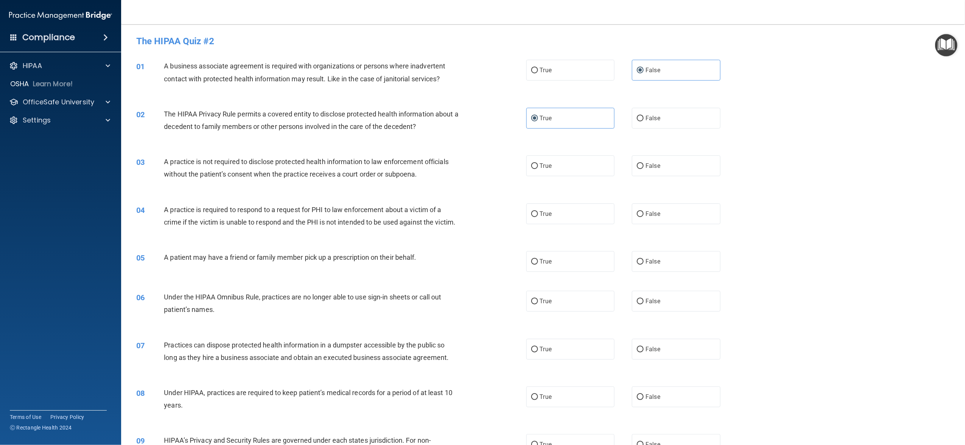
scroll to position [50, 0]
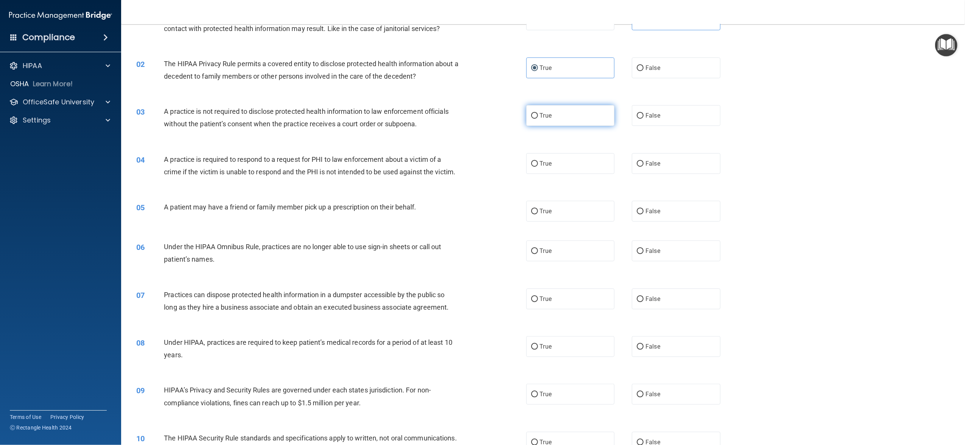
click at [359, 114] on label "True" at bounding box center [570, 115] width 88 height 21
click at [359, 114] on input "True" at bounding box center [534, 116] width 7 height 6
radio input "true"
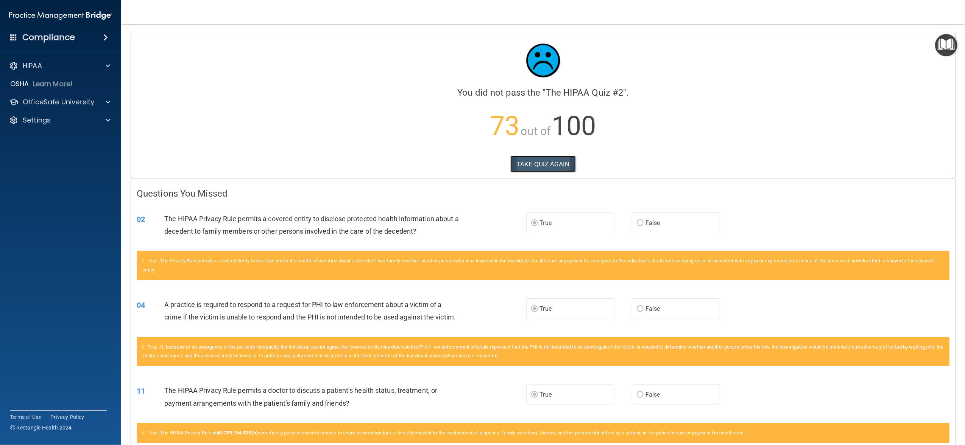
click at [359, 162] on button "TAKE QUIZ AGAIN" at bounding box center [542, 164] width 65 height 17
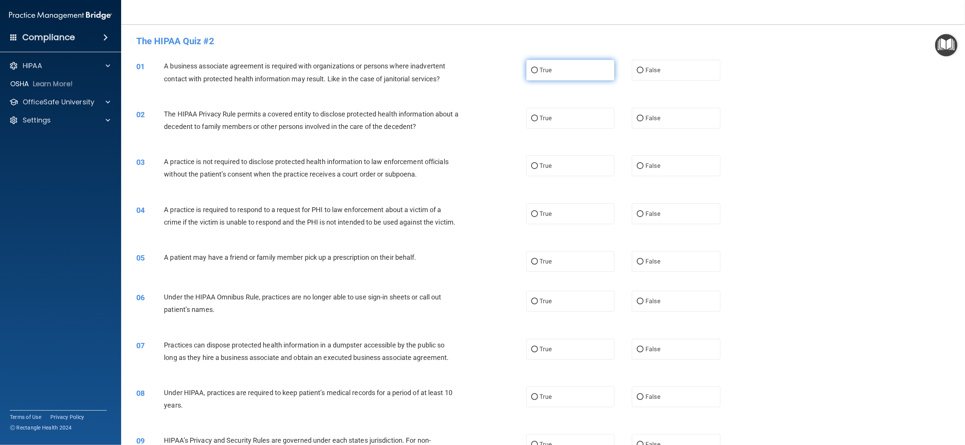
click at [359, 68] on input "True" at bounding box center [534, 71] width 7 height 6
radio input "true"
click at [359, 117] on input "True" at bounding box center [534, 119] width 7 height 6
radio input "true"
click at [359, 214] on input "True" at bounding box center [534, 215] width 7 height 6
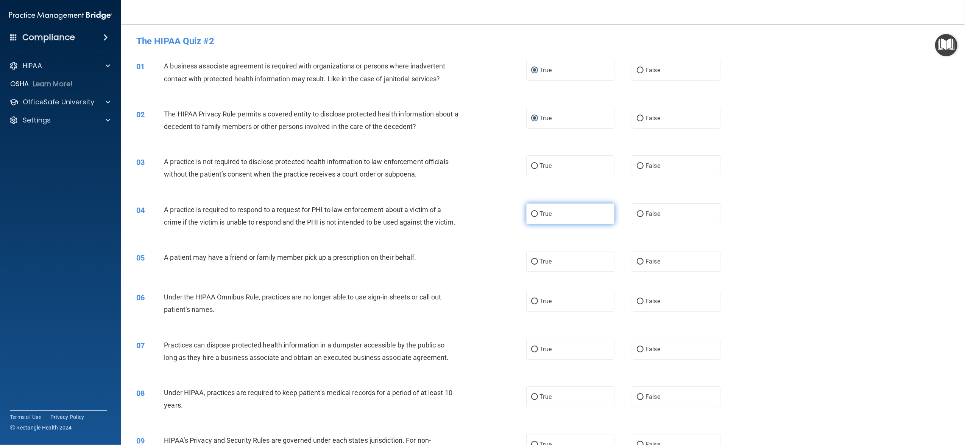
radio input "true"
click at [359, 272] on label "True" at bounding box center [570, 261] width 88 height 21
click at [359, 265] on input "True" at bounding box center [534, 262] width 7 height 6
radio input "true"
click at [359, 265] on input "True" at bounding box center [534, 262] width 7 height 6
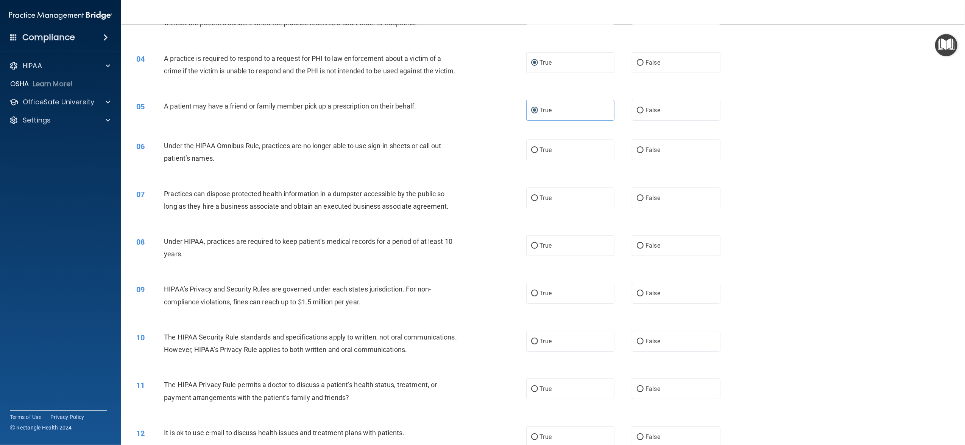
scroll to position [202, 0]
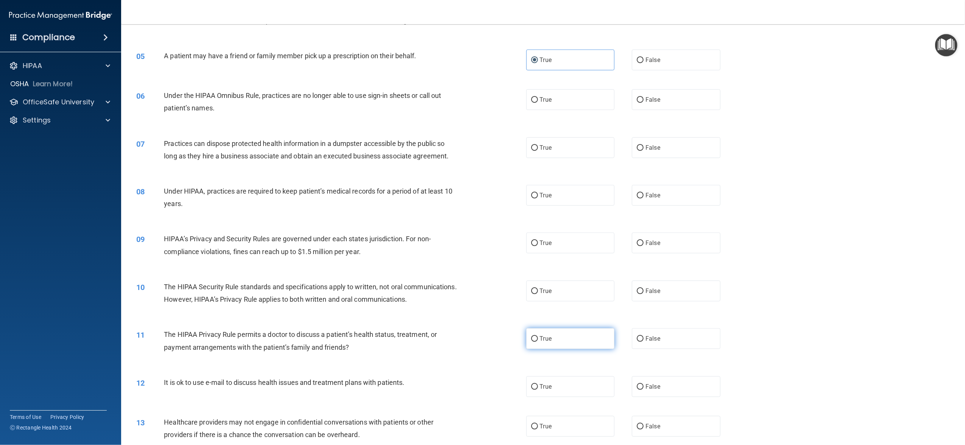
click at [359, 346] on label "True" at bounding box center [570, 338] width 88 height 21
click at [359, 342] on input "True" at bounding box center [534, 339] width 7 height 6
radio input "true"
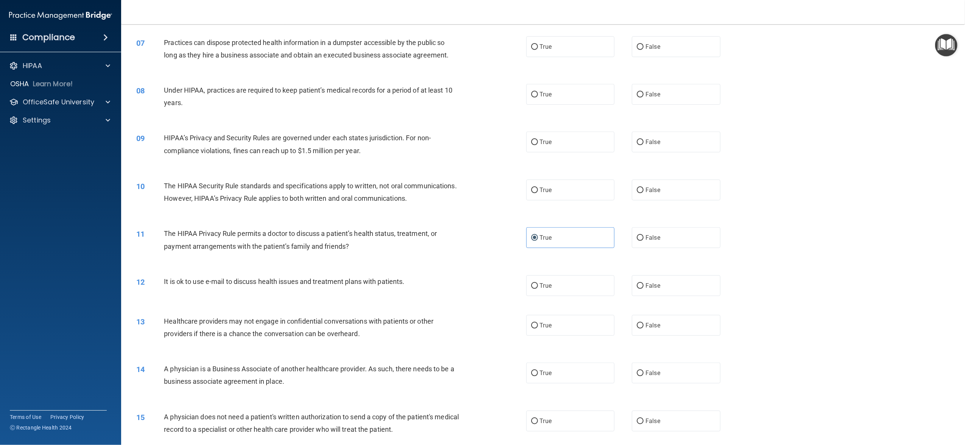
scroll to position [353, 0]
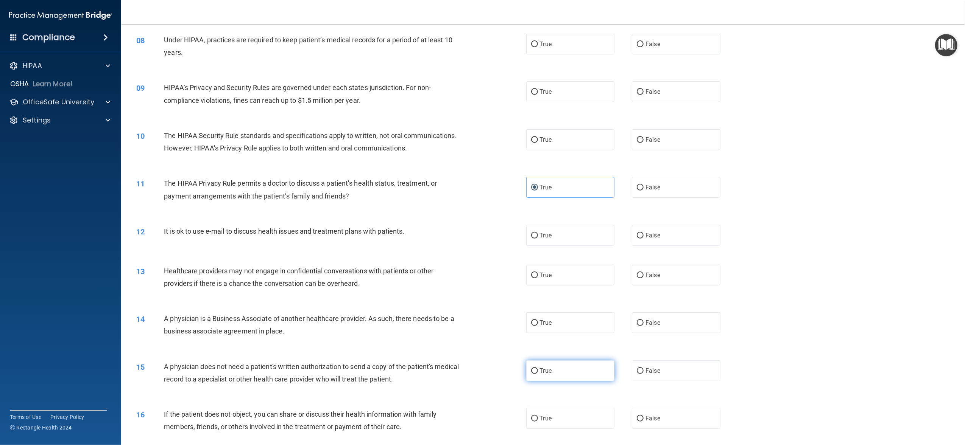
click at [359, 346] on input "True" at bounding box center [534, 372] width 7 height 6
radio input "true"
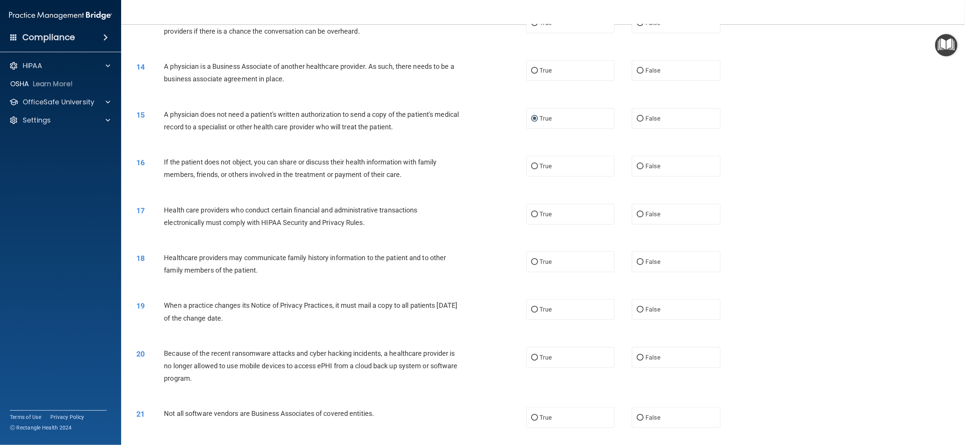
scroll to position [656, 0]
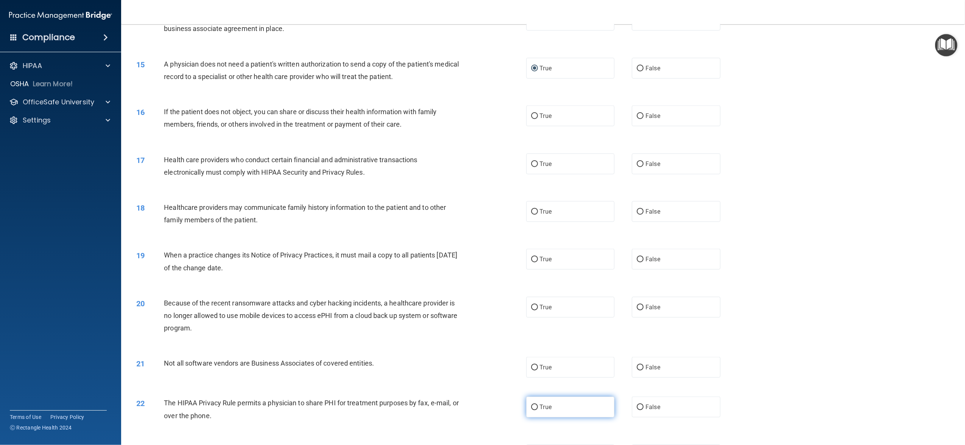
click at [359, 346] on span "True" at bounding box center [546, 407] width 12 height 7
click at [359, 346] on input "True" at bounding box center [534, 408] width 7 height 6
radio input "true"
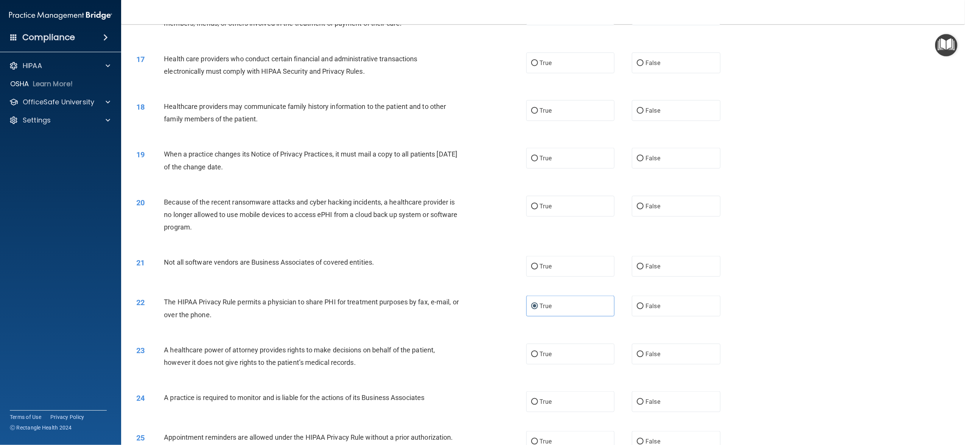
scroll to position [807, 0]
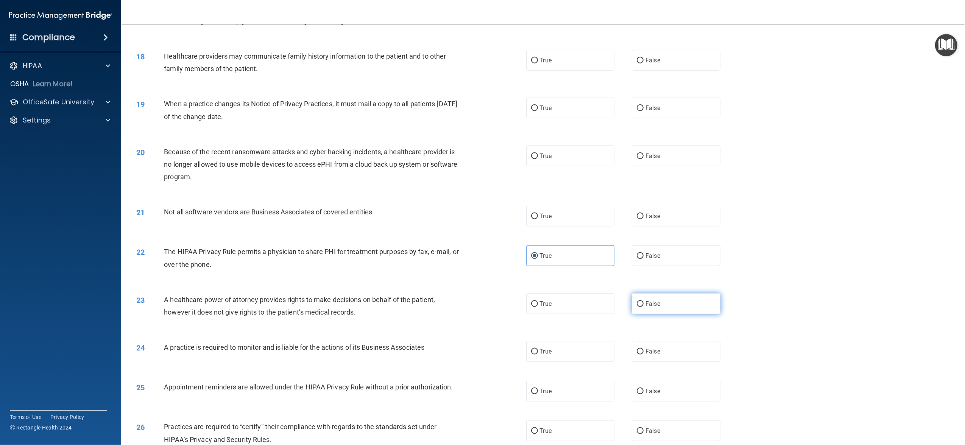
click at [359, 314] on label "False" at bounding box center [676, 304] width 88 height 21
click at [359, 307] on input "False" at bounding box center [639, 305] width 7 height 6
radio input "true"
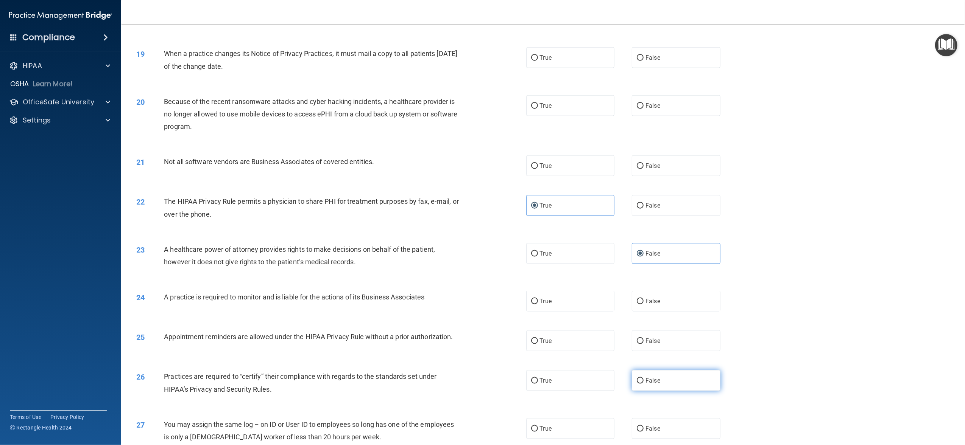
click at [359, 346] on label "False" at bounding box center [676, 380] width 88 height 21
click at [359, 346] on input "False" at bounding box center [639, 381] width 7 height 6
radio input "true"
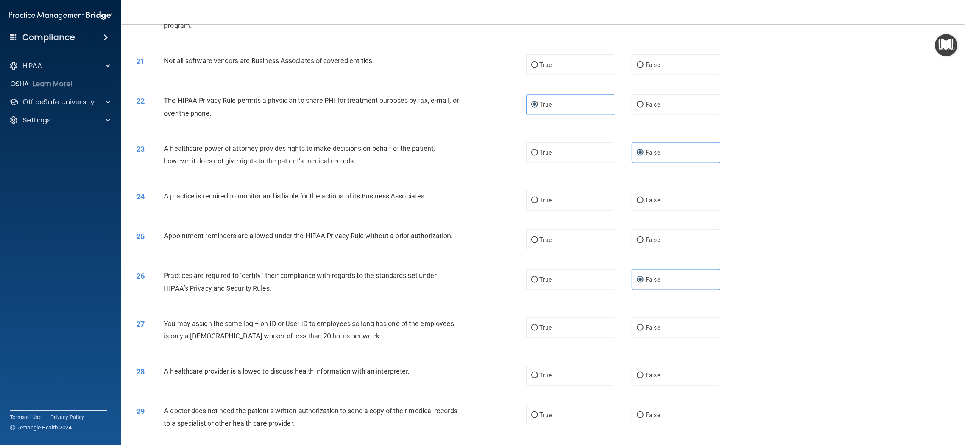
scroll to position [1009, 0]
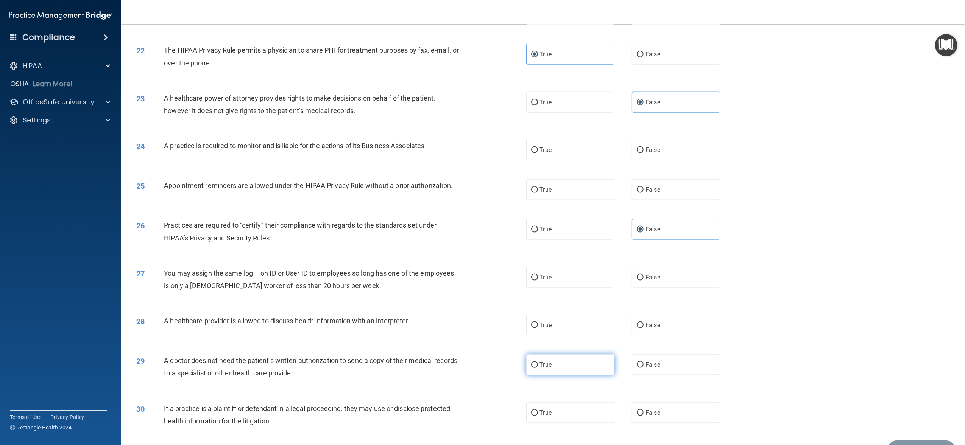
click at [359, 346] on input "True" at bounding box center [534, 366] width 7 height 6
radio input "true"
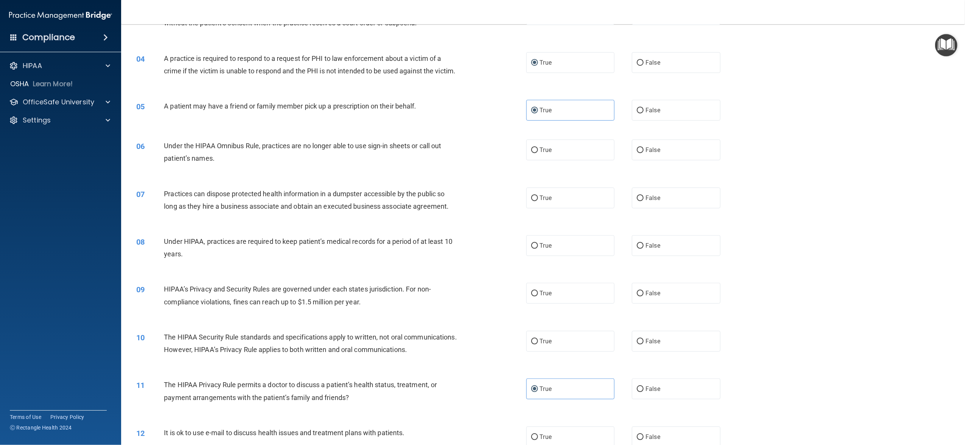
scroll to position [0, 0]
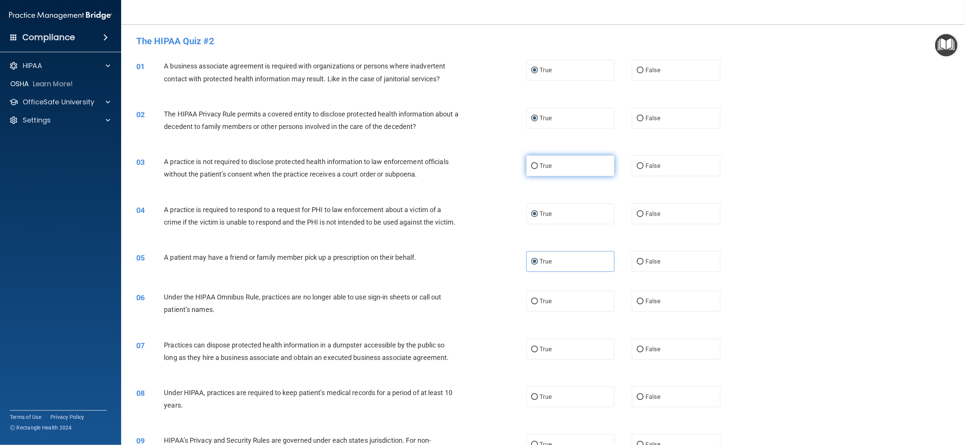
click at [359, 170] on label "True" at bounding box center [570, 166] width 88 height 21
click at [359, 169] on input "True" at bounding box center [534, 166] width 7 height 6
radio input "true"
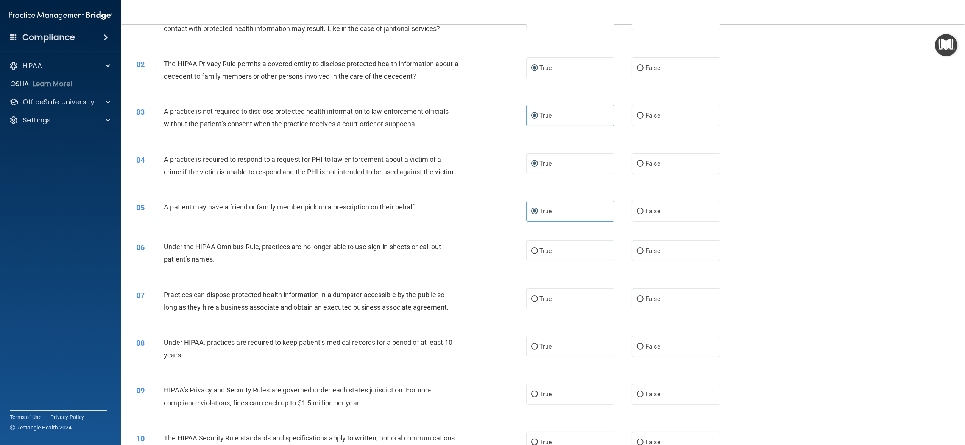
scroll to position [101, 0]
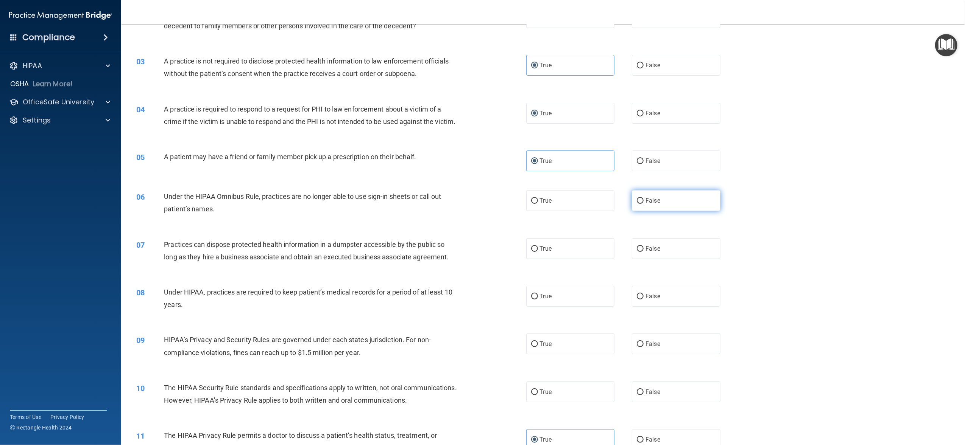
click at [359, 211] on label "False" at bounding box center [676, 200] width 88 height 21
click at [359, 204] on input "False" at bounding box center [639, 201] width 7 height 6
radio input "true"
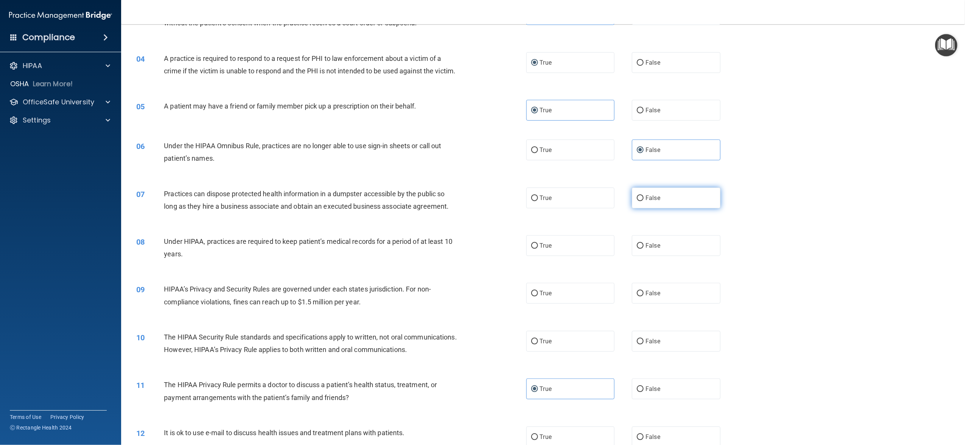
click at [359, 208] on label "False" at bounding box center [676, 198] width 88 height 21
click at [359, 201] on input "False" at bounding box center [639, 199] width 7 height 6
radio input "true"
click at [359, 249] on span "True" at bounding box center [546, 245] width 12 height 7
click at [359, 249] on input "True" at bounding box center [534, 246] width 7 height 6
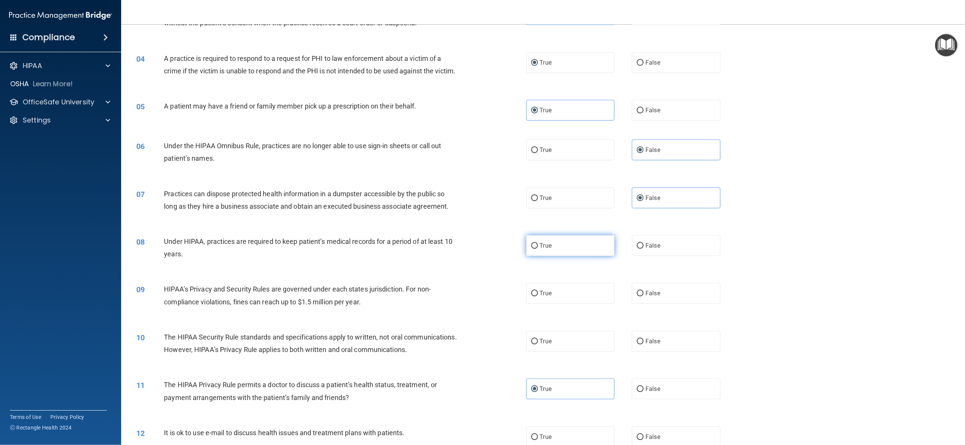
radio input "true"
click at [359, 249] on input "False" at bounding box center [639, 246] width 7 height 6
radio input "true"
radio input "false"
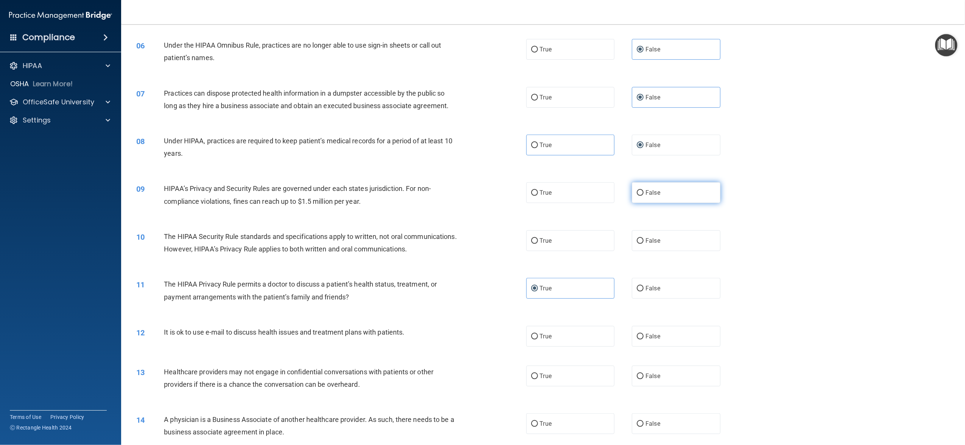
click at [359, 196] on span "False" at bounding box center [652, 192] width 15 height 7
click at [359, 196] on input "False" at bounding box center [639, 193] width 7 height 6
radio input "true"
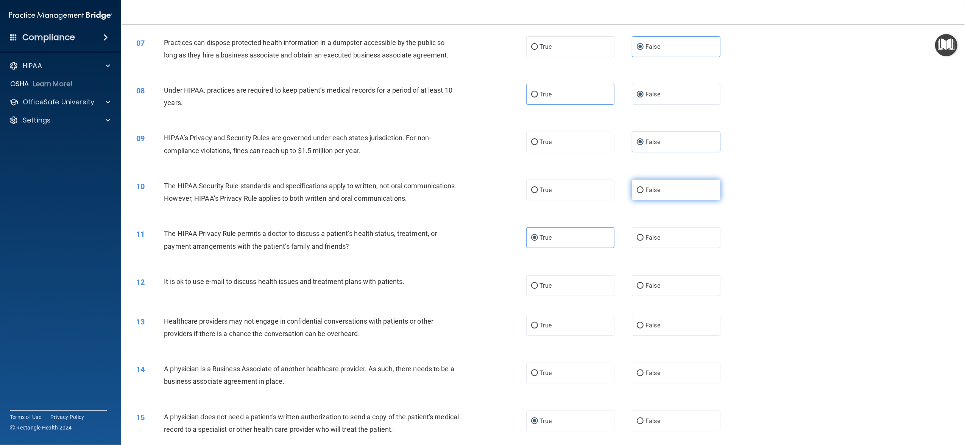
click at [359, 194] on span "False" at bounding box center [652, 190] width 15 height 7
click at [359, 193] on input "False" at bounding box center [639, 191] width 7 height 6
radio input "true"
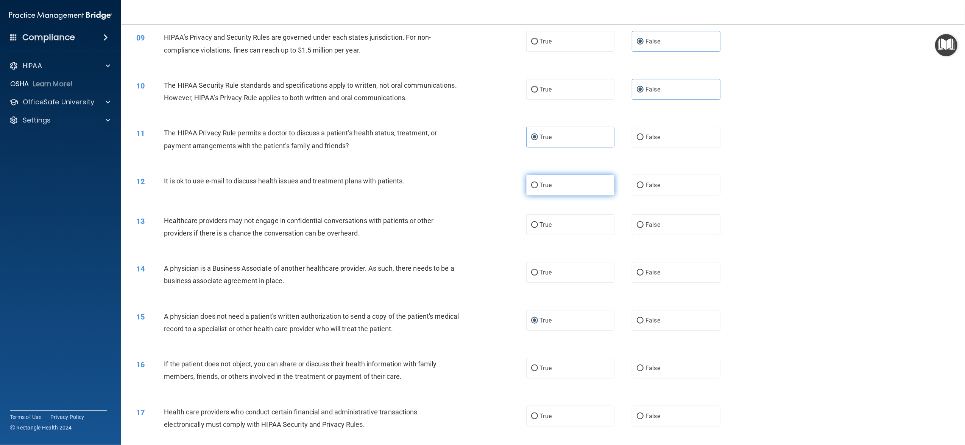
click at [359, 196] on label "True" at bounding box center [570, 185] width 88 height 21
click at [359, 188] on input "True" at bounding box center [534, 186] width 7 height 6
radio input "true"
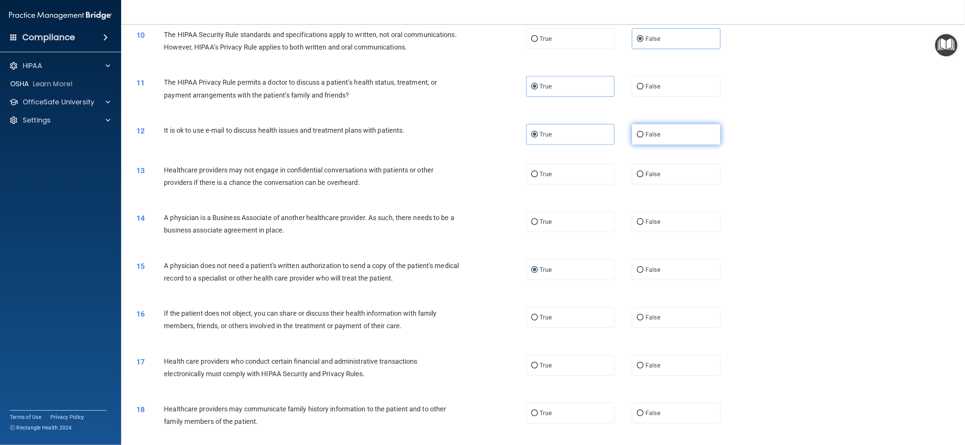
click at [359, 145] on label "False" at bounding box center [676, 134] width 88 height 21
click at [359, 138] on input "False" at bounding box center [639, 135] width 7 height 6
radio input "true"
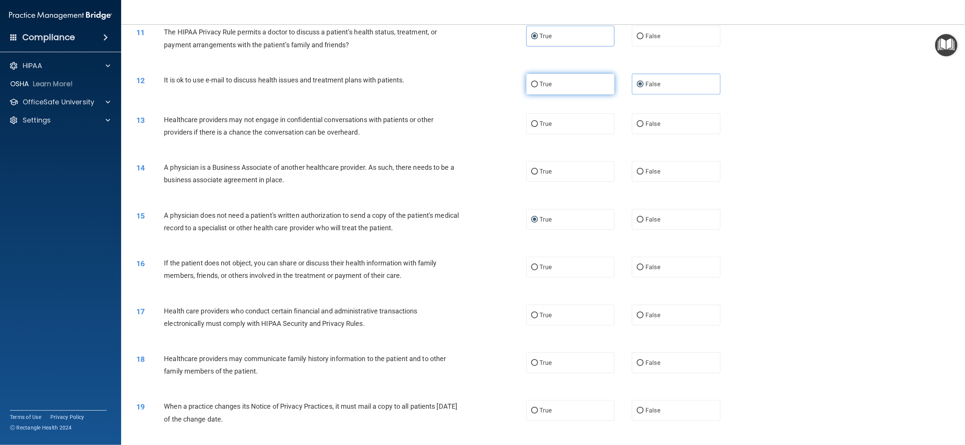
click at [359, 95] on label "True" at bounding box center [570, 84] width 88 height 21
click at [359, 87] on input "True" at bounding box center [534, 85] width 7 height 6
radio input "true"
click at [359, 88] on span "False" at bounding box center [652, 84] width 15 height 7
click at [359, 87] on input "False" at bounding box center [639, 85] width 7 height 6
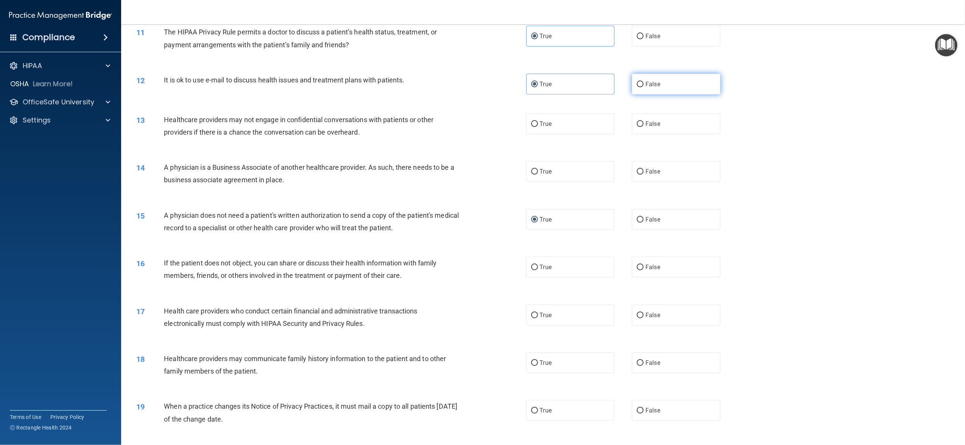
radio input "true"
radio input "false"
click at [359, 128] on span "False" at bounding box center [652, 123] width 15 height 7
click at [359, 127] on input "False" at bounding box center [639, 124] width 7 height 6
radio input "true"
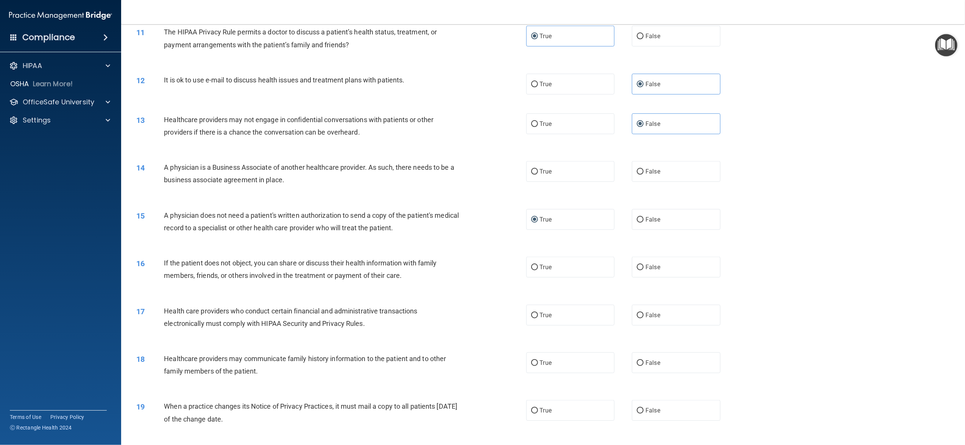
scroll to position [555, 0]
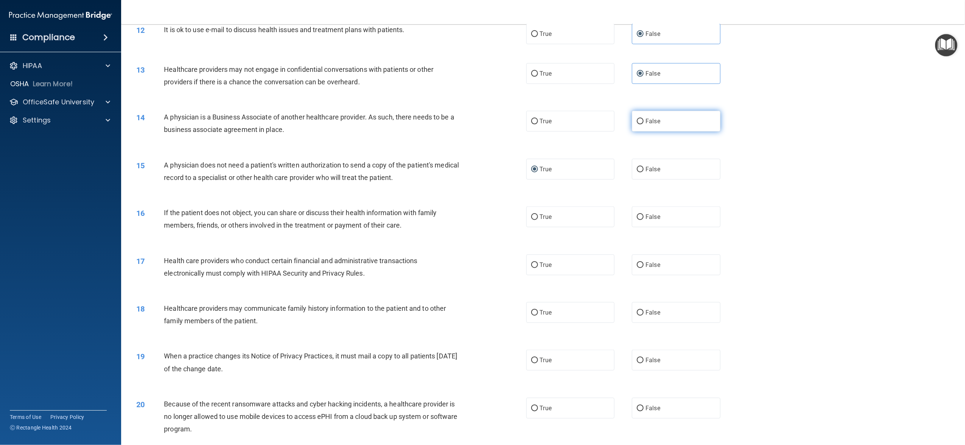
click at [359, 125] on span "False" at bounding box center [652, 121] width 15 height 7
click at [359, 124] on input "False" at bounding box center [639, 122] width 7 height 6
radio input "true"
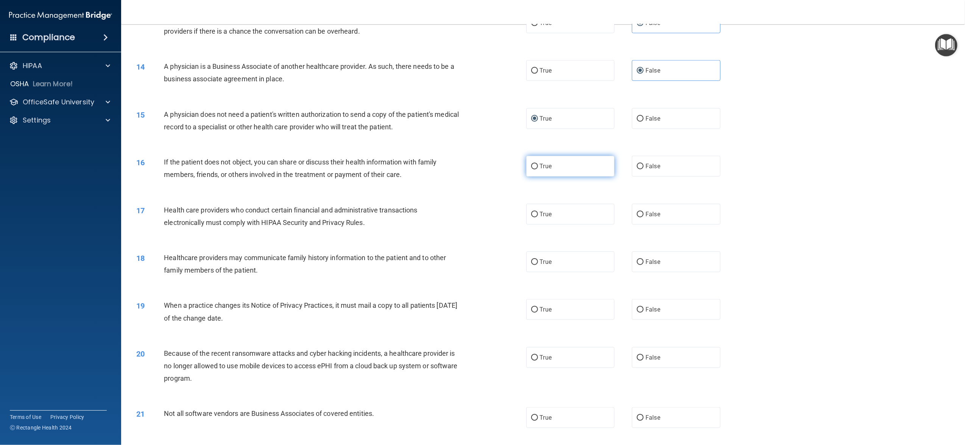
click at [359, 177] on label "True" at bounding box center [570, 166] width 88 height 21
click at [359, 170] on input "True" at bounding box center [534, 167] width 7 height 6
radio input "true"
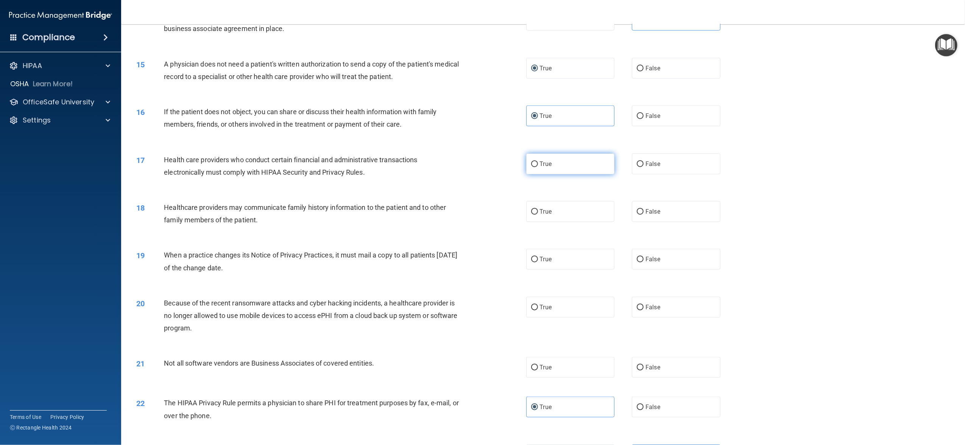
click at [359, 174] on label "True" at bounding box center [570, 164] width 88 height 21
click at [359, 167] on input "True" at bounding box center [534, 165] width 7 height 6
radio input "true"
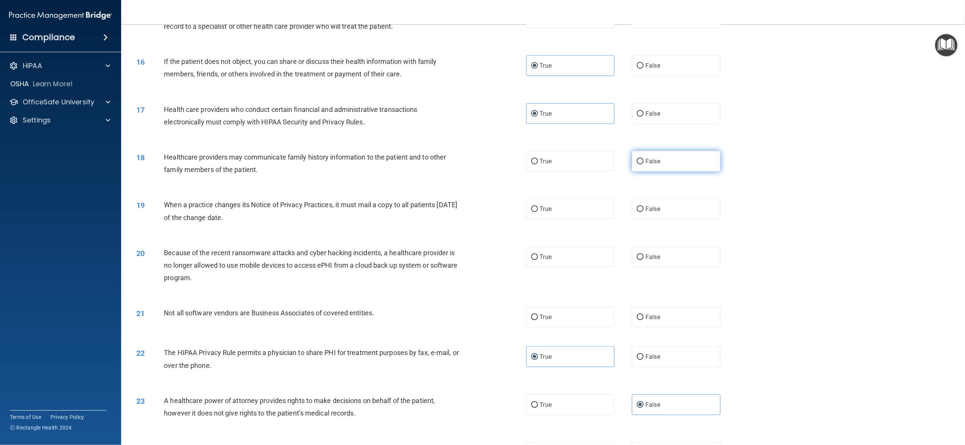
click at [359, 172] on label "False" at bounding box center [676, 161] width 88 height 21
click at [359, 165] on input "False" at bounding box center [639, 162] width 7 height 6
radio input "true"
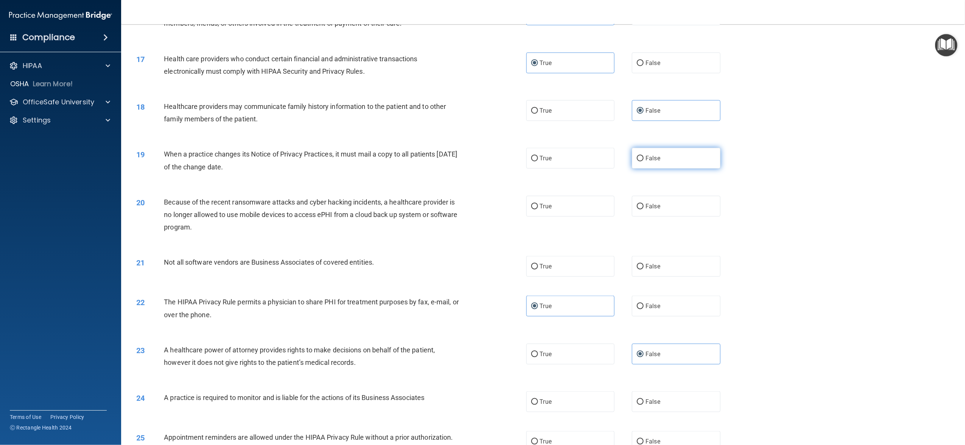
click at [359, 162] on span "False" at bounding box center [652, 158] width 15 height 7
click at [359, 162] on input "False" at bounding box center [639, 159] width 7 height 6
radio input "true"
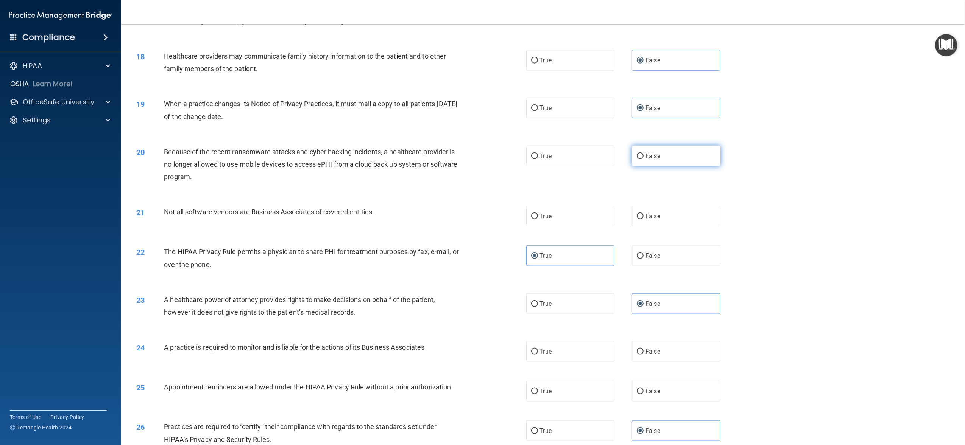
click at [359, 160] on span "False" at bounding box center [652, 155] width 15 height 7
click at [359, 159] on input "False" at bounding box center [639, 157] width 7 height 6
radio input "true"
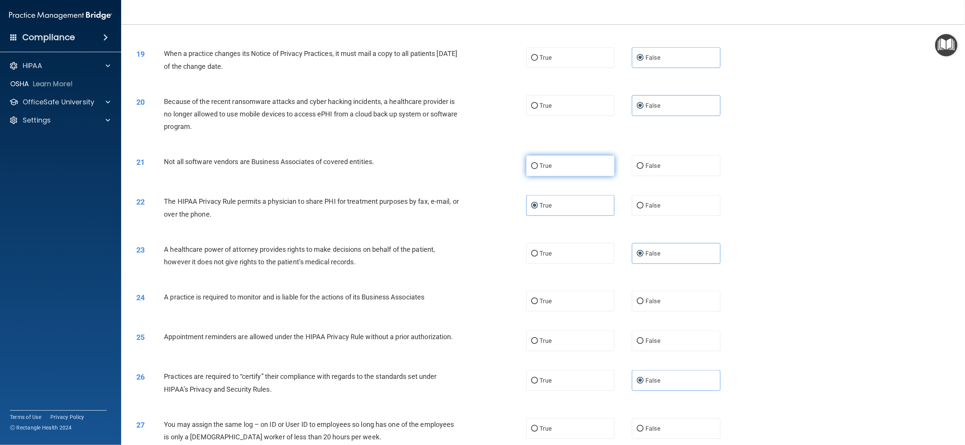
click at [359, 176] on label "True" at bounding box center [570, 166] width 88 height 21
click at [359, 169] on input "True" at bounding box center [534, 166] width 7 height 6
radio input "true"
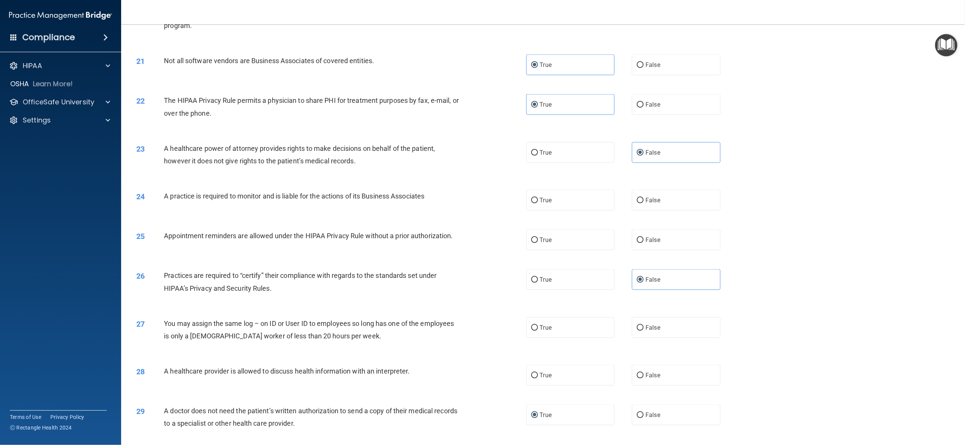
scroll to position [1009, 0]
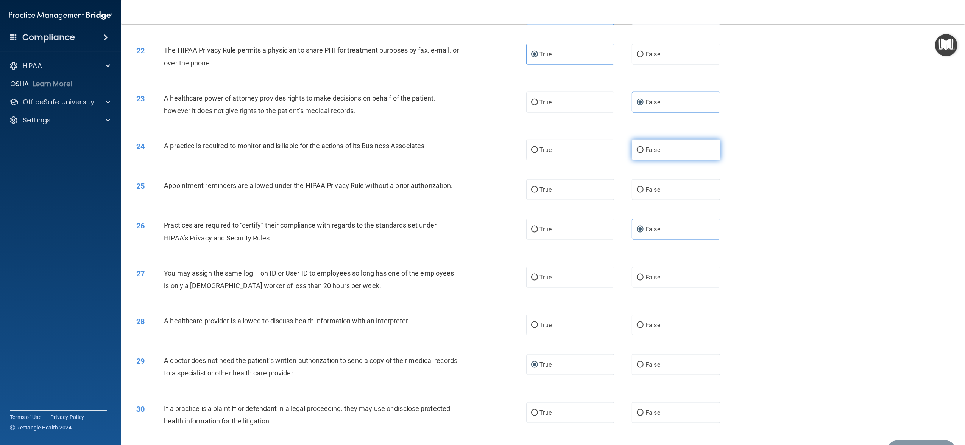
click at [359, 154] on span "False" at bounding box center [652, 149] width 15 height 7
click at [359, 153] on input "False" at bounding box center [639, 151] width 7 height 6
radio input "true"
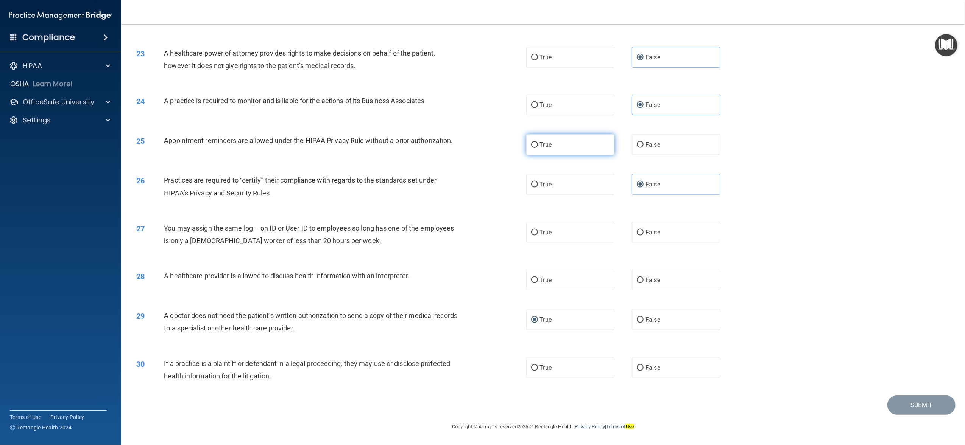
click at [359, 155] on label "True" at bounding box center [570, 144] width 88 height 21
click at [359, 148] on input "True" at bounding box center [534, 145] width 7 height 6
radio input "true"
click at [359, 235] on input "False" at bounding box center [639, 233] width 7 height 6
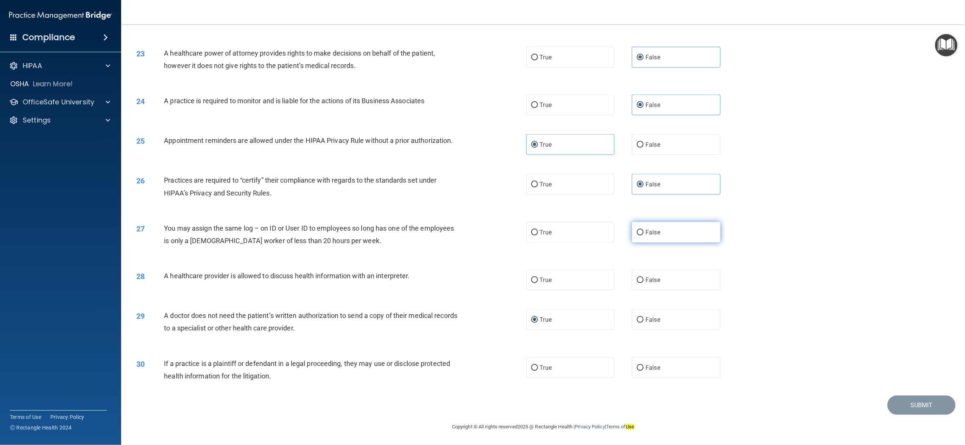
radio input "true"
click at [359, 282] on label "True" at bounding box center [570, 280] width 88 height 21
click at [359, 282] on input "True" at bounding box center [534, 281] width 7 height 6
radio input "true"
click at [359, 346] on label "True" at bounding box center [570, 368] width 88 height 21
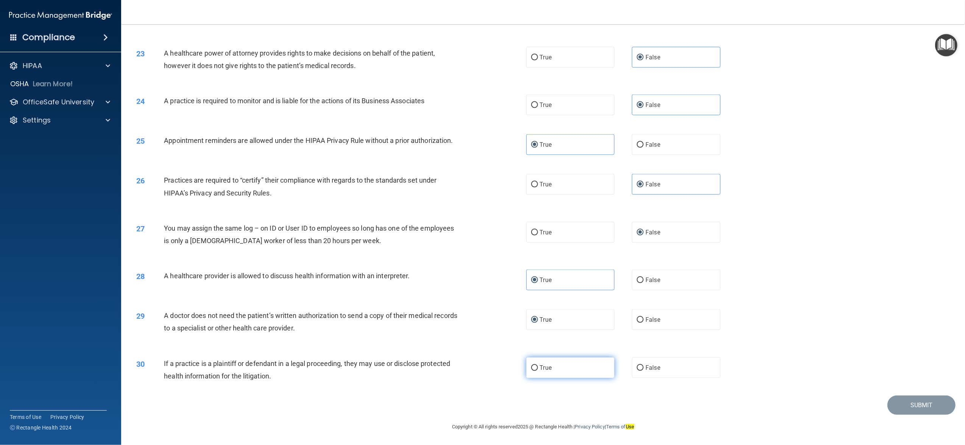
click at [359, 346] on input "True" at bounding box center [534, 369] width 7 height 6
radio input "true"
click at [359, 346] on button "Submit" at bounding box center [921, 405] width 68 height 19
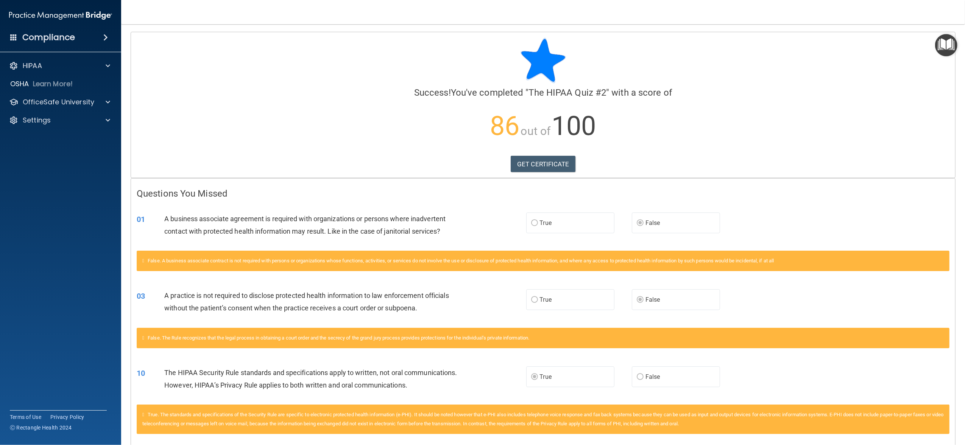
click at [359, 49] on img "Open Resource Center" at bounding box center [946, 45] width 22 height 22
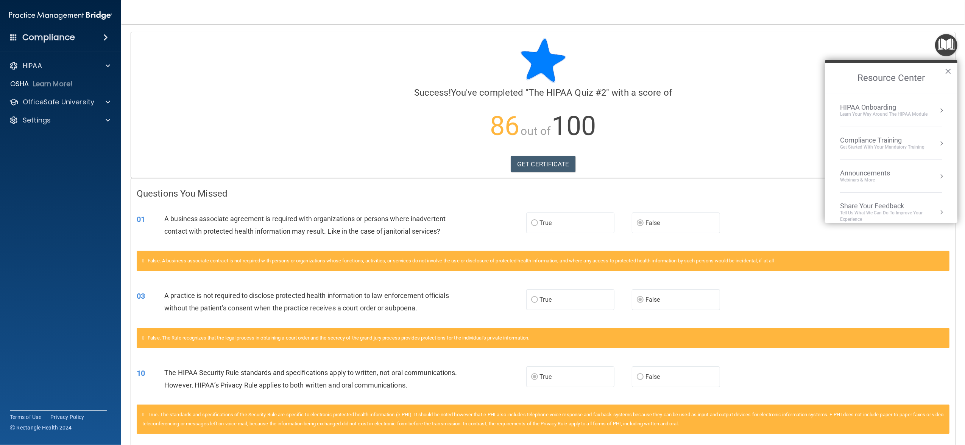
click at [359, 138] on div "Compliance Training" at bounding box center [882, 140] width 84 height 8
click at [359, 105] on div "HIPAA Training for Members" at bounding box center [873, 106] width 84 height 7
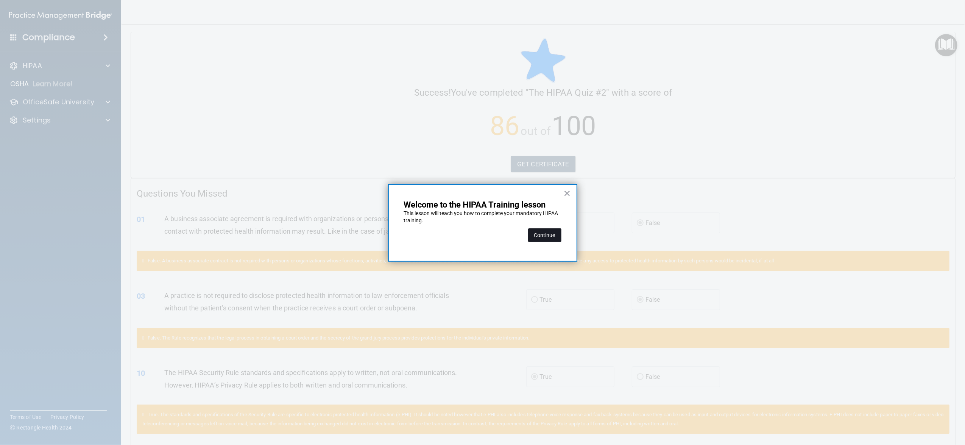
click at [359, 233] on button "Continue" at bounding box center [544, 236] width 33 height 14
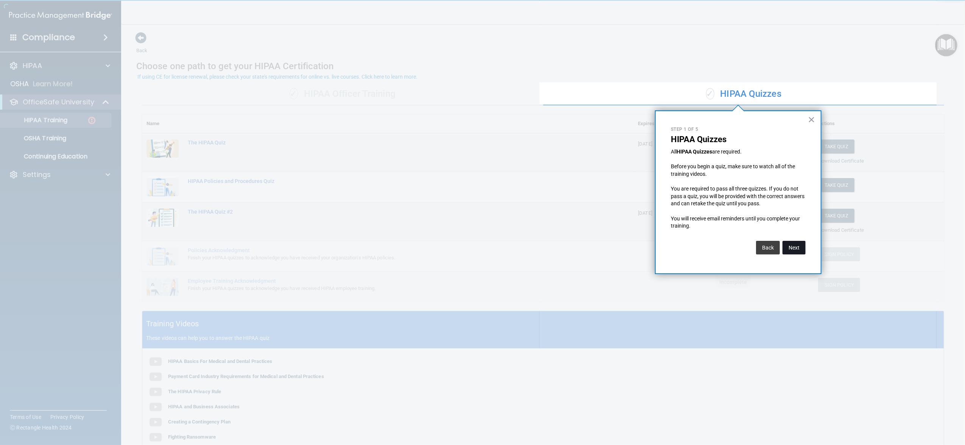
click at [359, 248] on button "Next" at bounding box center [793, 248] width 23 height 14
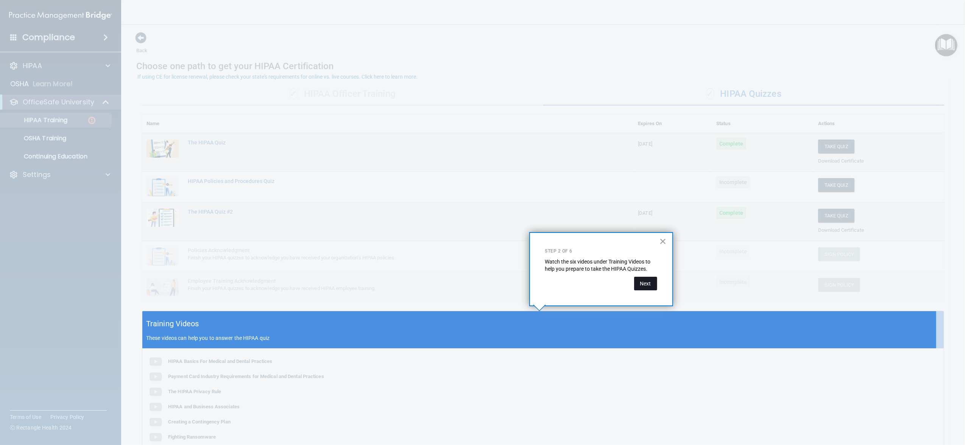
click at [359, 285] on button "Next" at bounding box center [645, 284] width 23 height 14
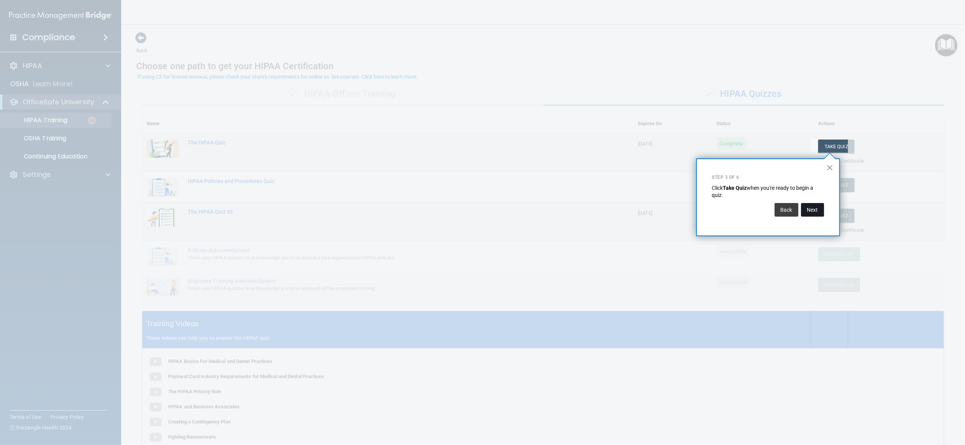
click at [359, 213] on button "Next" at bounding box center [812, 210] width 23 height 14
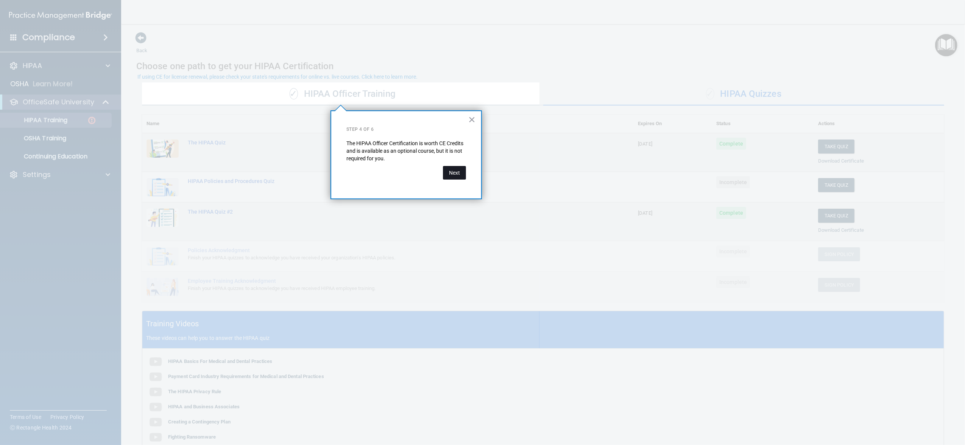
click at [359, 174] on button "Next" at bounding box center [454, 173] width 23 height 14
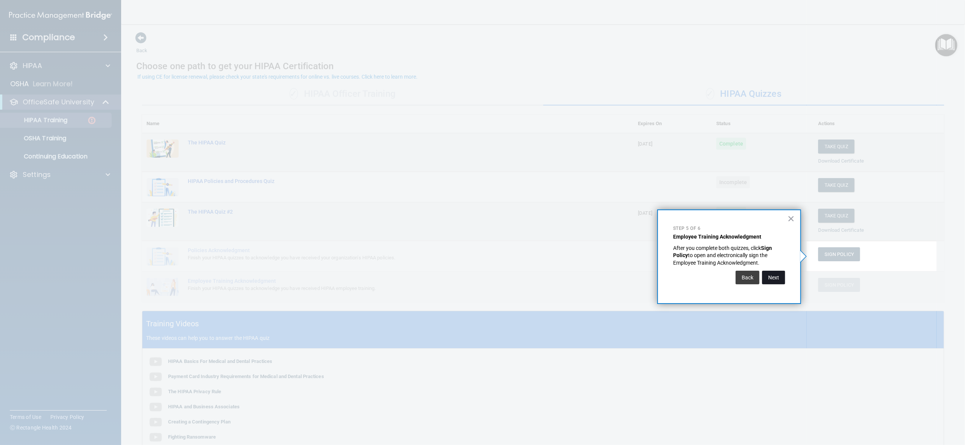
click at [359, 277] on button "Next" at bounding box center [773, 278] width 23 height 14
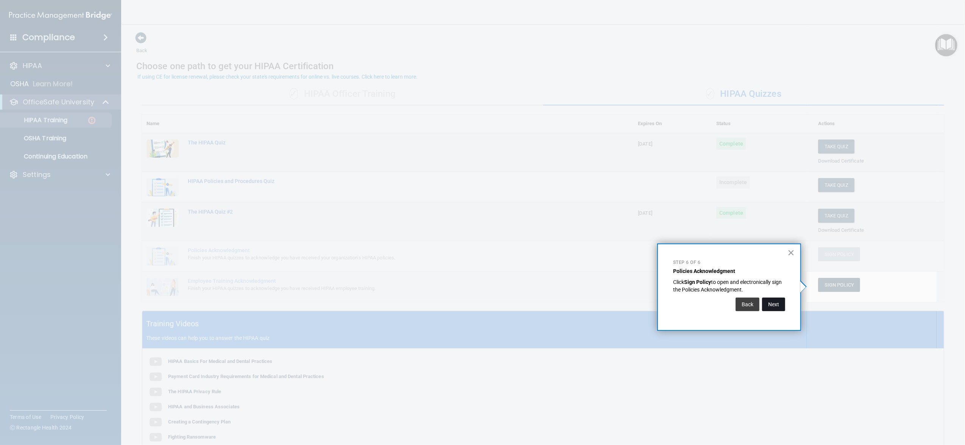
click at [359, 308] on button "Next" at bounding box center [773, 305] width 23 height 14
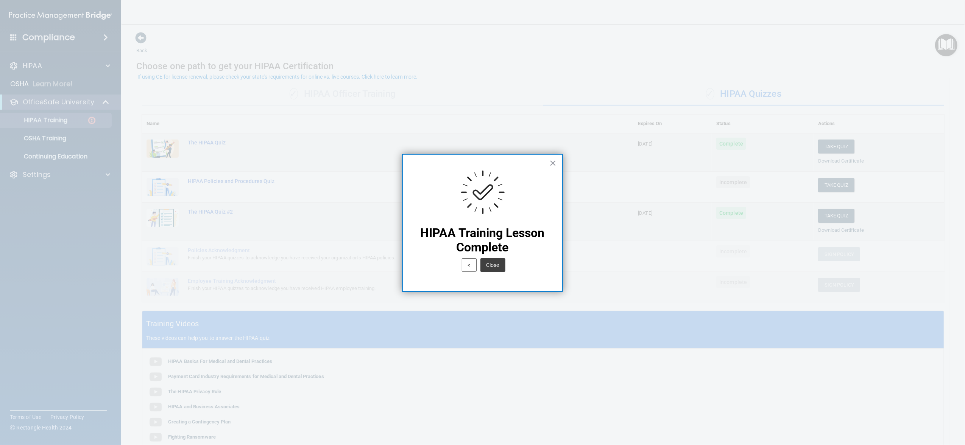
click at [359, 264] on button "Close" at bounding box center [492, 265] width 25 height 14
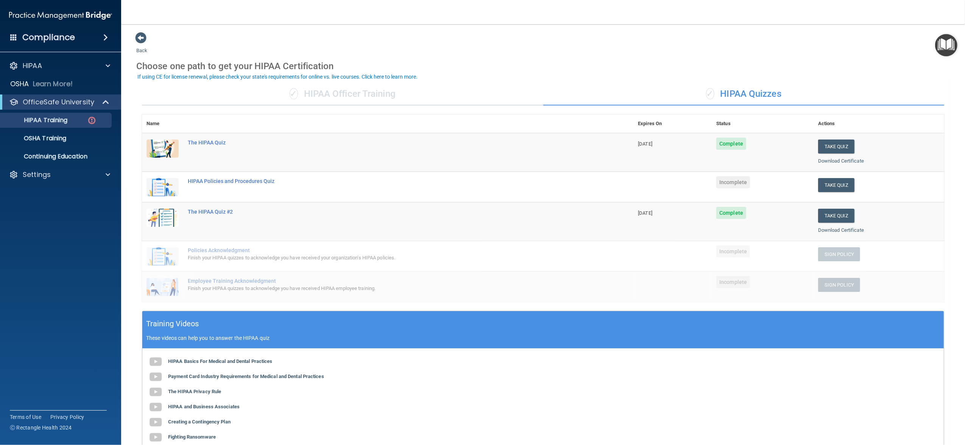
scroll to position [50, 0]
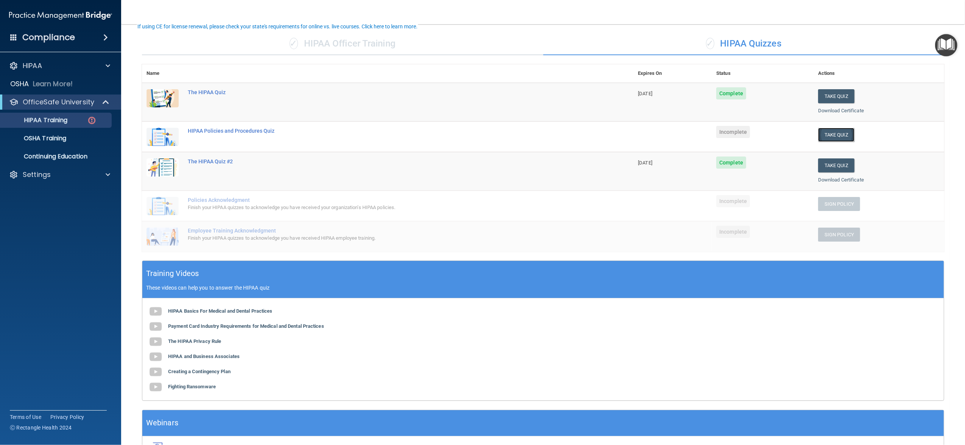
click at [359, 132] on button "Take Quiz" at bounding box center [836, 135] width 36 height 14
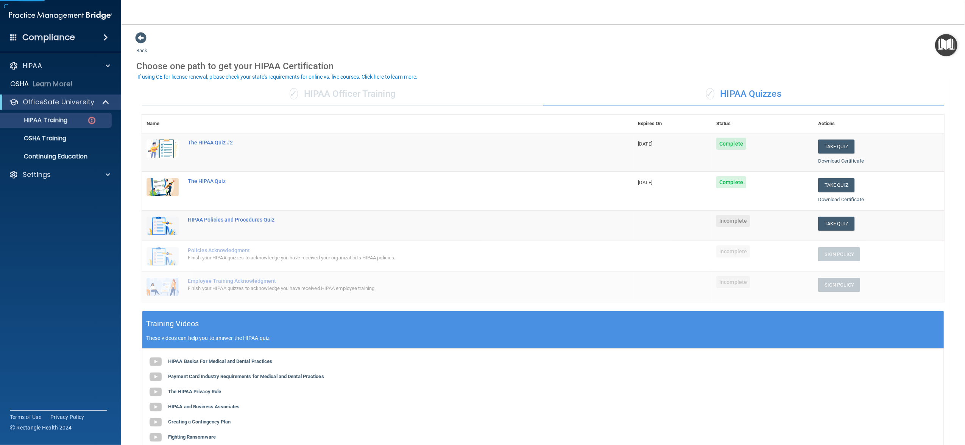
scroll to position [101, 0]
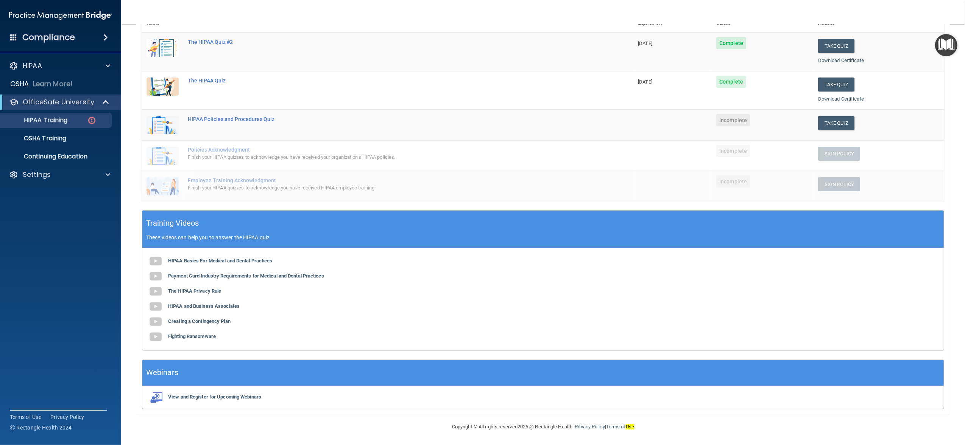
drag, startPoint x: 213, startPoint y: 305, endPoint x: 481, endPoint y: 194, distance: 290.5
click at [359, 194] on td "Employee Training Acknowledgment Finish your HIPAA quizzes to acknowledge you h…" at bounding box center [408, 186] width 450 height 31
click at [223, 274] on b "Payment Card Industry Requirements for Medical and Dental Practices" at bounding box center [246, 276] width 156 height 6
click at [192, 322] on b "Creating a Contingency Plan" at bounding box center [199, 322] width 62 height 6
click at [214, 291] on b "The HIPAA Privacy Rule" at bounding box center [194, 291] width 53 height 6
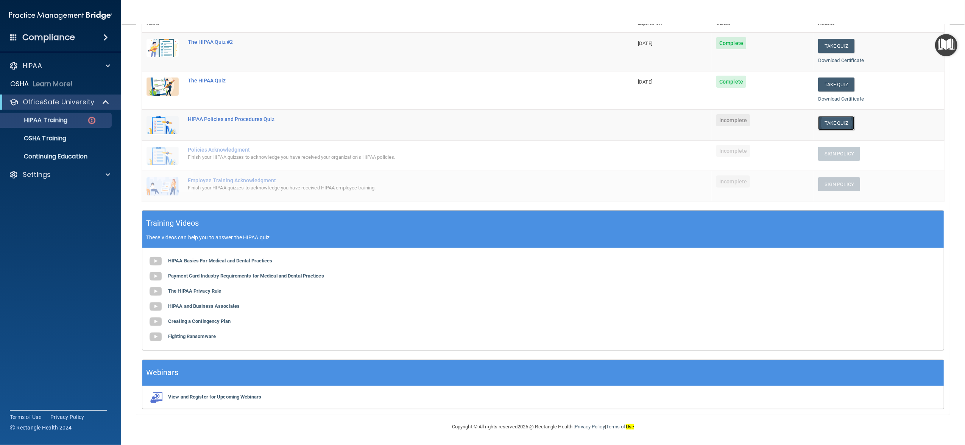
click at [359, 124] on button "Take Quiz" at bounding box center [836, 123] width 36 height 14
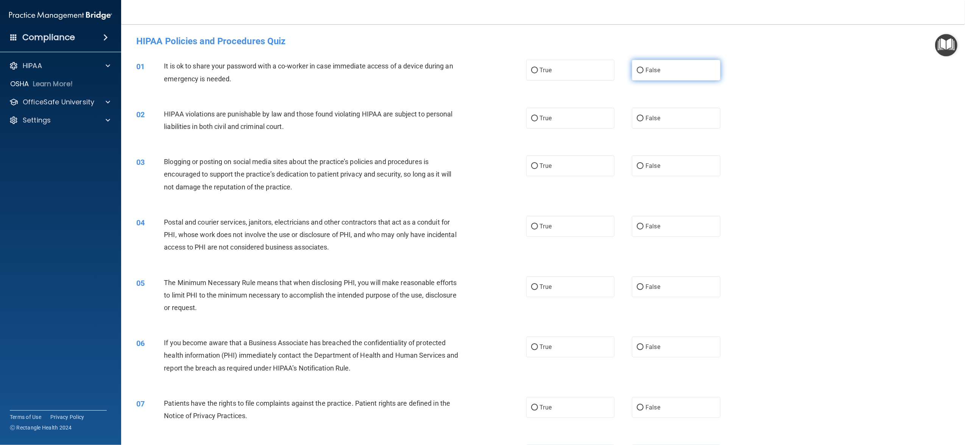
click at [359, 72] on span "False" at bounding box center [652, 70] width 15 height 7
click at [359, 72] on input "False" at bounding box center [639, 71] width 7 height 6
radio input "true"
click at [359, 116] on label "True" at bounding box center [570, 118] width 88 height 21
click at [359, 116] on input "True" at bounding box center [534, 119] width 7 height 6
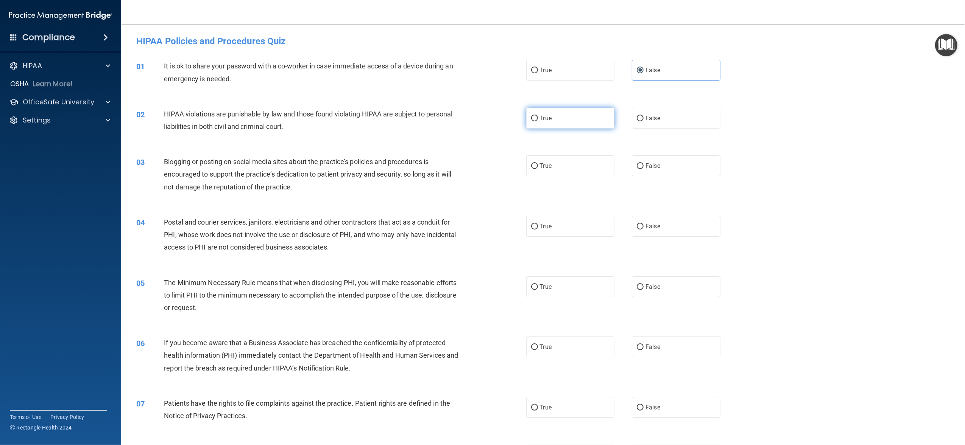
radio input "true"
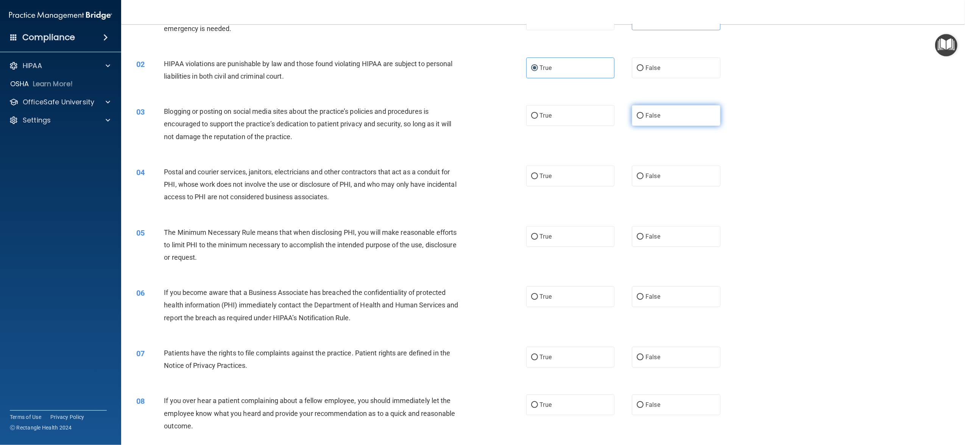
click at [359, 121] on label "False" at bounding box center [676, 115] width 88 height 21
click at [359, 119] on input "False" at bounding box center [639, 116] width 7 height 6
radio input "true"
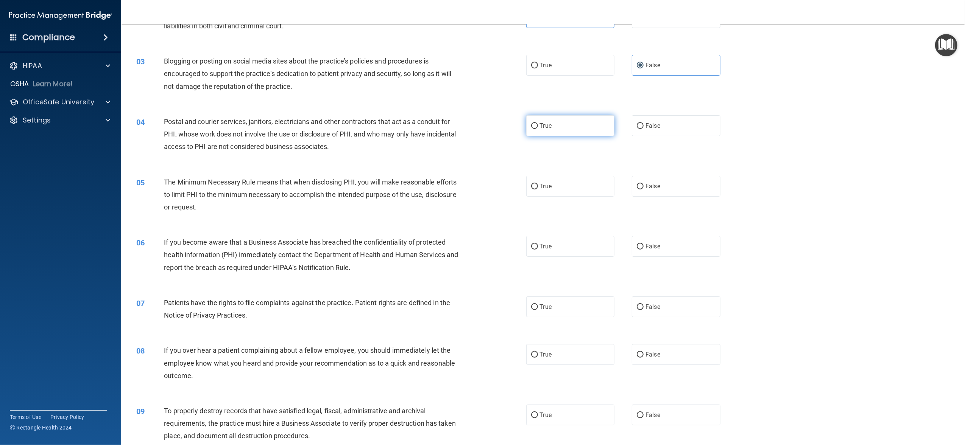
click at [359, 129] on label "True" at bounding box center [570, 125] width 88 height 21
click at [359, 129] on input "True" at bounding box center [534, 126] width 7 height 6
radio input "true"
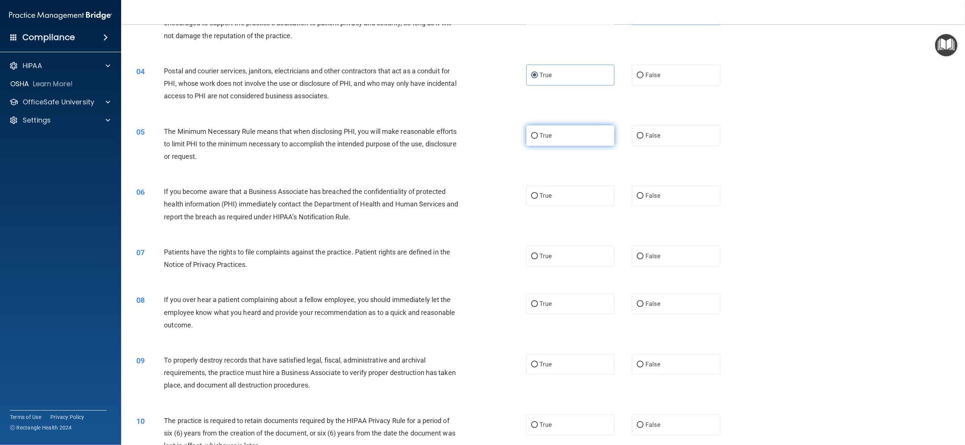
click at [359, 138] on label "True" at bounding box center [570, 135] width 88 height 21
click at [359, 138] on input "True" at bounding box center [534, 136] width 7 height 6
radio input "true"
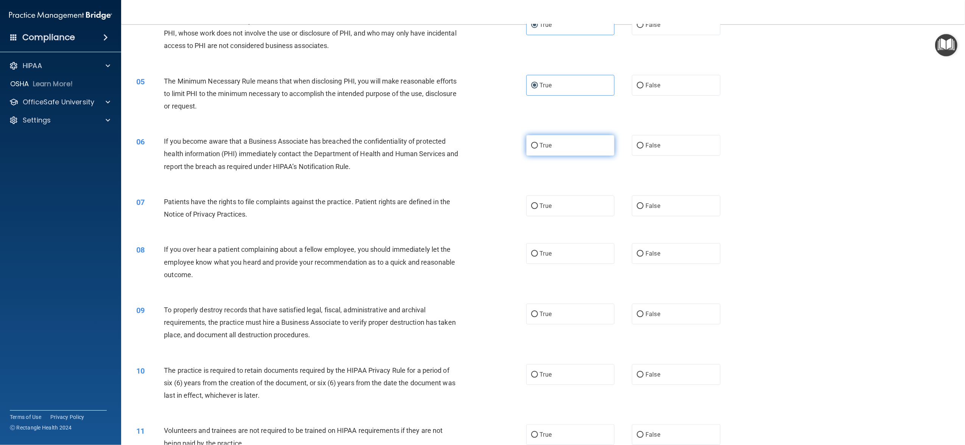
click at [359, 149] on label "True" at bounding box center [570, 145] width 88 height 21
click at [359, 149] on input "True" at bounding box center [534, 146] width 7 height 6
radio input "true"
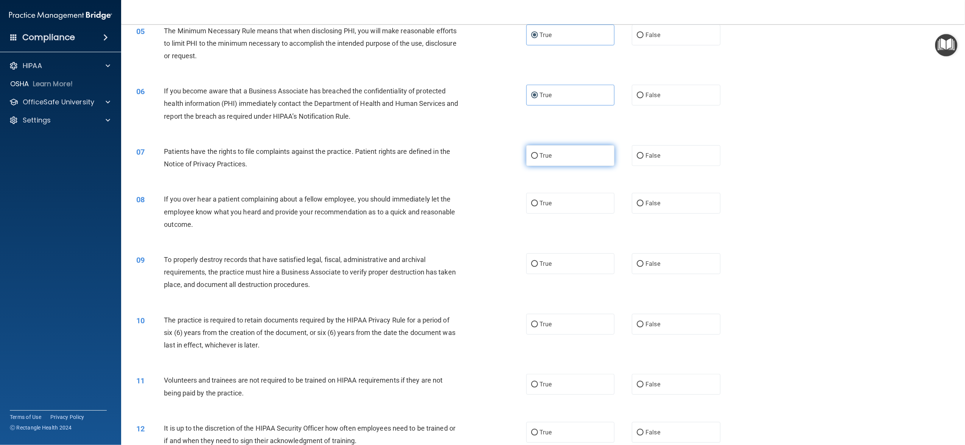
drag, startPoint x: 538, startPoint y: 159, endPoint x: 537, endPoint y: 163, distance: 4.3
click at [359, 160] on label "True" at bounding box center [570, 155] width 88 height 21
click at [359, 159] on input "True" at bounding box center [534, 156] width 7 height 6
radio input "true"
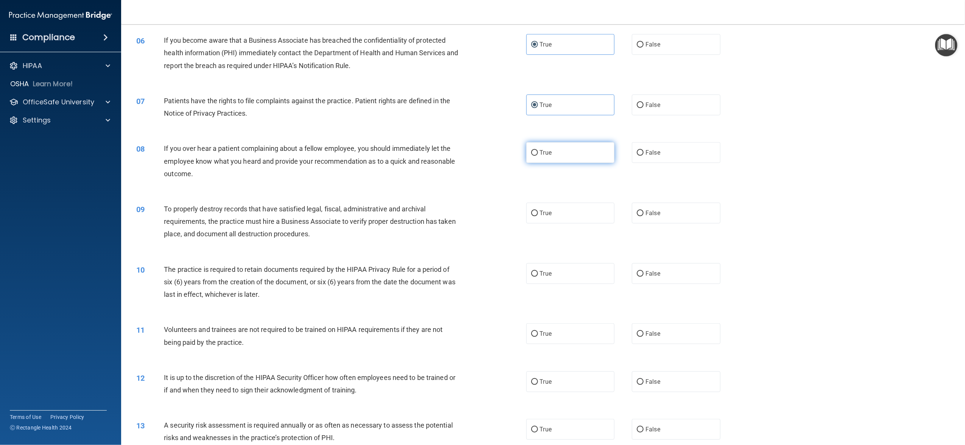
click at [359, 156] on label "True" at bounding box center [570, 152] width 88 height 21
click at [359, 156] on input "True" at bounding box center [534, 153] width 7 height 6
radio input "true"
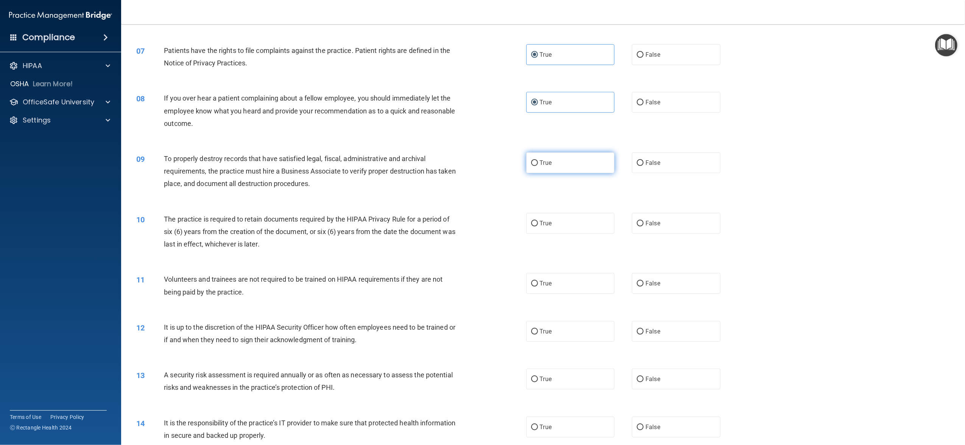
click at [359, 167] on label "True" at bounding box center [570, 162] width 88 height 21
click at [359, 166] on input "True" at bounding box center [534, 163] width 7 height 6
radio input "true"
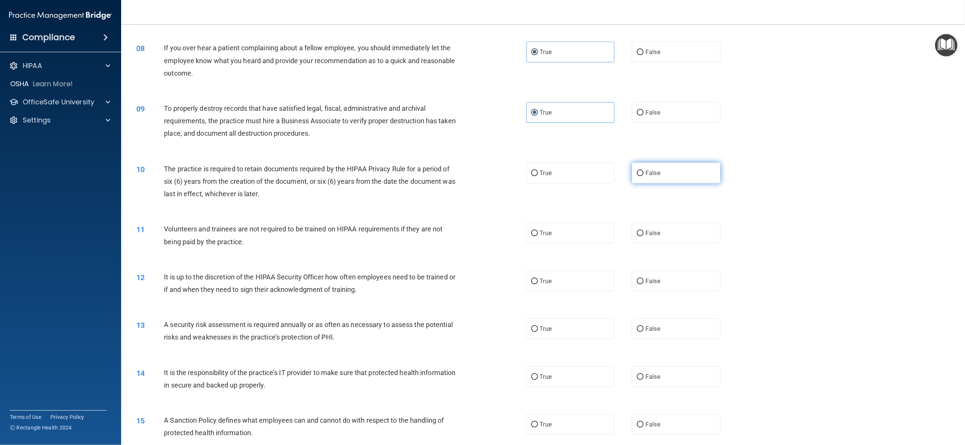
click at [359, 182] on label "False" at bounding box center [676, 173] width 88 height 21
click at [359, 176] on input "False" at bounding box center [639, 174] width 7 height 6
radio input "true"
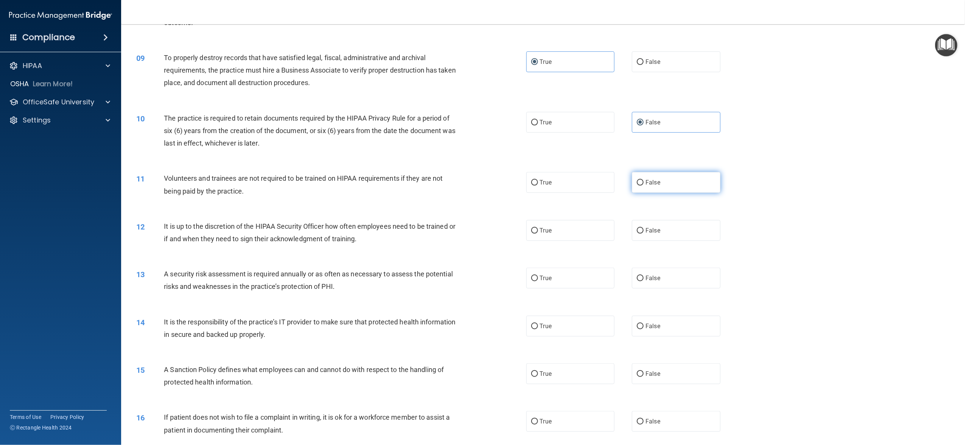
drag, startPoint x: 655, startPoint y: 167, endPoint x: 656, endPoint y: 183, distance: 15.9
click at [359, 169] on div "11 Volunteers and trainees are not required to be trained on HIPAA requirements…" at bounding box center [543, 187] width 825 height 48
click at [359, 183] on label "False" at bounding box center [676, 182] width 88 height 21
click at [359, 183] on input "False" at bounding box center [639, 183] width 7 height 6
radio input "true"
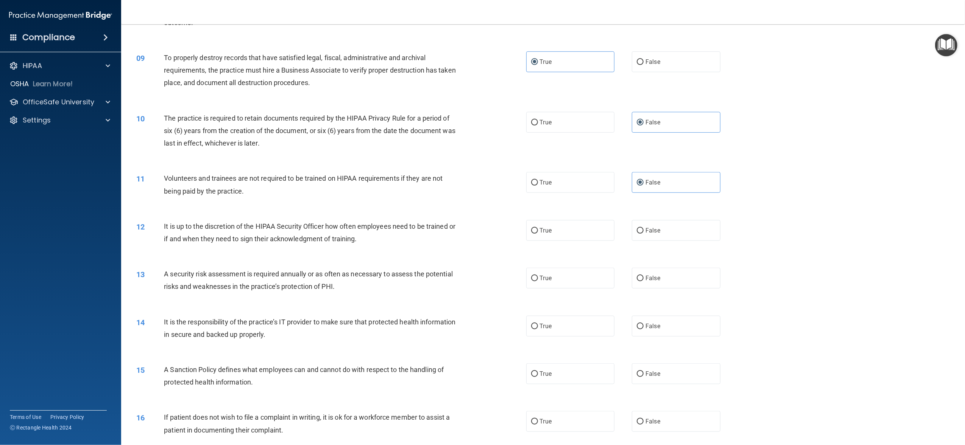
scroll to position [504, 0]
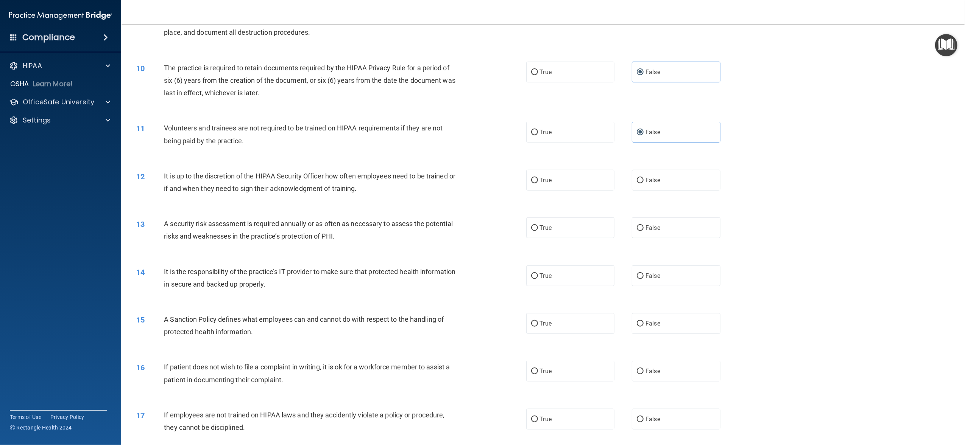
click at [359, 173] on div "12 It is up to the discretion of the HIPAA Security Officer how often employees…" at bounding box center [543, 184] width 825 height 48
click at [359, 184] on label "False" at bounding box center [676, 180] width 88 height 21
click at [359, 184] on input "False" at bounding box center [639, 181] width 7 height 6
radio input "true"
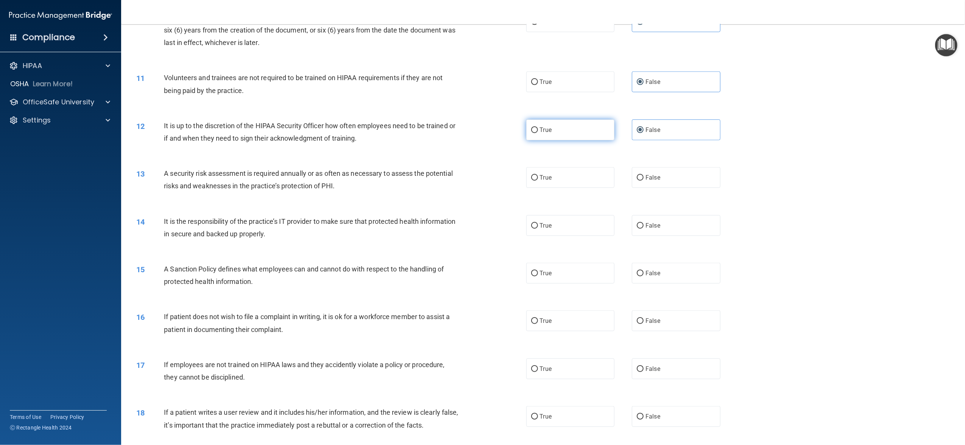
click at [359, 132] on label "True" at bounding box center [570, 130] width 88 height 21
click at [359, 132] on input "True" at bounding box center [534, 131] width 7 height 6
radio input "true"
radio input "false"
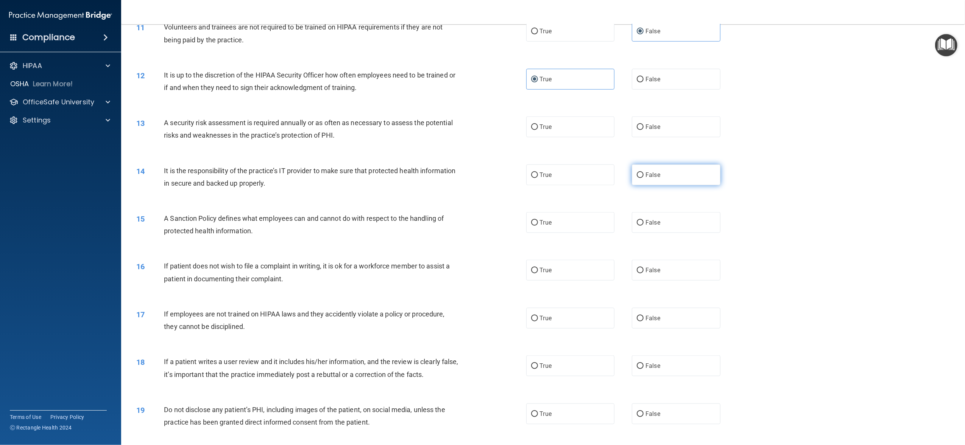
drag, startPoint x: 589, startPoint y: 126, endPoint x: 679, endPoint y: 167, distance: 98.9
click at [359, 126] on label "True" at bounding box center [570, 127] width 88 height 21
click at [359, 126] on input "True" at bounding box center [534, 127] width 7 height 6
radio input "true"
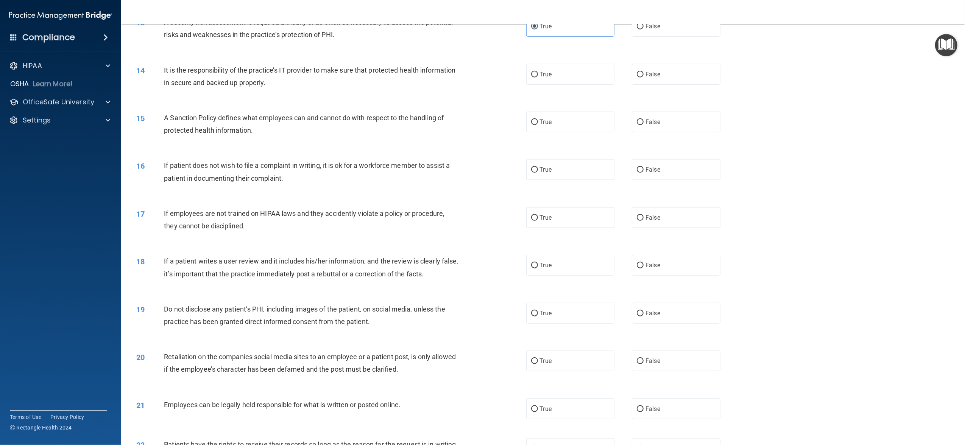
scroll to position [656, 0]
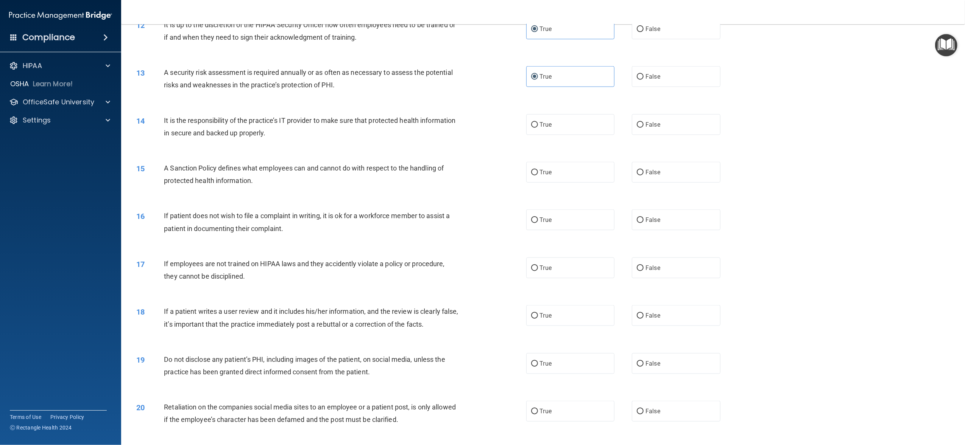
drag, startPoint x: 547, startPoint y: 127, endPoint x: 524, endPoint y: 135, distance: 24.9
click at [359, 127] on span "True" at bounding box center [546, 124] width 12 height 7
click at [359, 127] on input "True" at bounding box center [534, 125] width 7 height 6
radio input "true"
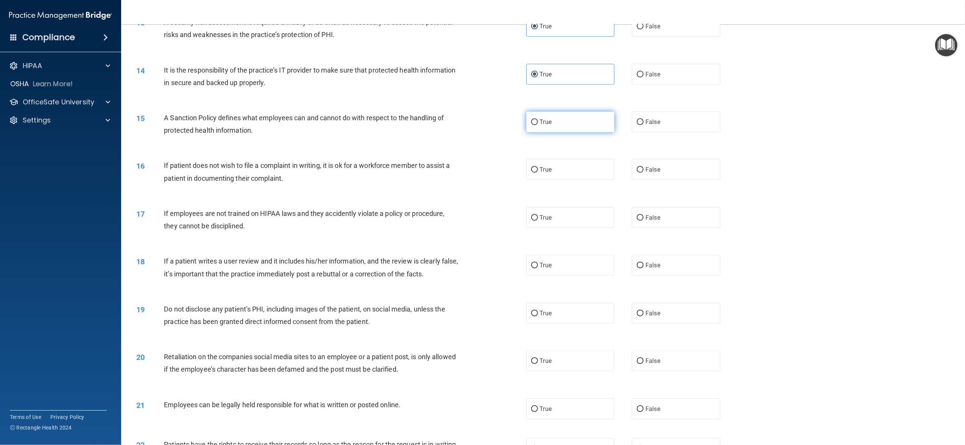
click at [359, 131] on label "True" at bounding box center [570, 122] width 88 height 21
click at [359, 125] on input "True" at bounding box center [534, 123] width 7 height 6
radio input "true"
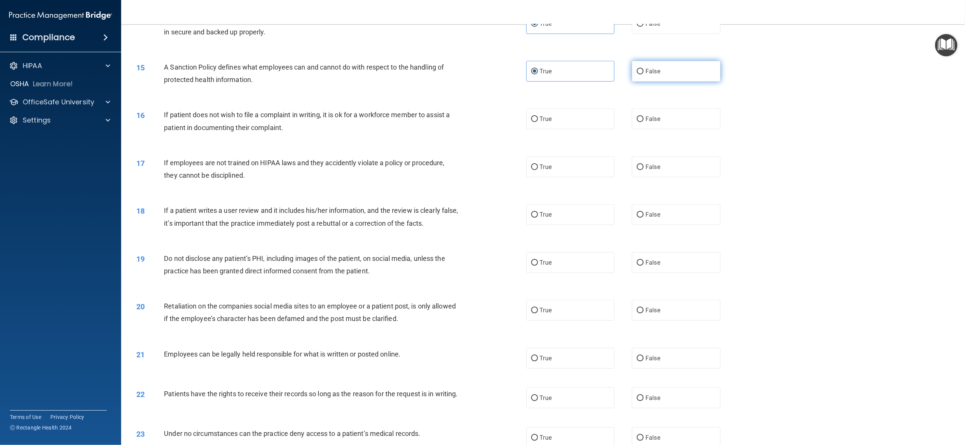
click at [359, 76] on label "False" at bounding box center [676, 71] width 88 height 21
click at [359, 75] on input "False" at bounding box center [639, 72] width 7 height 6
radio input "true"
radio input "false"
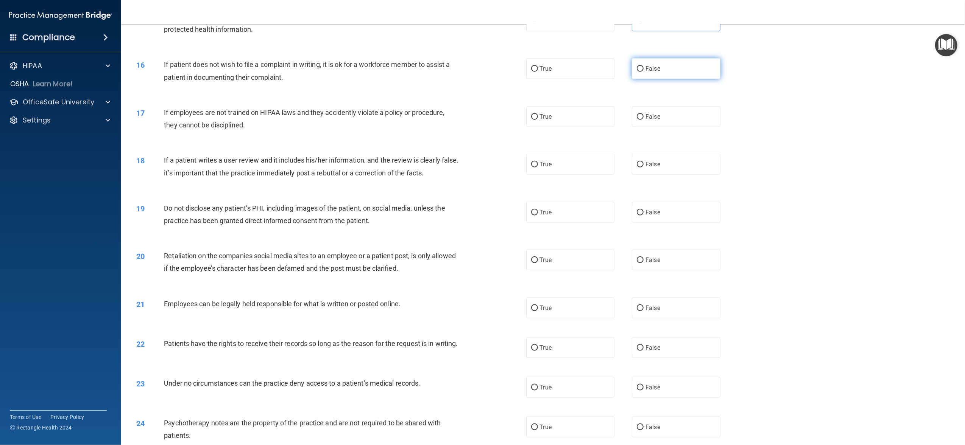
click at [359, 69] on span "False" at bounding box center [652, 68] width 15 height 7
click at [359, 69] on input "False" at bounding box center [639, 69] width 7 height 6
radio input "true"
click at [359, 68] on label "True" at bounding box center [570, 68] width 88 height 21
click at [359, 68] on input "True" at bounding box center [534, 69] width 7 height 6
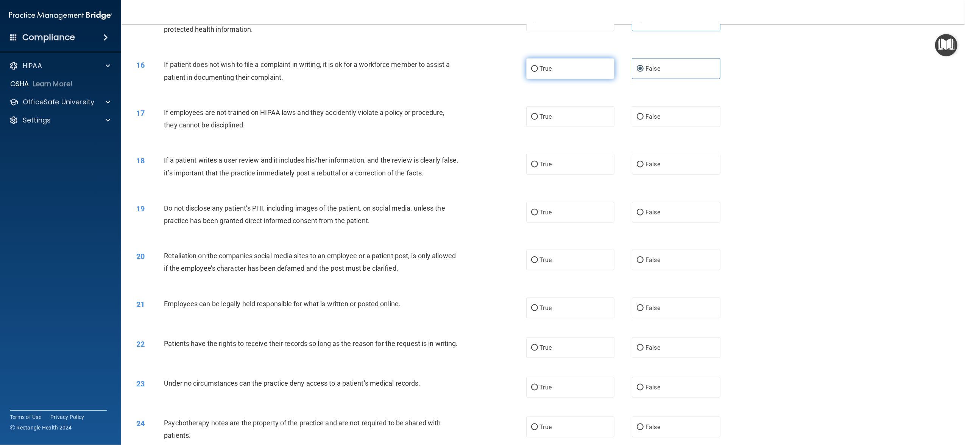
radio input "true"
radio input "false"
click at [359, 124] on label "False" at bounding box center [676, 116] width 88 height 21
click at [359, 120] on input "False" at bounding box center [639, 117] width 7 height 6
radio input "true"
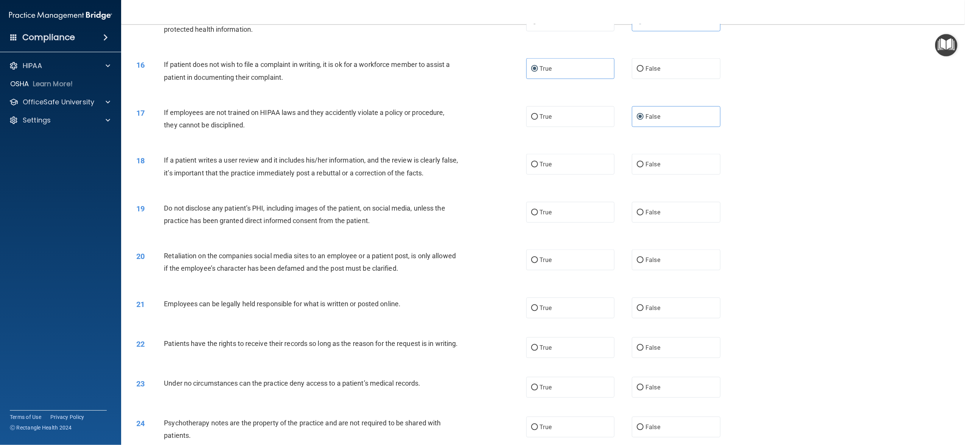
scroll to position [857, 0]
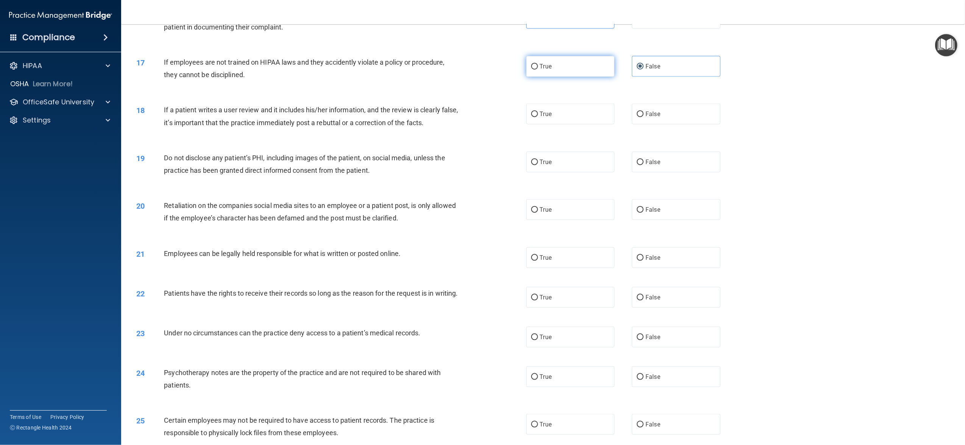
click at [359, 73] on label "True" at bounding box center [570, 66] width 88 height 21
click at [359, 70] on input "True" at bounding box center [534, 67] width 7 height 6
radio input "true"
click at [359, 61] on label "False" at bounding box center [676, 66] width 88 height 21
click at [359, 64] on input "False" at bounding box center [639, 67] width 7 height 6
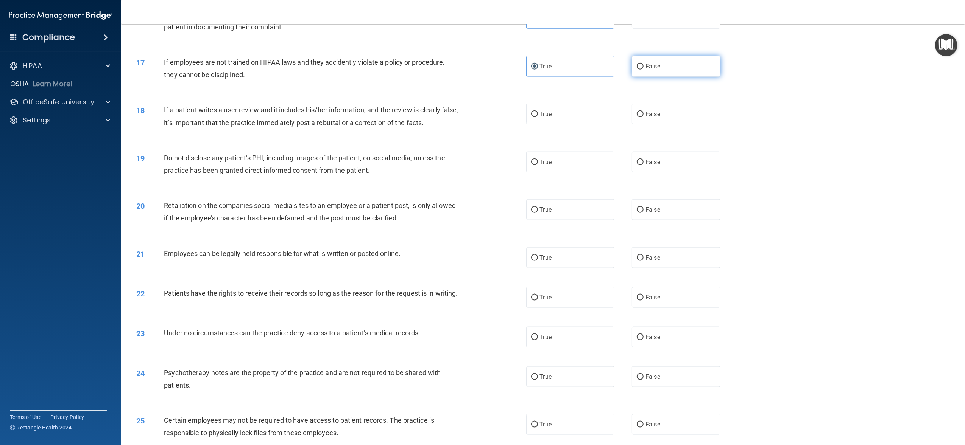
radio input "true"
radio input "false"
click at [359, 111] on label "False" at bounding box center [676, 114] width 88 height 21
click at [359, 112] on input "False" at bounding box center [639, 115] width 7 height 6
radio input "true"
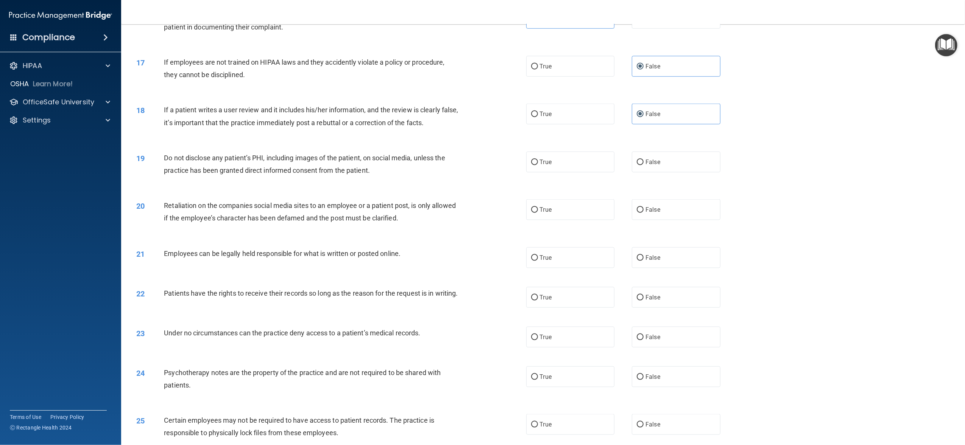
scroll to position [908, 0]
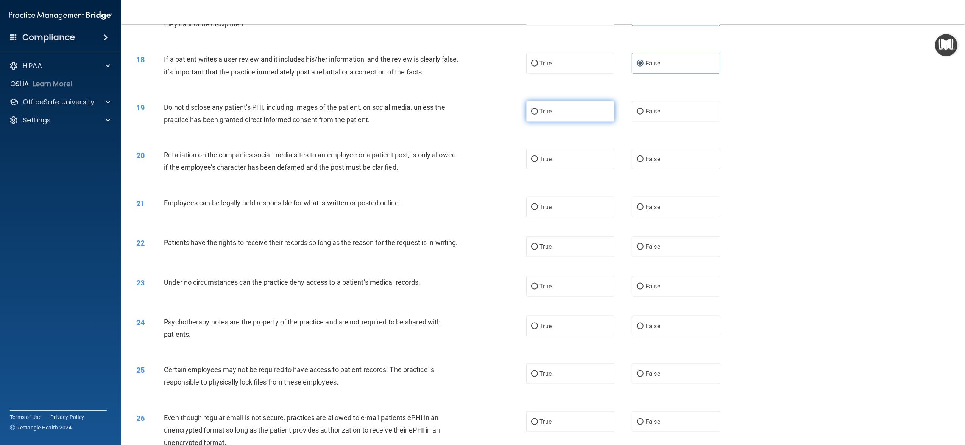
click at [359, 114] on input "True" at bounding box center [534, 112] width 7 height 6
radio input "true"
drag, startPoint x: 586, startPoint y: 151, endPoint x: 564, endPoint y: 173, distance: 31.6
click at [359, 151] on label "True" at bounding box center [570, 159] width 88 height 21
click at [359, 157] on input "True" at bounding box center [534, 160] width 7 height 6
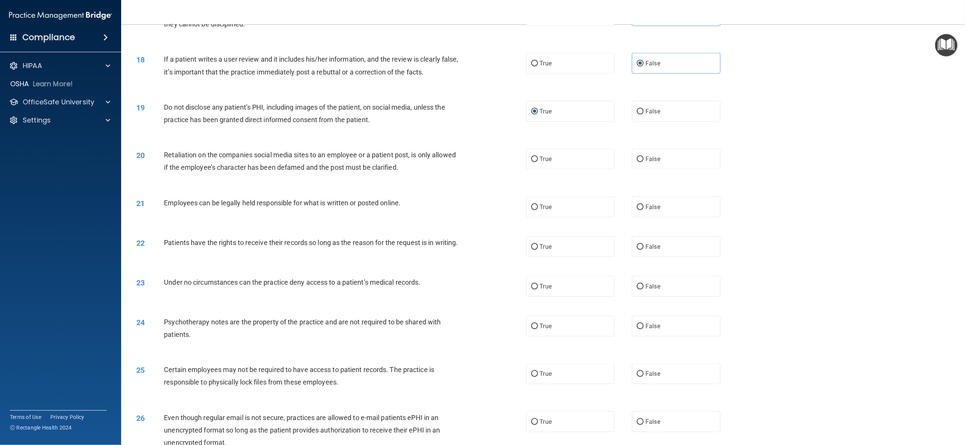
radio input "true"
click at [359, 162] on label "False" at bounding box center [676, 159] width 88 height 21
click at [359, 162] on input "False" at bounding box center [639, 160] width 7 height 6
radio input "true"
radio input "false"
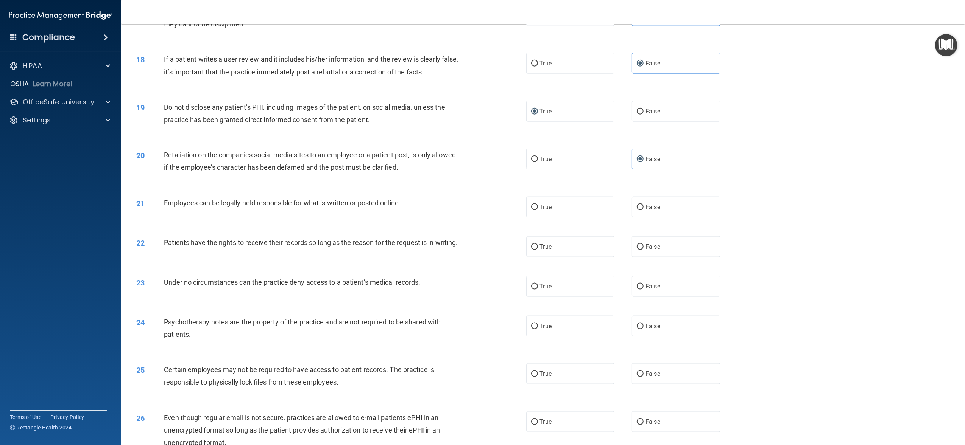
scroll to position [958, 0]
